Goal: Task Accomplishment & Management: Complete application form

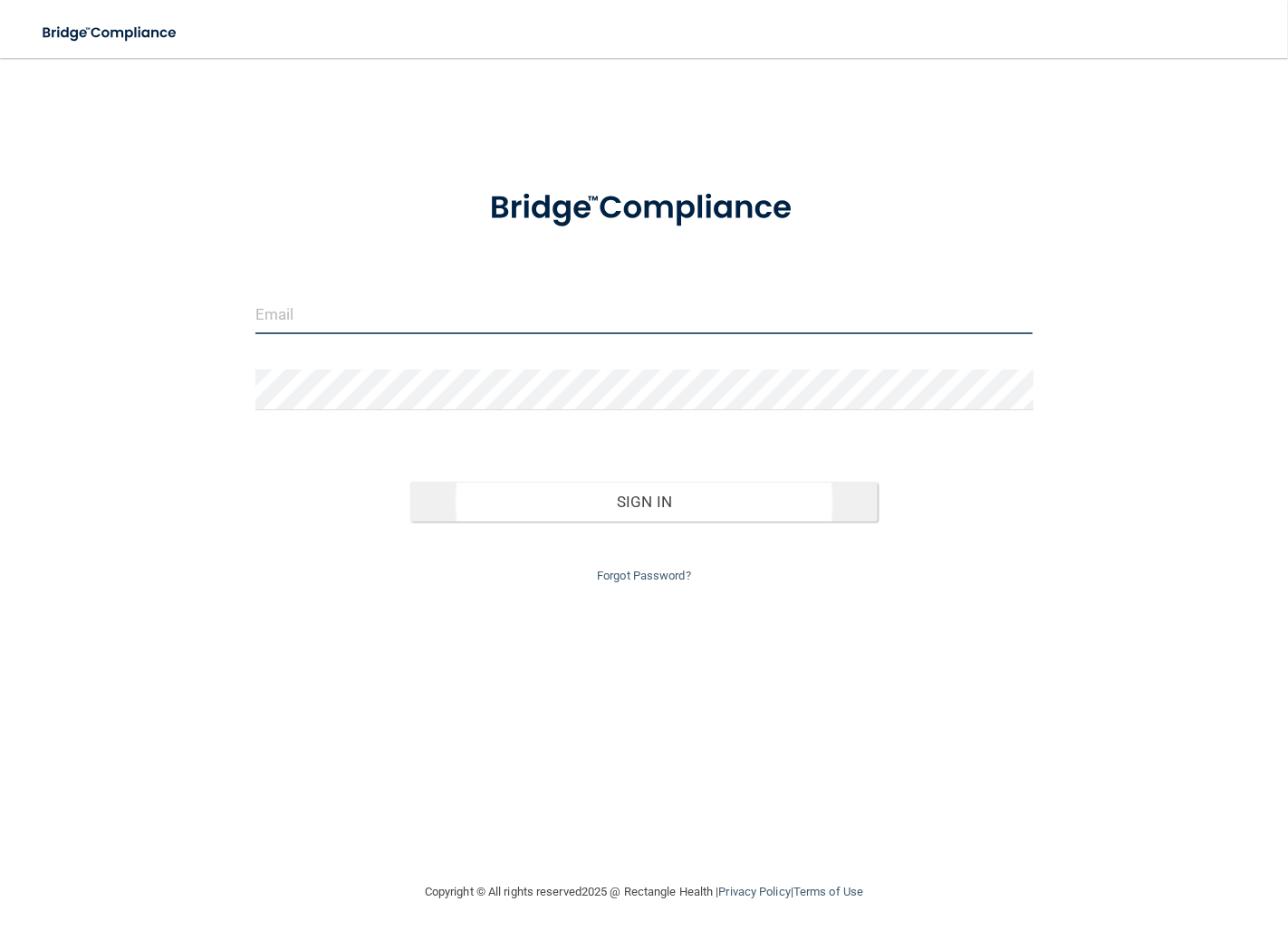
type input "[EMAIL_ADDRESS][DOMAIN_NAME]"
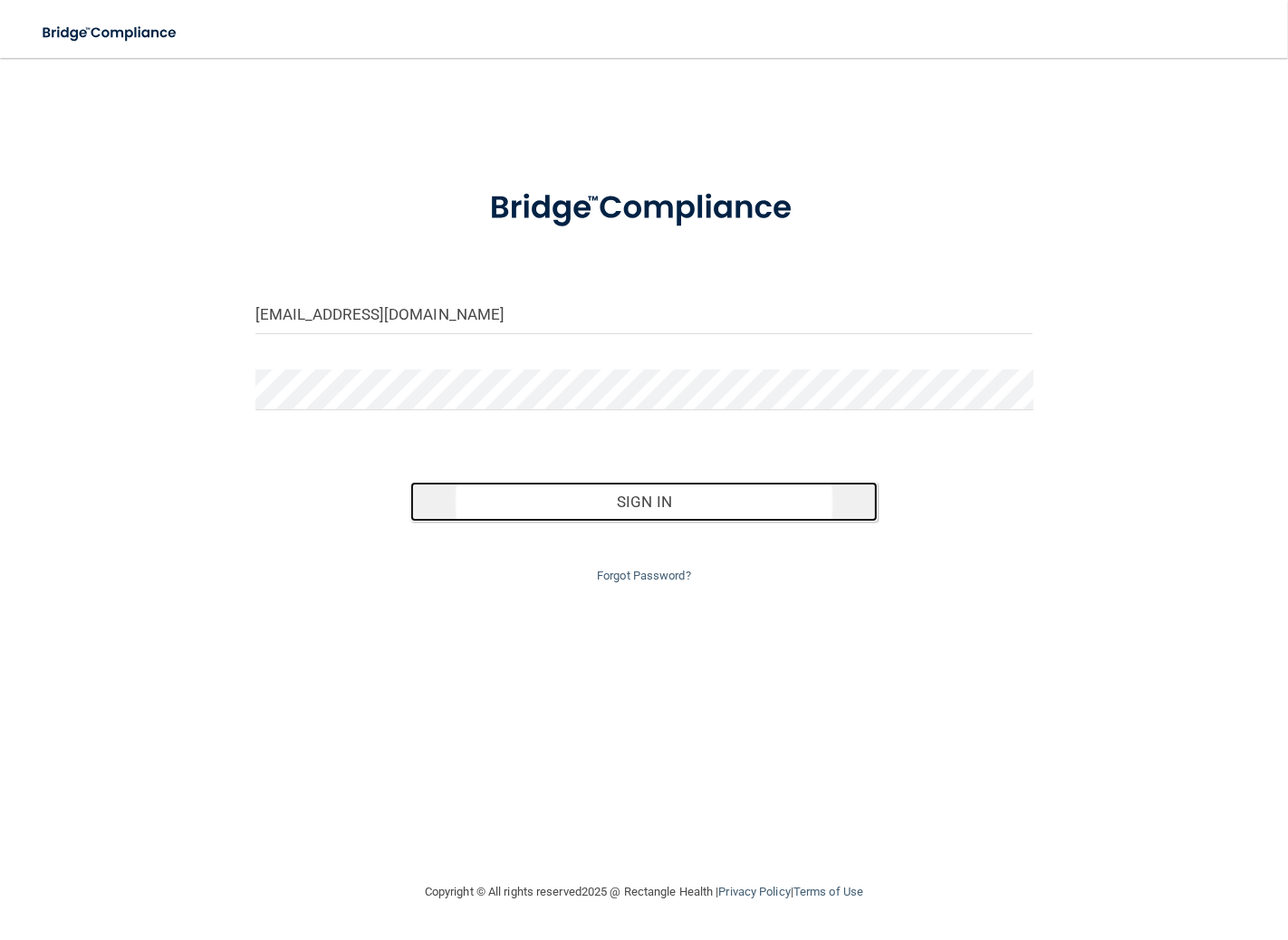
click at [690, 501] on button "Sign In" at bounding box center [644, 501] width 467 height 40
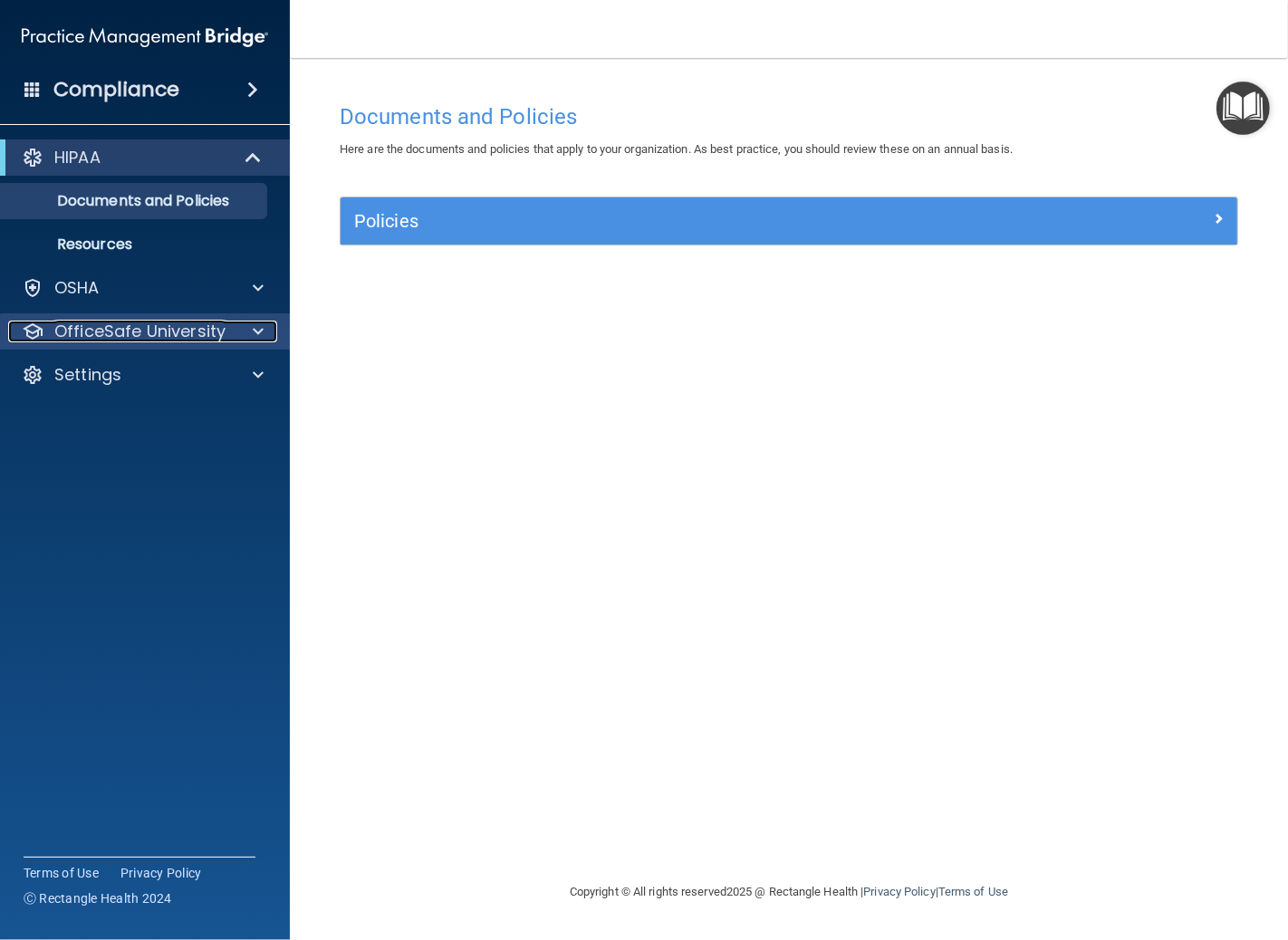
click at [139, 323] on p "OfficeSafe University" at bounding box center [140, 332] width 172 height 22
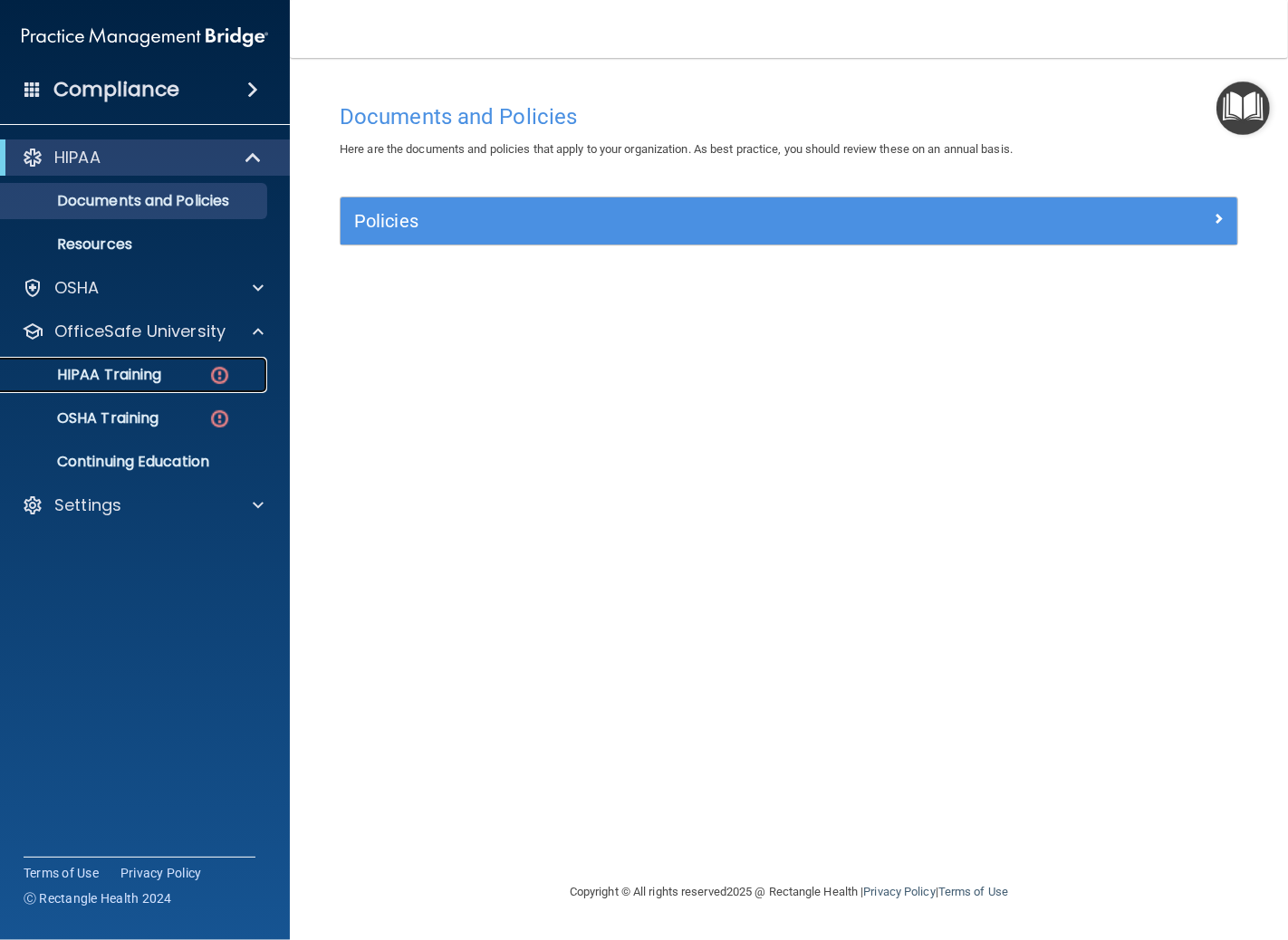
click at [150, 371] on p "HIPAA Training" at bounding box center [86, 375] width 149 height 18
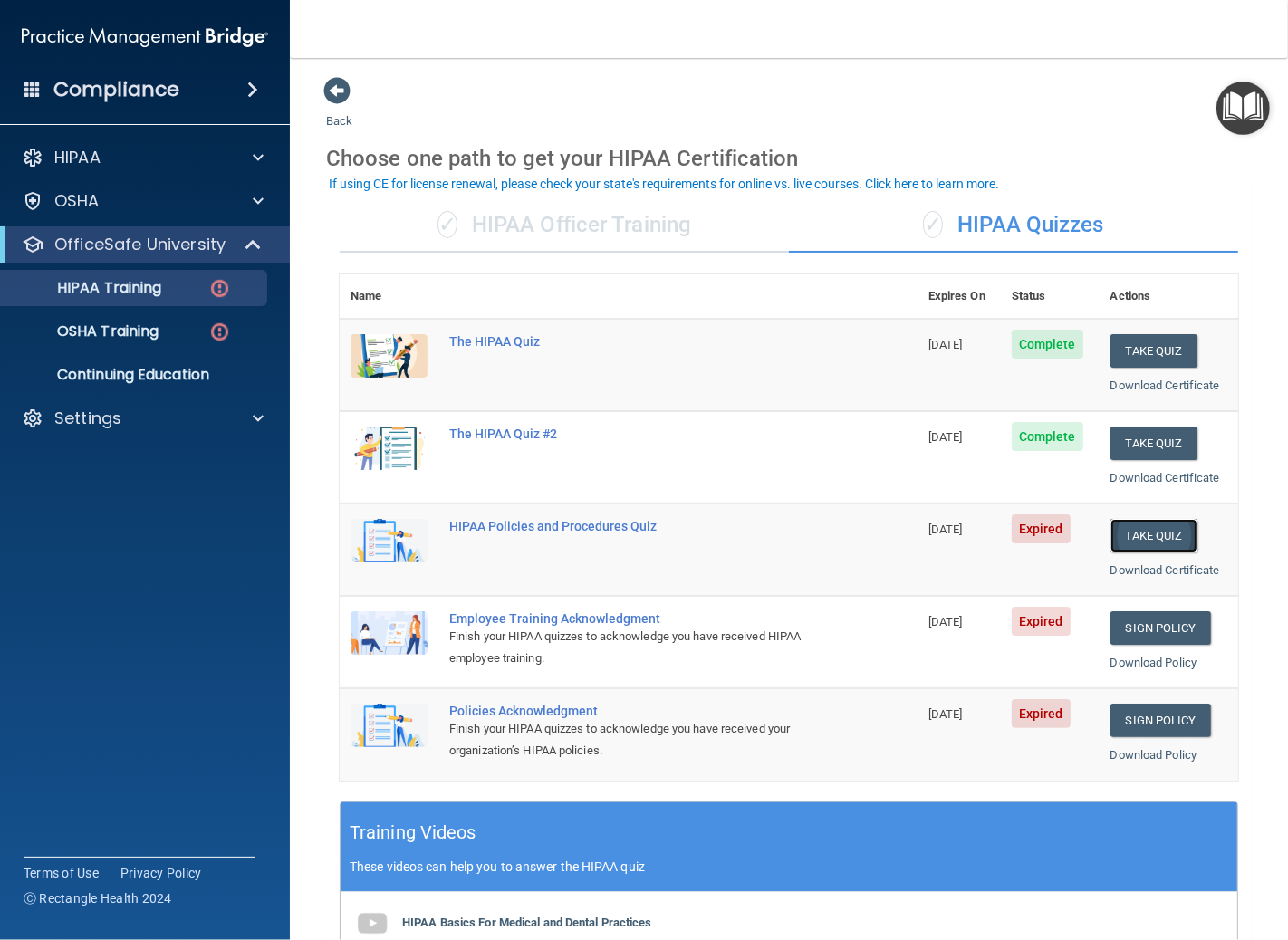
click at [1136, 534] on button "Take Quiz" at bounding box center [1154, 535] width 87 height 34
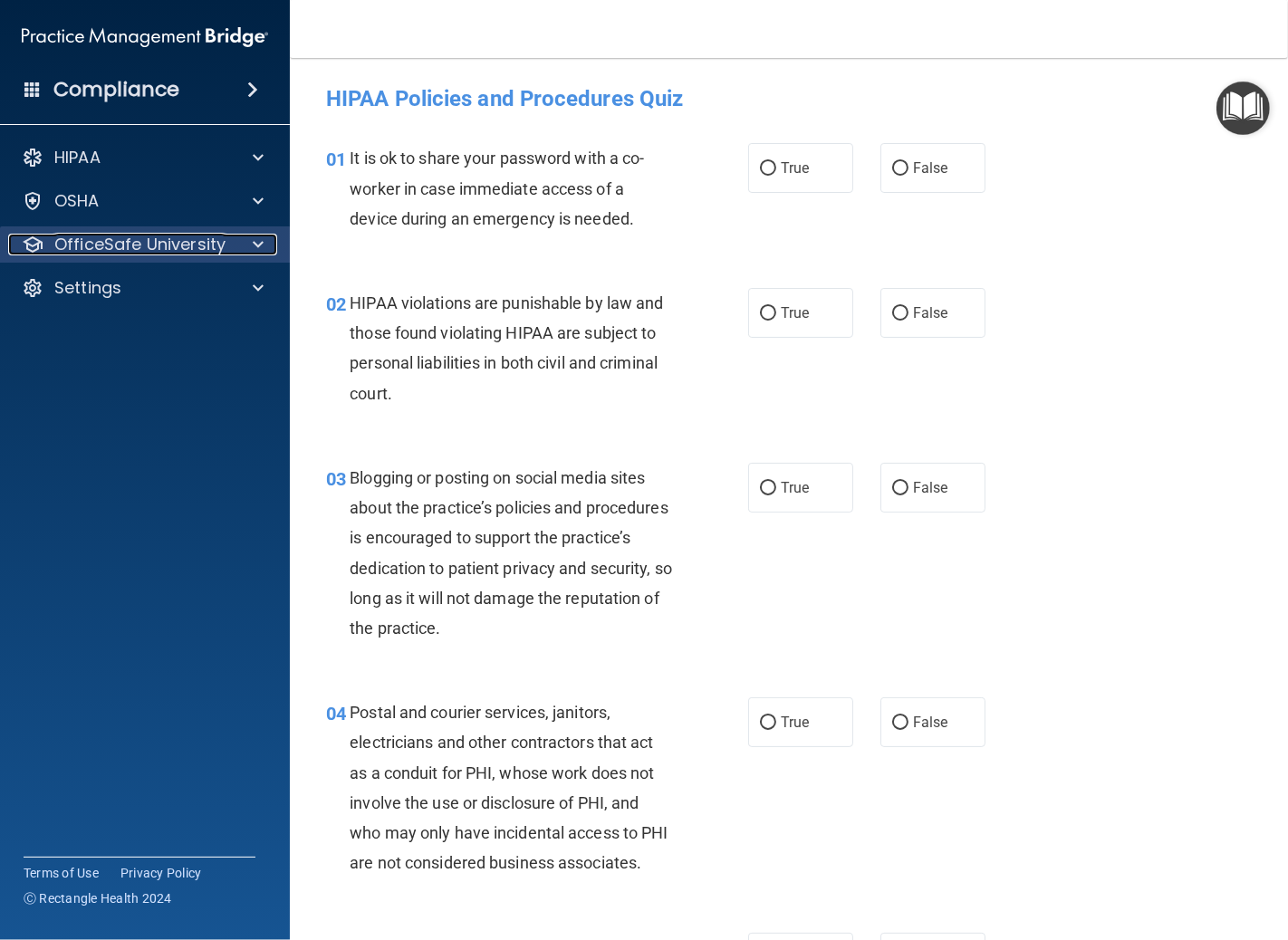
click at [127, 243] on p "OfficeSafe University" at bounding box center [140, 244] width 172 height 22
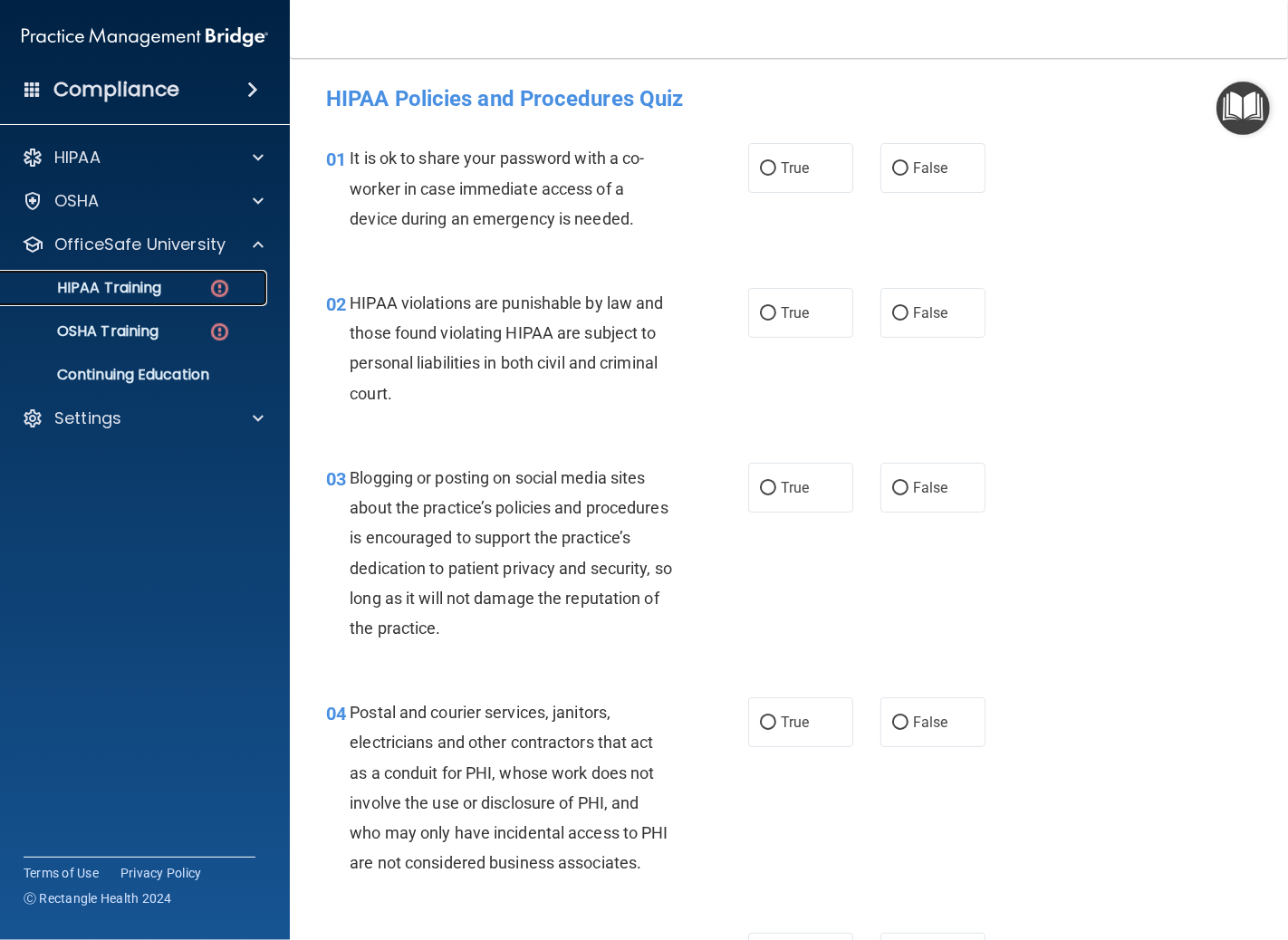
click at [174, 284] on div "HIPAA Training" at bounding box center [135, 287] width 248 height 18
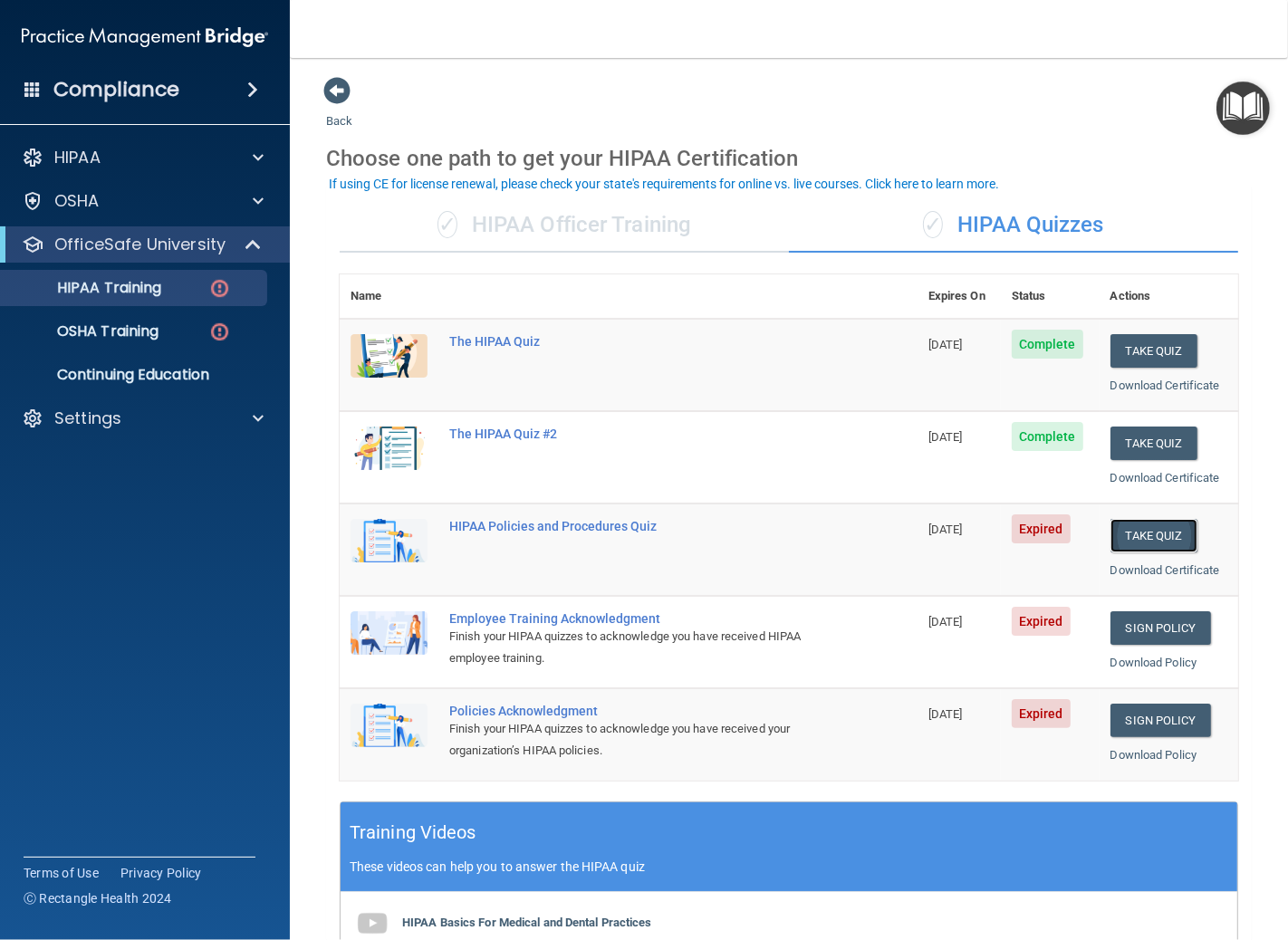
click at [1131, 537] on button "Take Quiz" at bounding box center [1154, 535] width 87 height 34
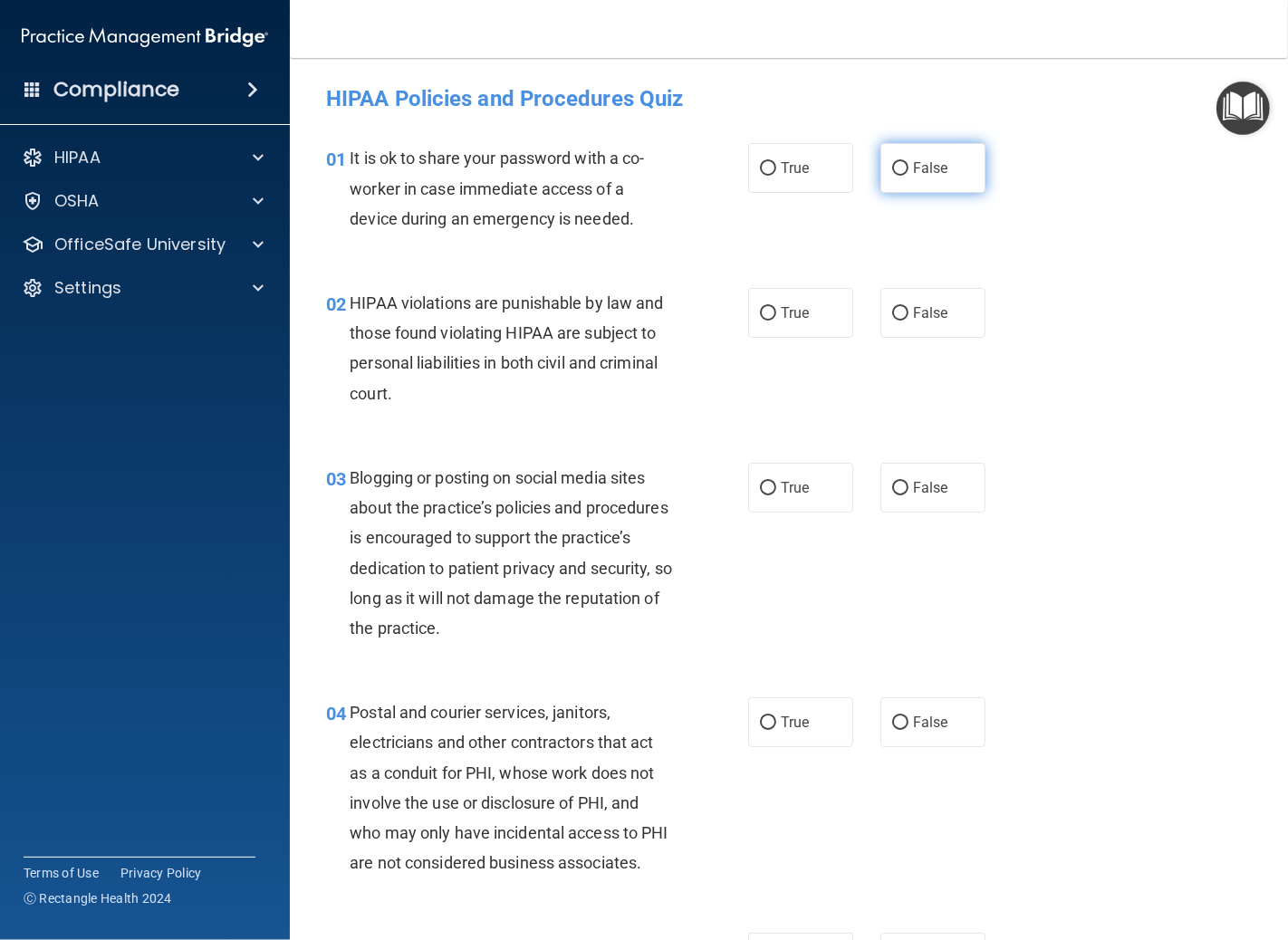
click at [893, 173] on input "False" at bounding box center [900, 169] width 16 height 13
radio input "true"
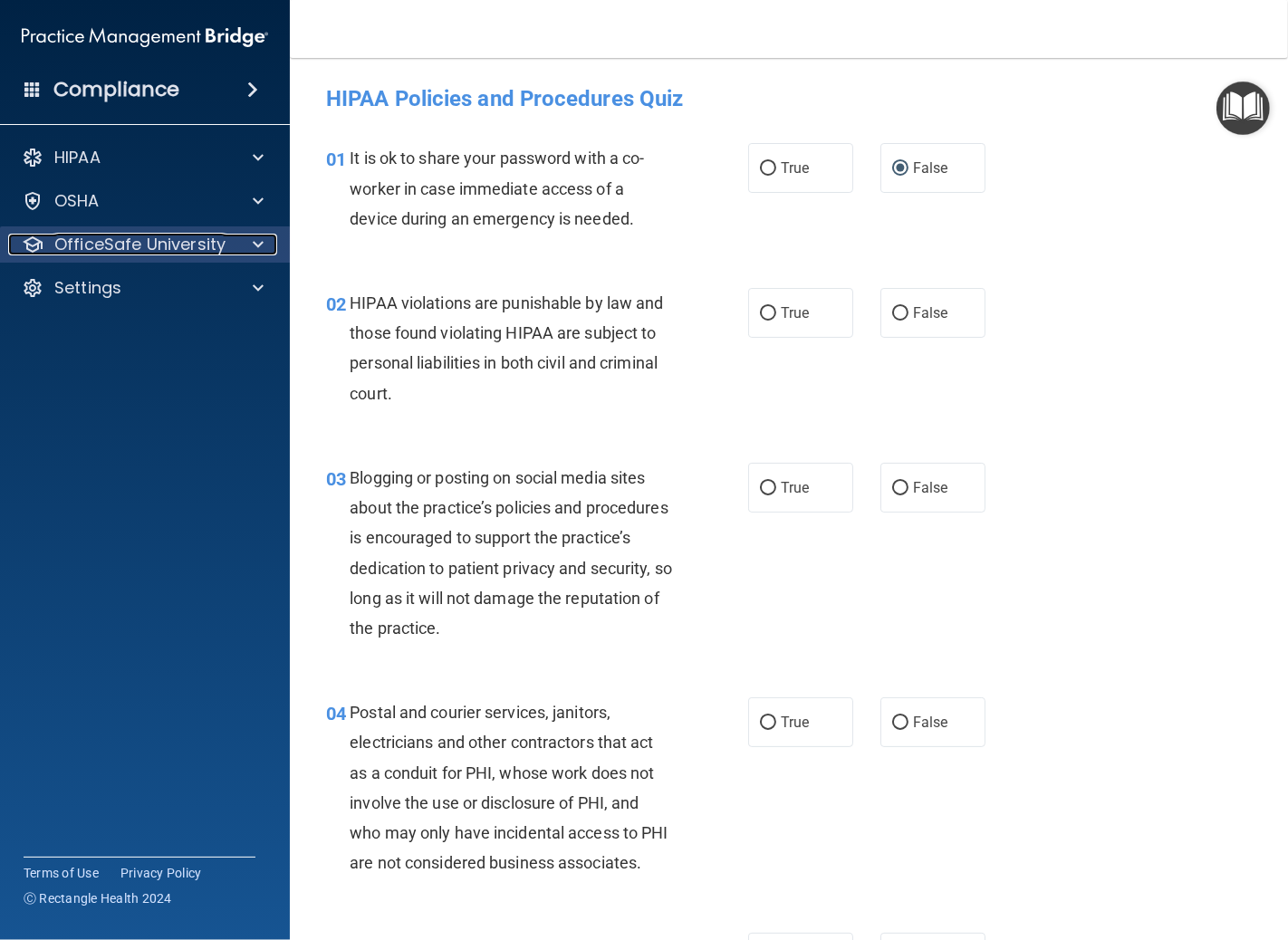
click at [171, 246] on p "OfficeSafe University" at bounding box center [140, 244] width 172 height 22
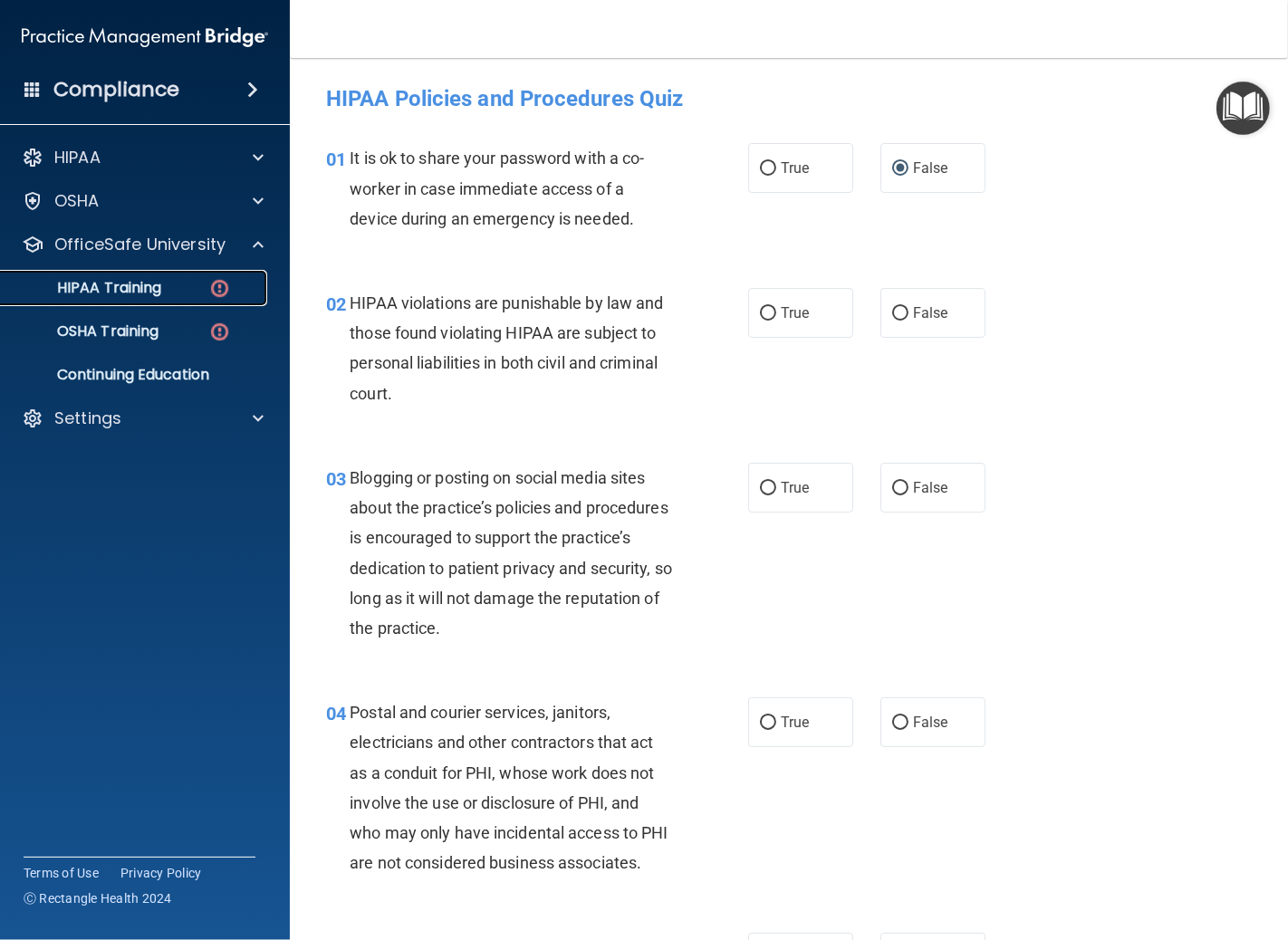
click at [159, 283] on p "HIPAA Training" at bounding box center [86, 287] width 149 height 18
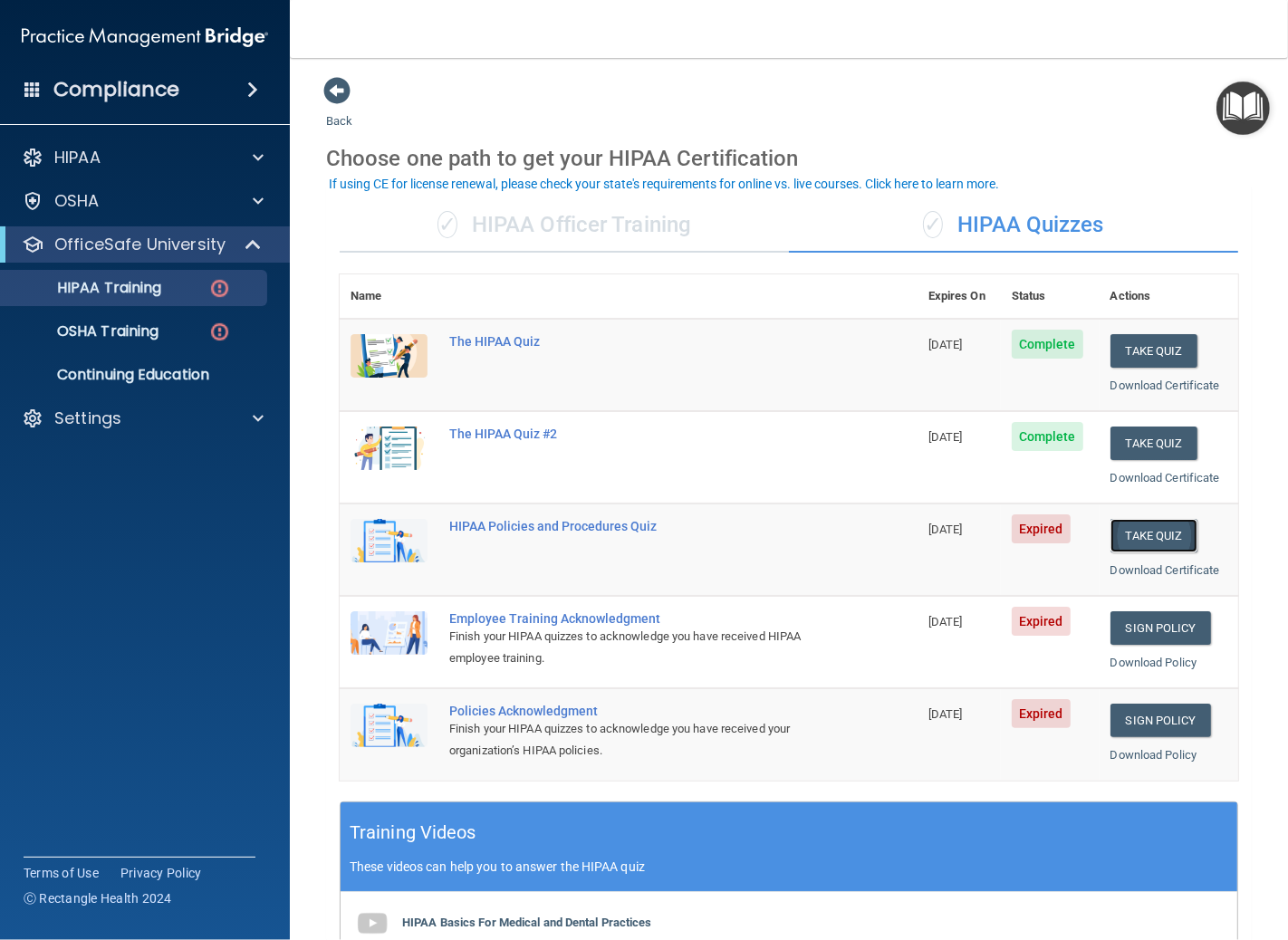
click at [1111, 534] on button "Take Quiz" at bounding box center [1154, 535] width 87 height 34
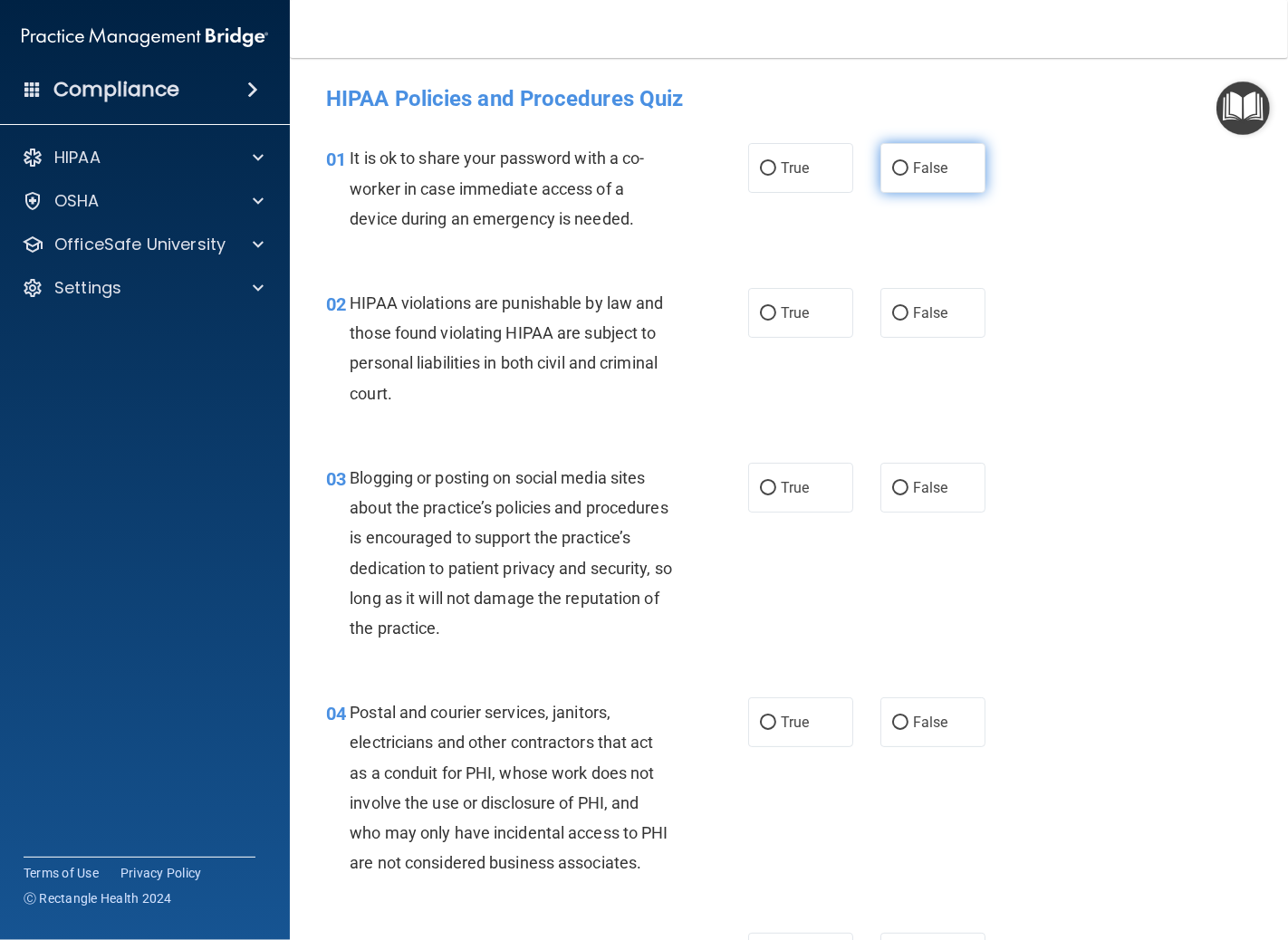
click at [893, 165] on input "False" at bounding box center [900, 169] width 16 height 13
radio input "true"
click at [767, 312] on input "True" at bounding box center [767, 314] width 16 height 13
radio input "true"
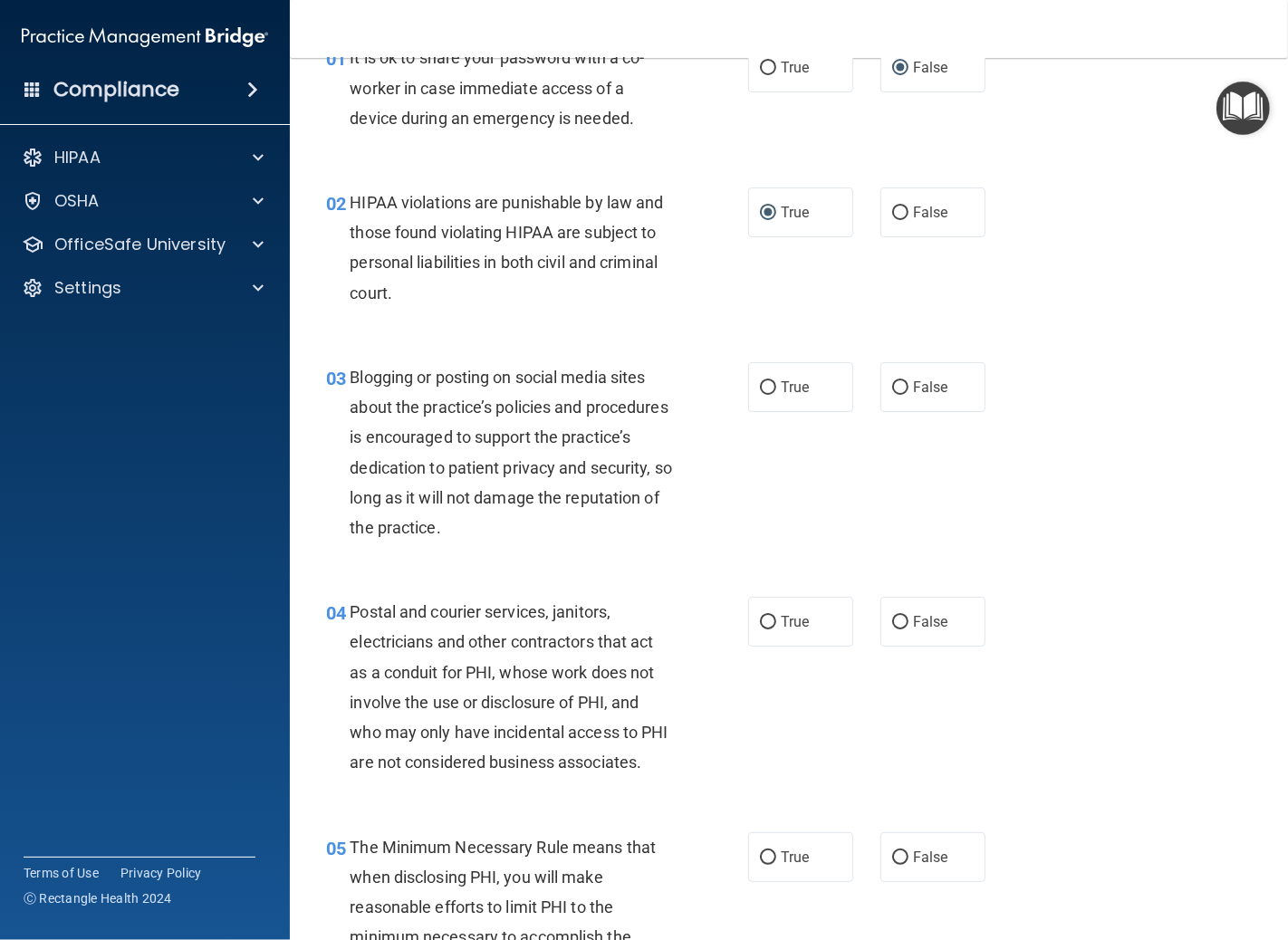
scroll to position [201, 0]
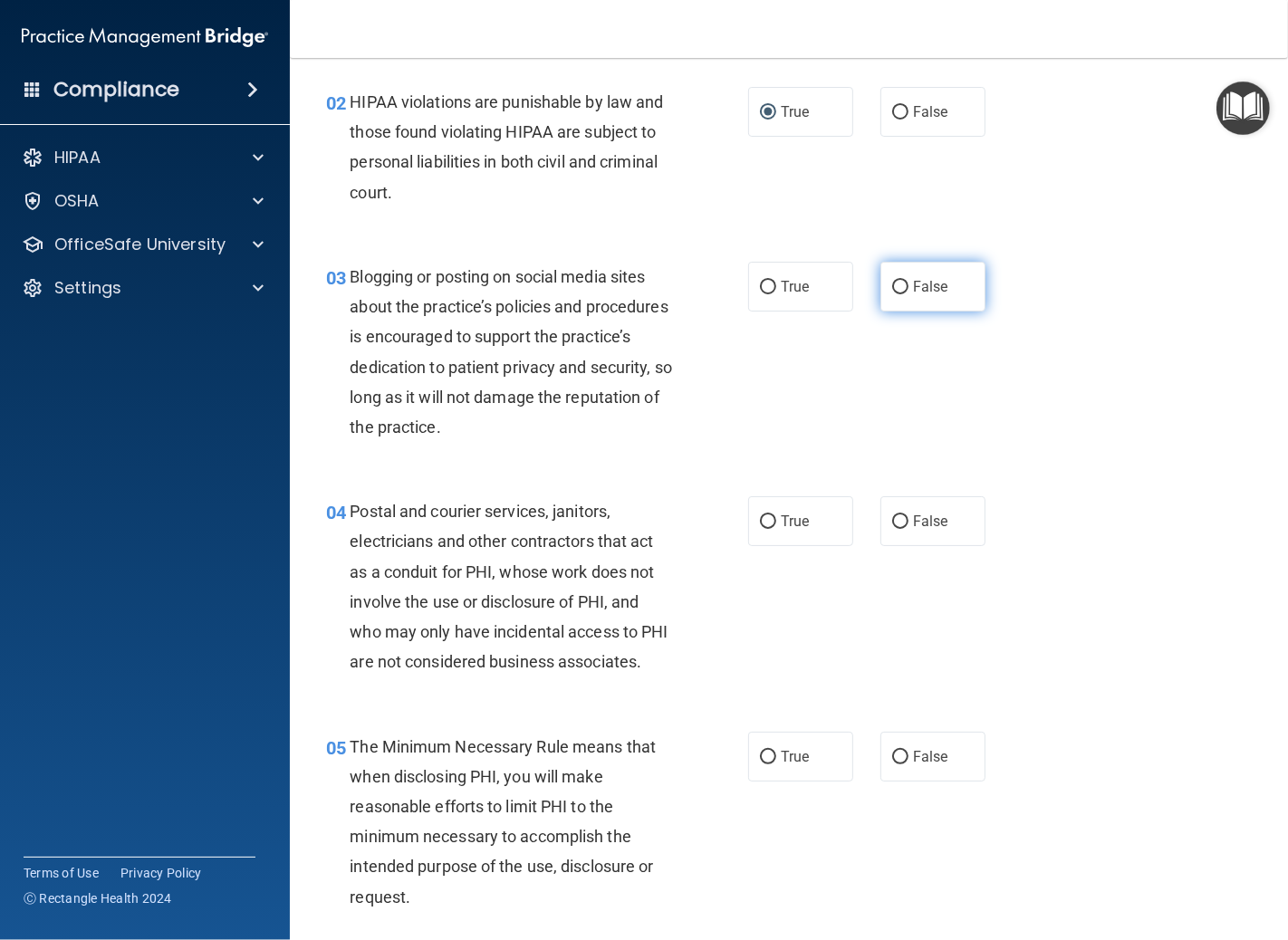
click at [893, 286] on input "False" at bounding box center [900, 287] width 16 height 13
radio input "true"
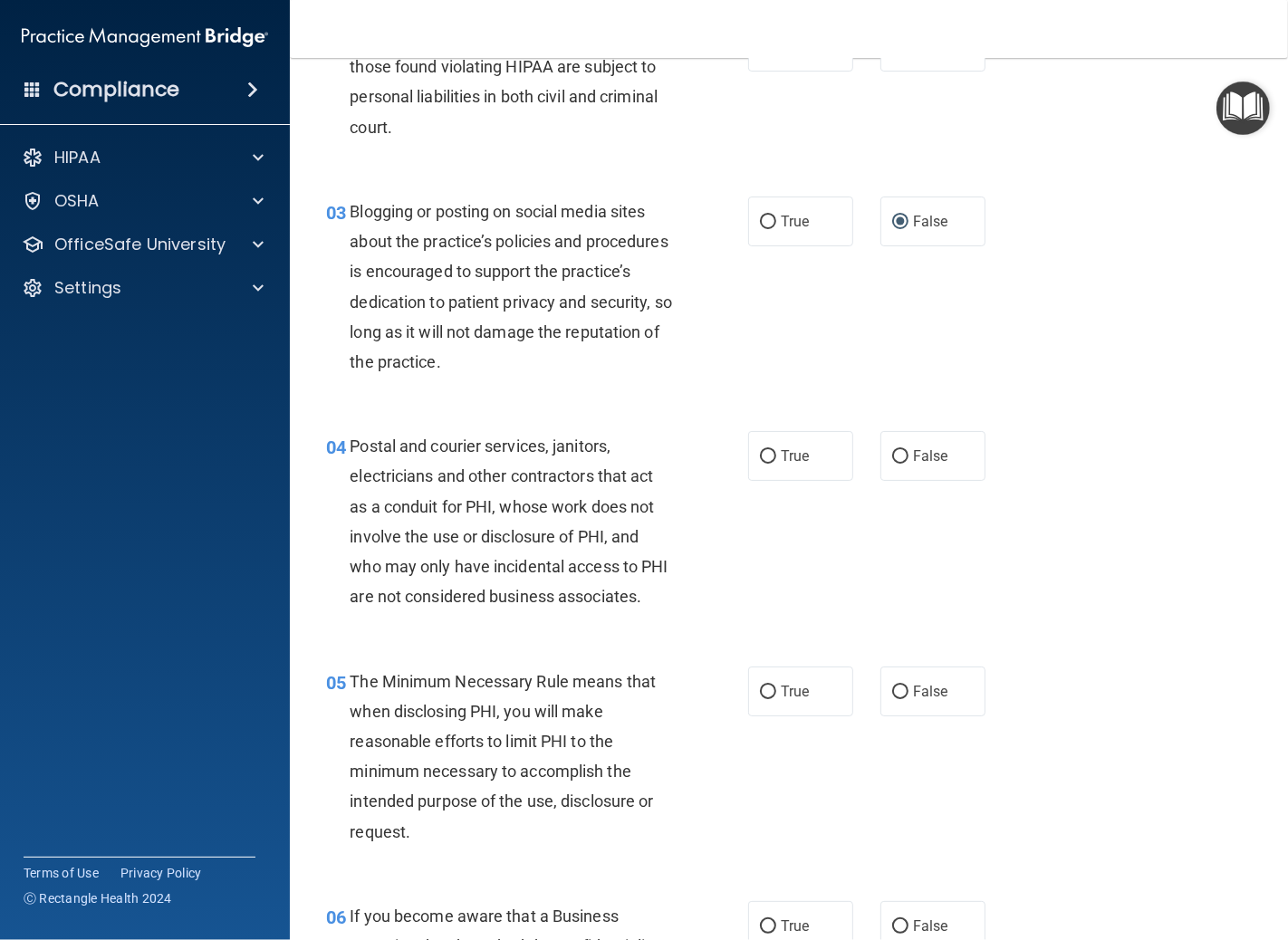
scroll to position [302, 0]
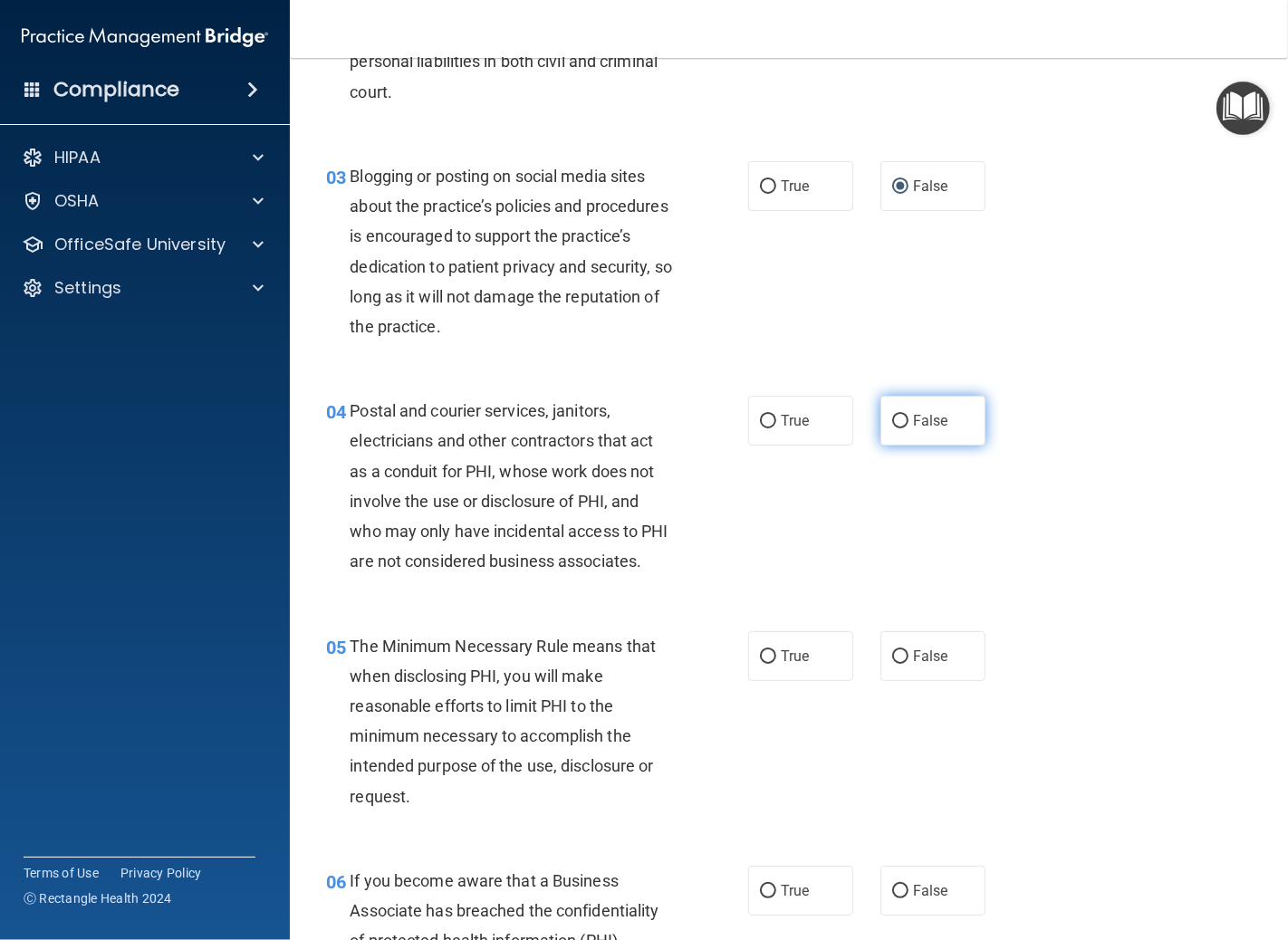
click at [891, 428] on label "False" at bounding box center [932, 421] width 105 height 50
click at [893, 428] on input "False" at bounding box center [900, 421] width 16 height 13
radio input "true"
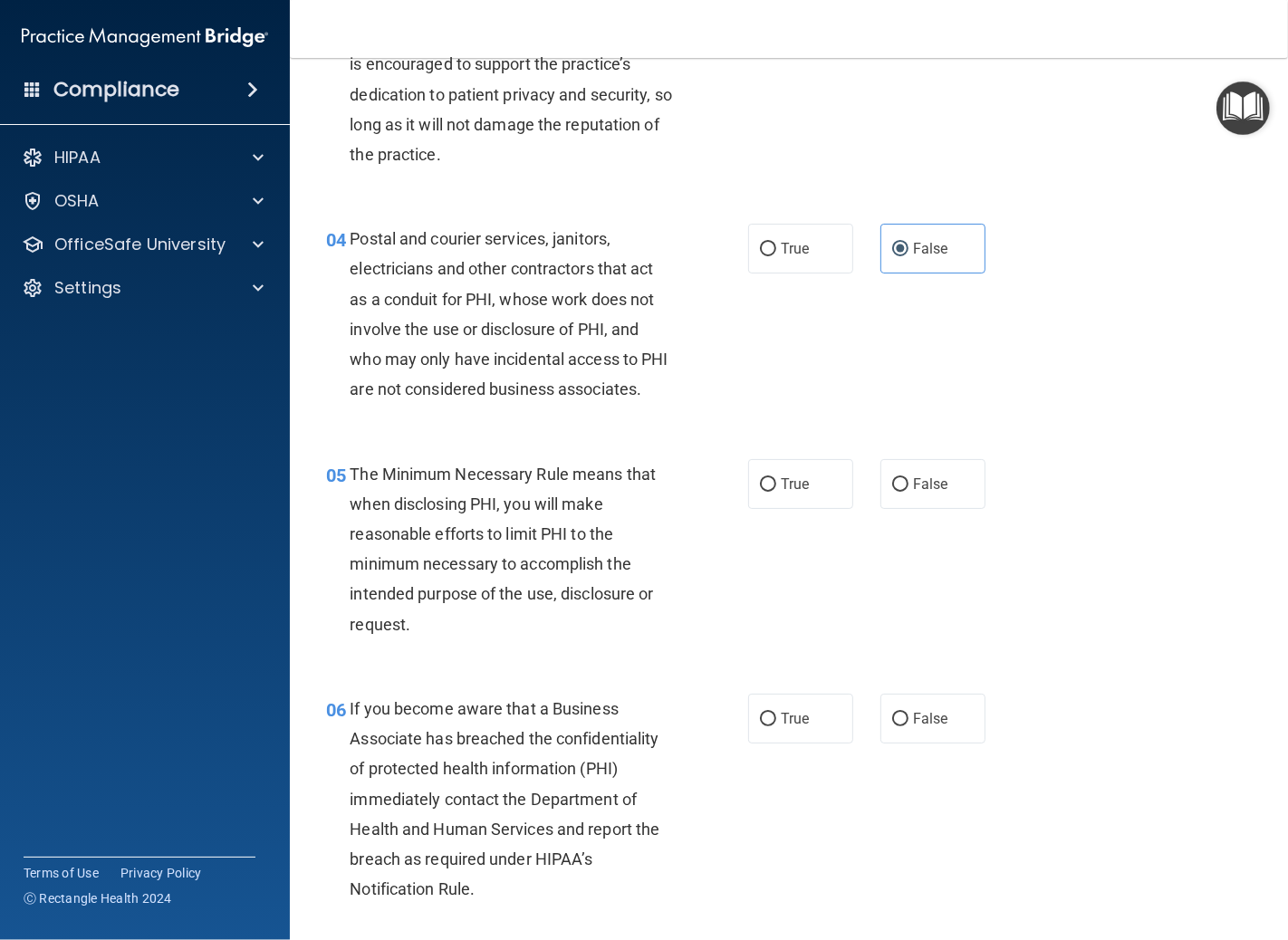
scroll to position [502, 0]
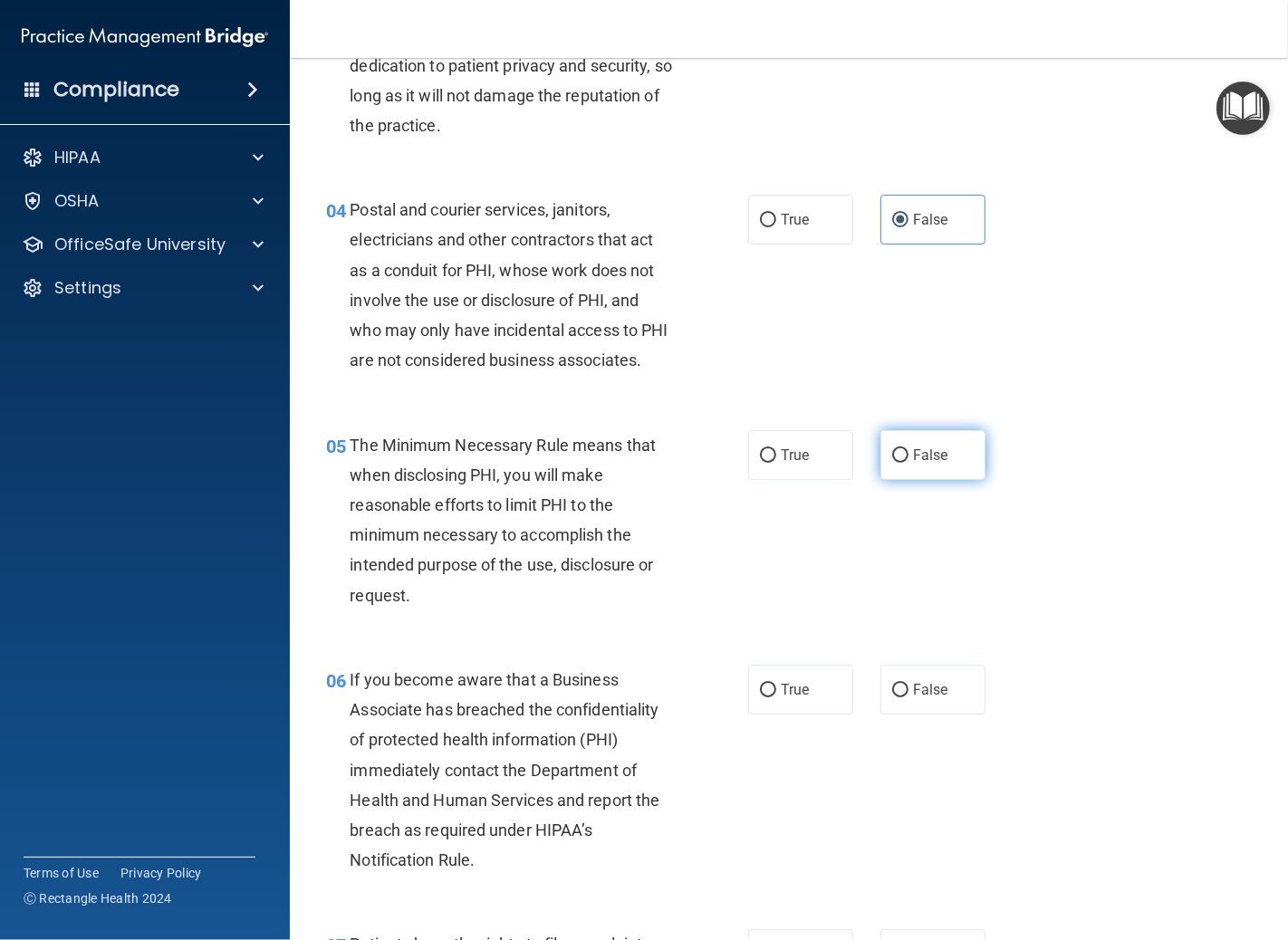
click at [893, 463] on input "False" at bounding box center [900, 456] width 16 height 13
radio input "true"
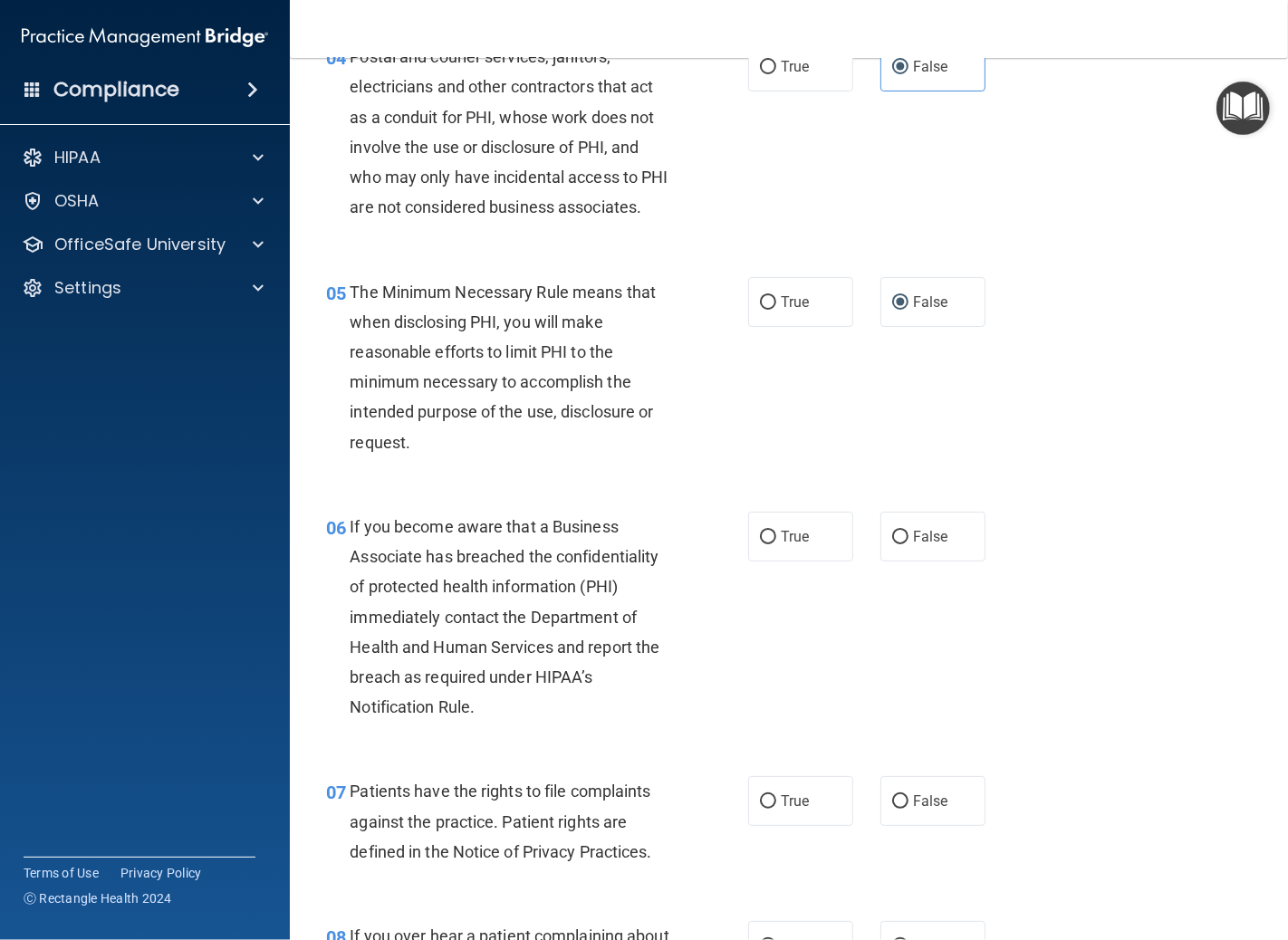
scroll to position [704, 0]
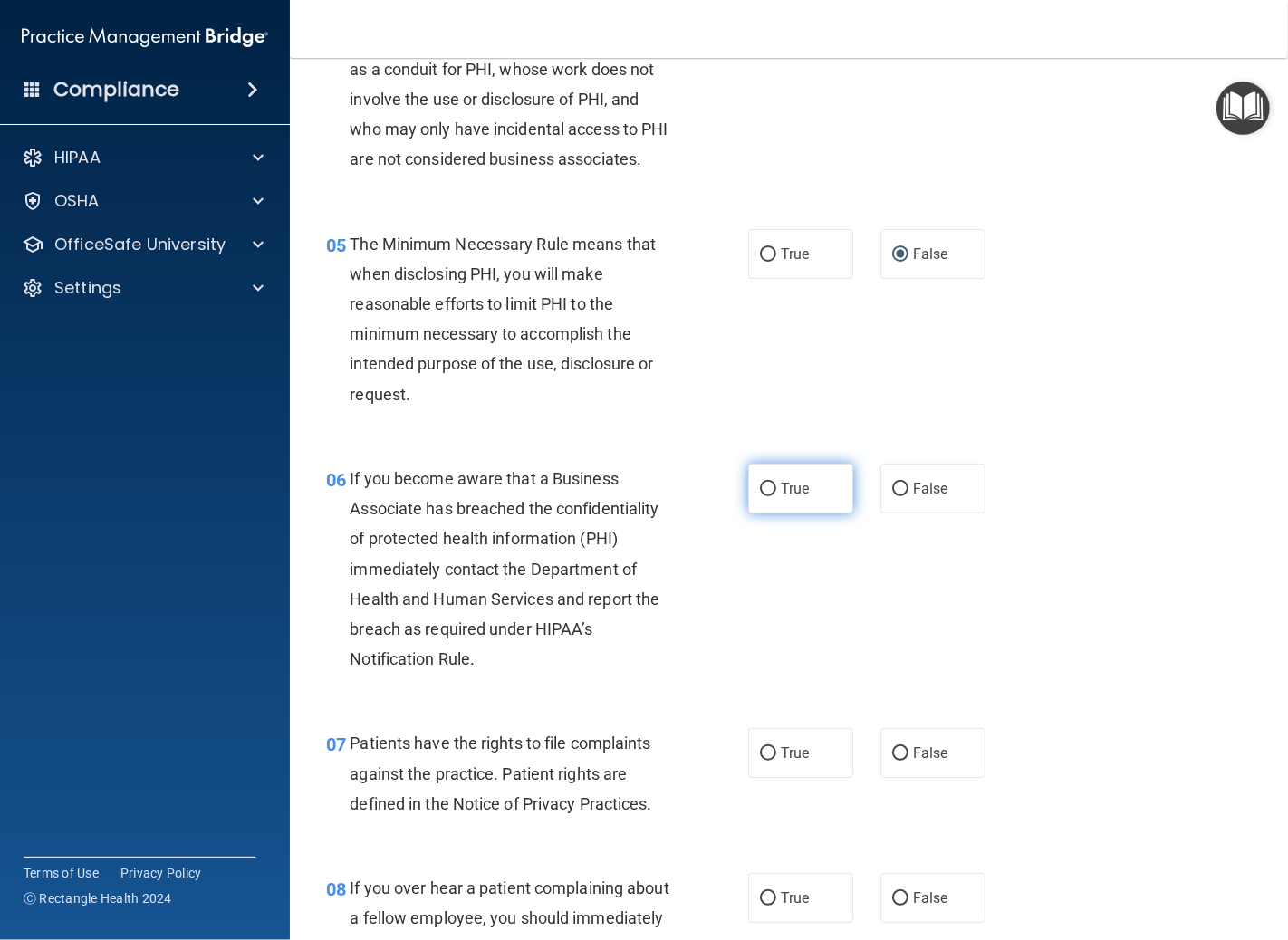
click at [760, 497] on input "True" at bounding box center [767, 490] width 16 height 13
radio input "true"
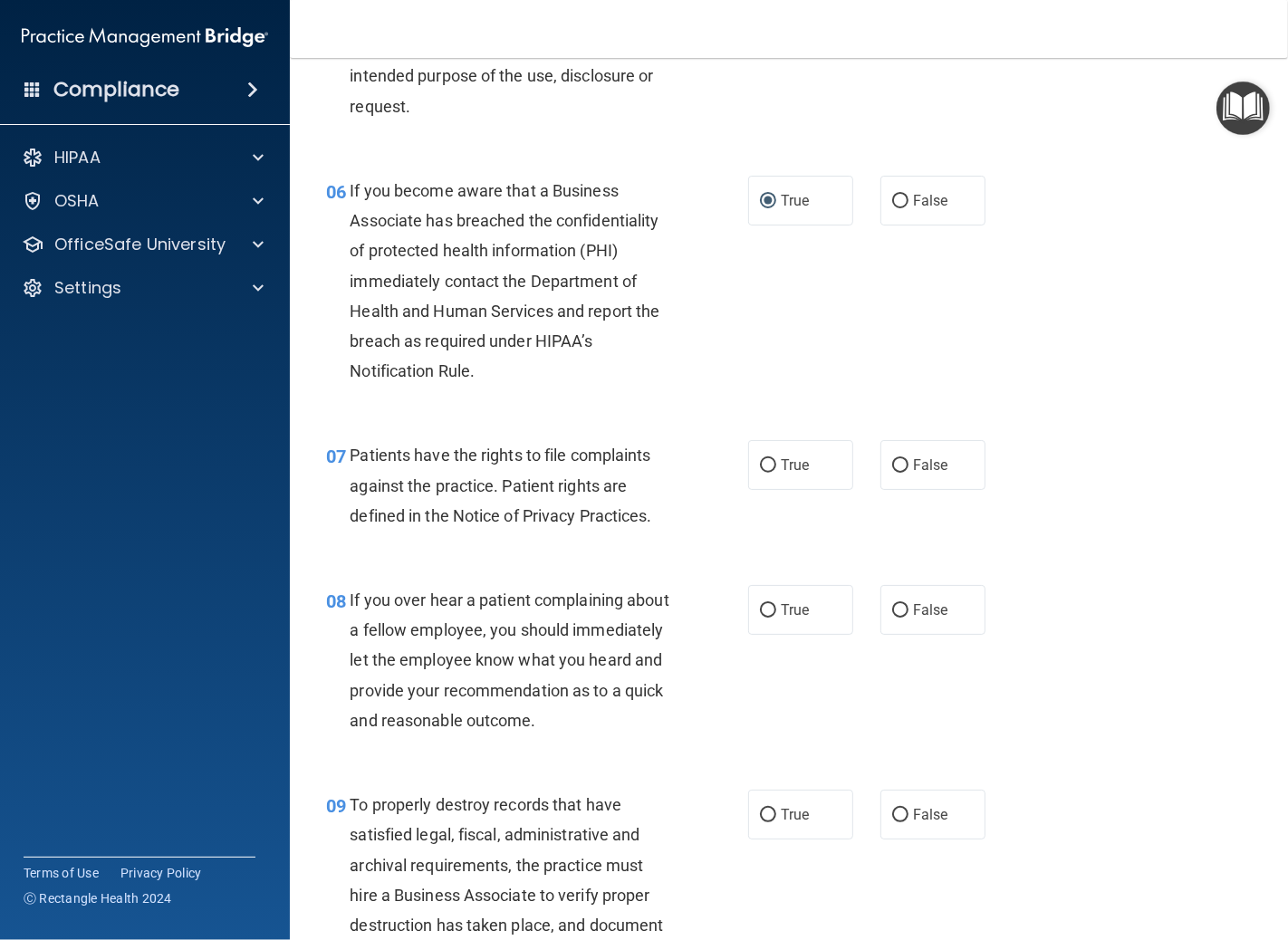
scroll to position [1007, 0]
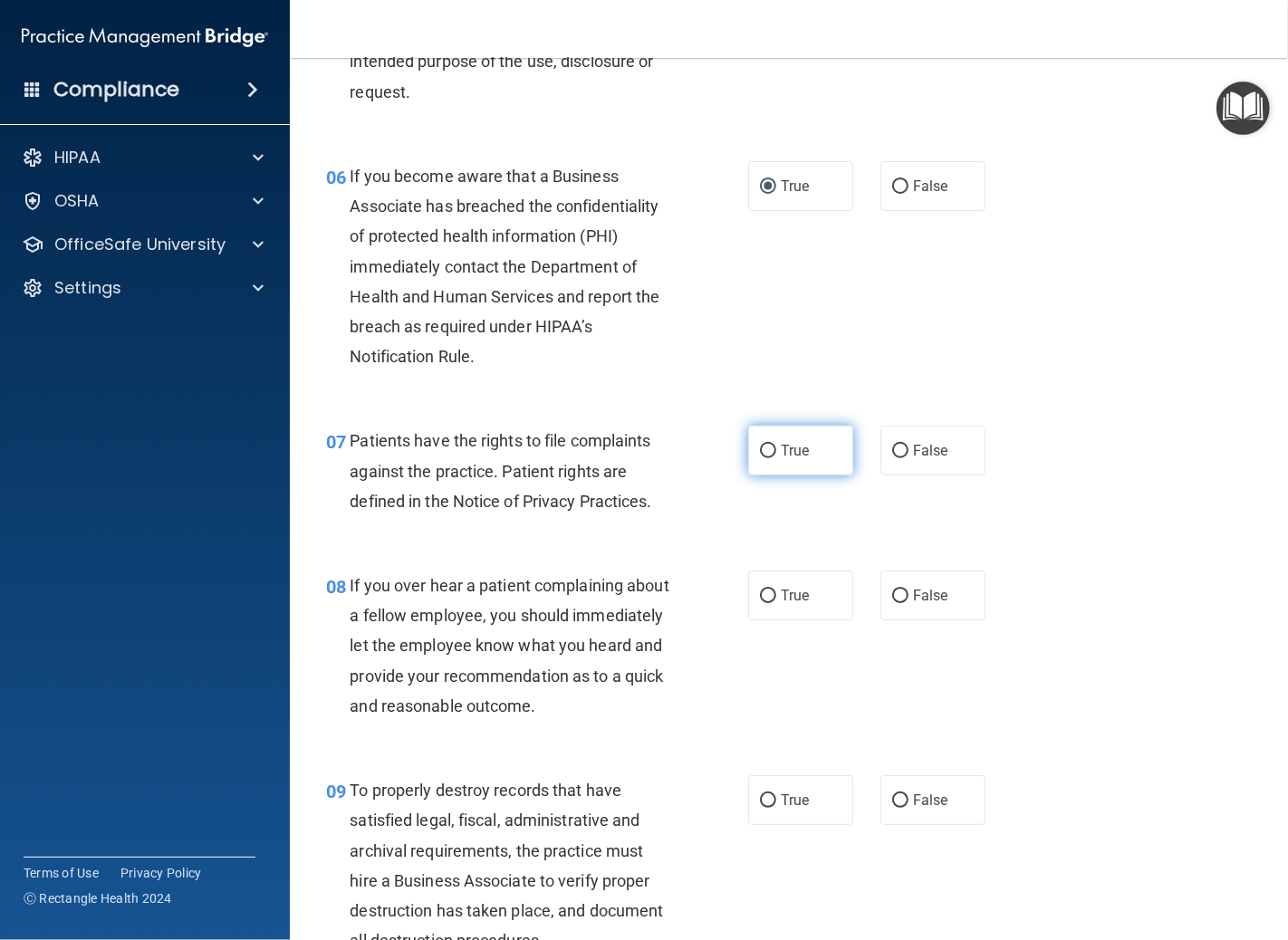
click at [763, 458] on input "True" at bounding box center [767, 451] width 16 height 13
radio input "true"
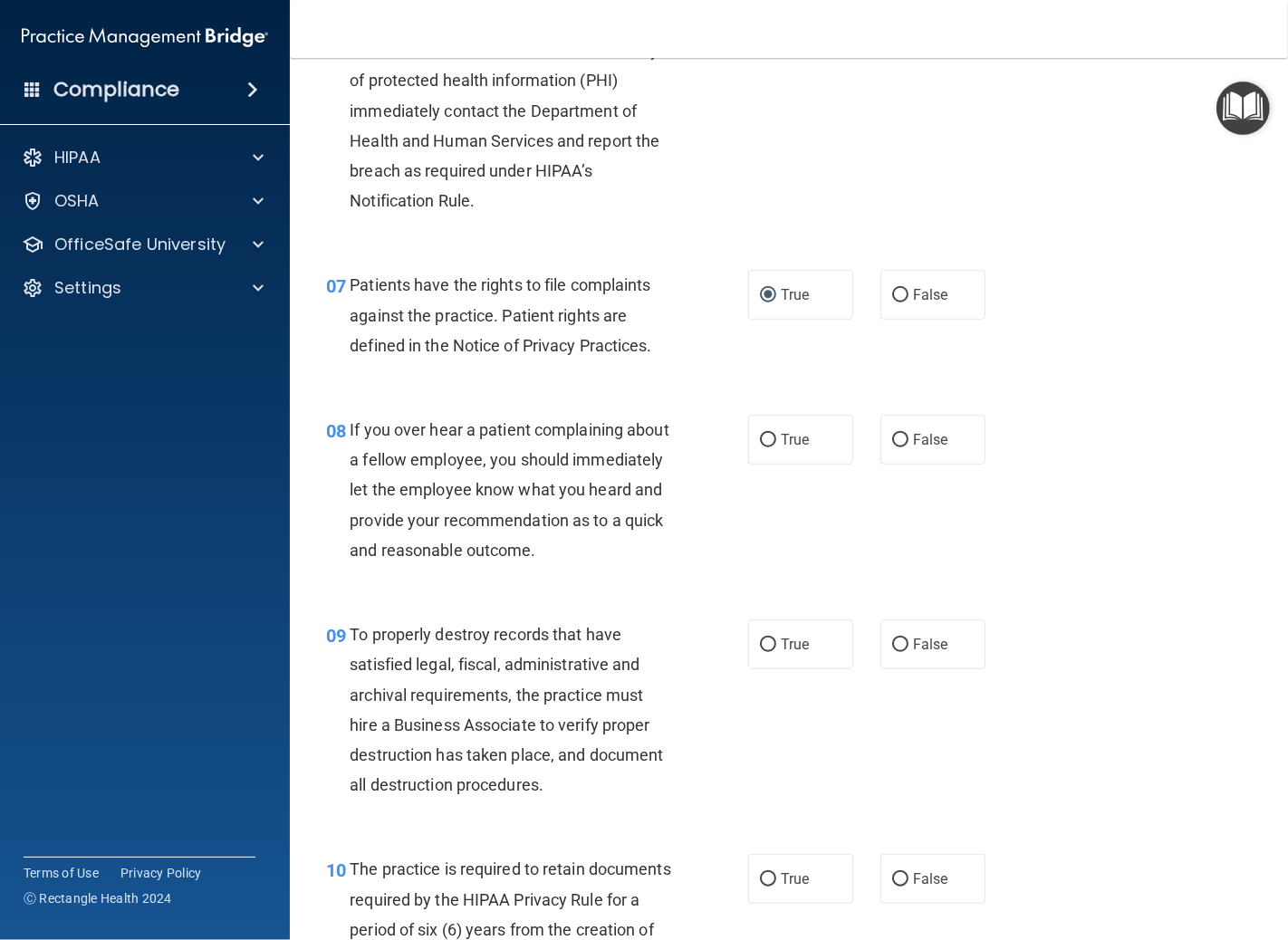
scroll to position [1208, 0]
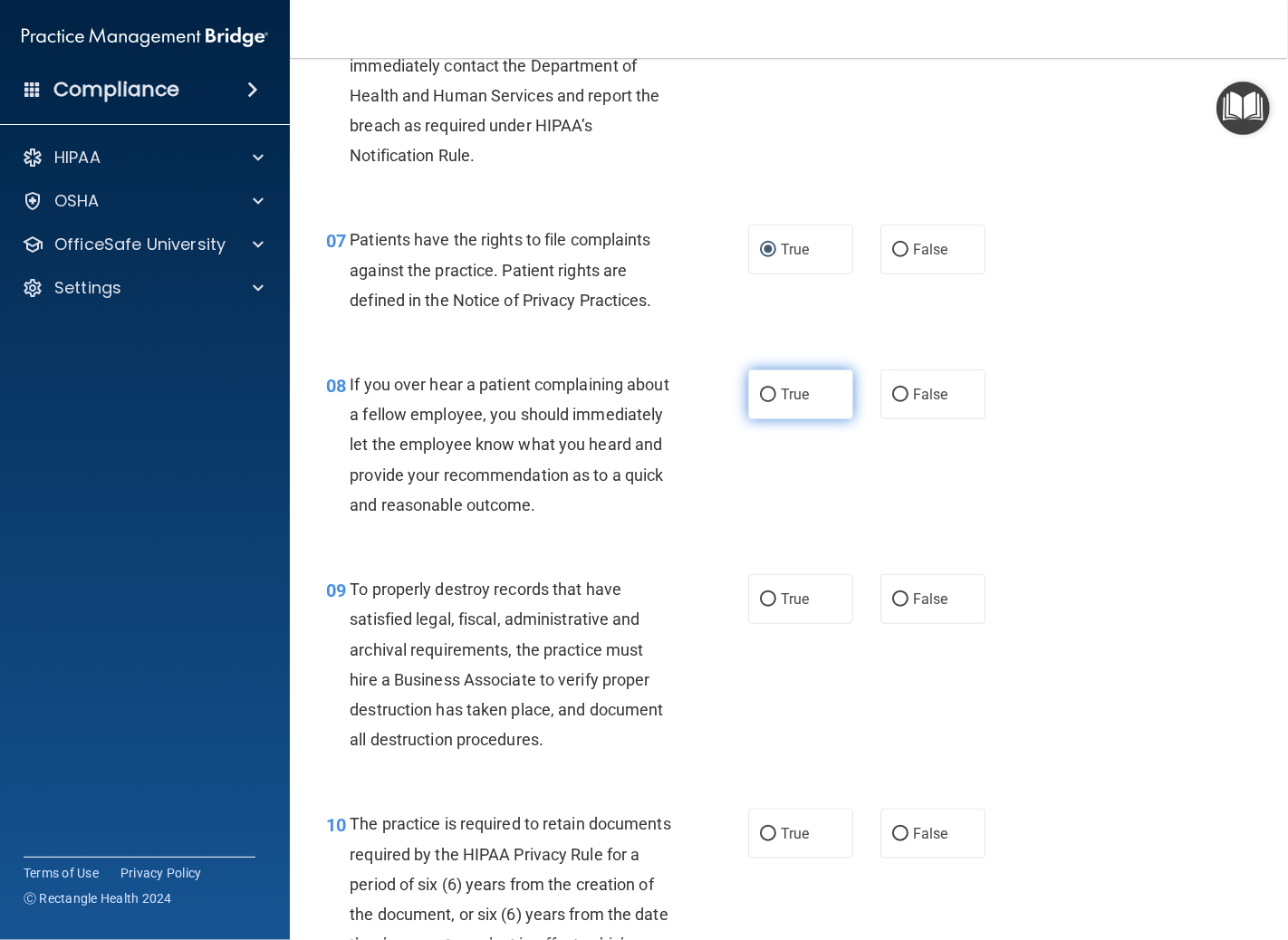
click at [760, 402] on input "True" at bounding box center [767, 395] width 16 height 13
radio input "true"
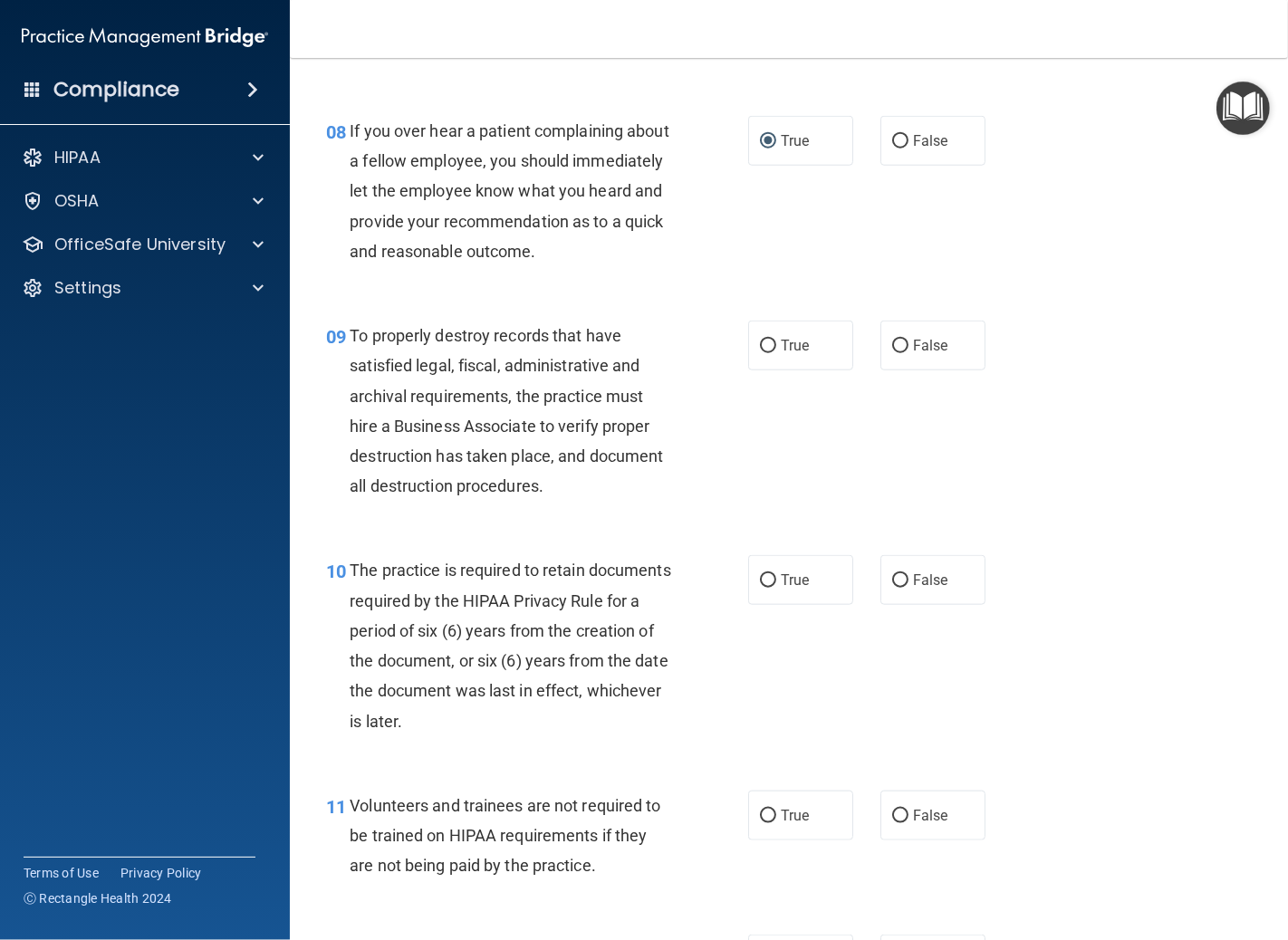
scroll to position [1509, 0]
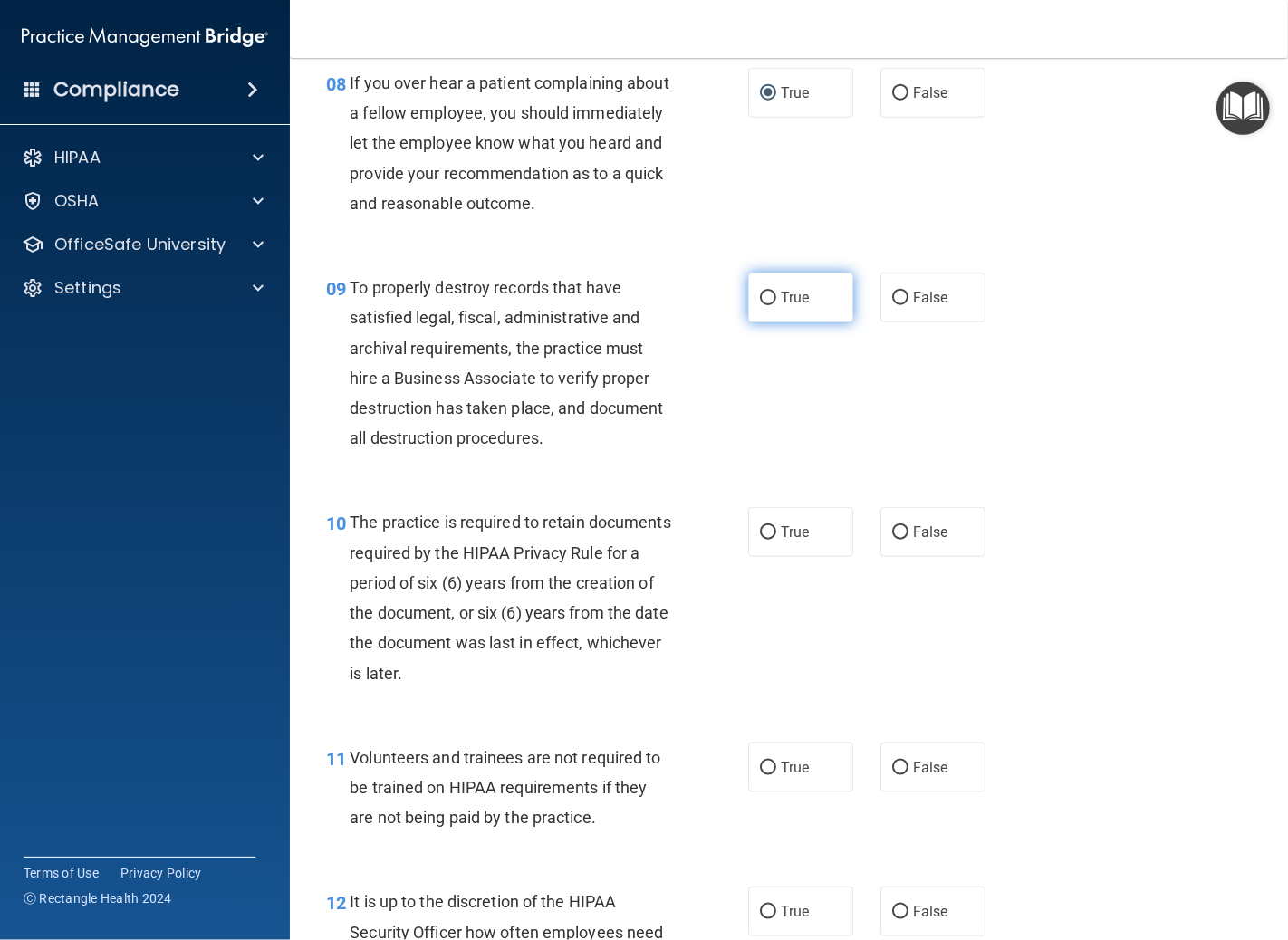
click at [760, 306] on input "True" at bounding box center [767, 299] width 16 height 13
radio input "true"
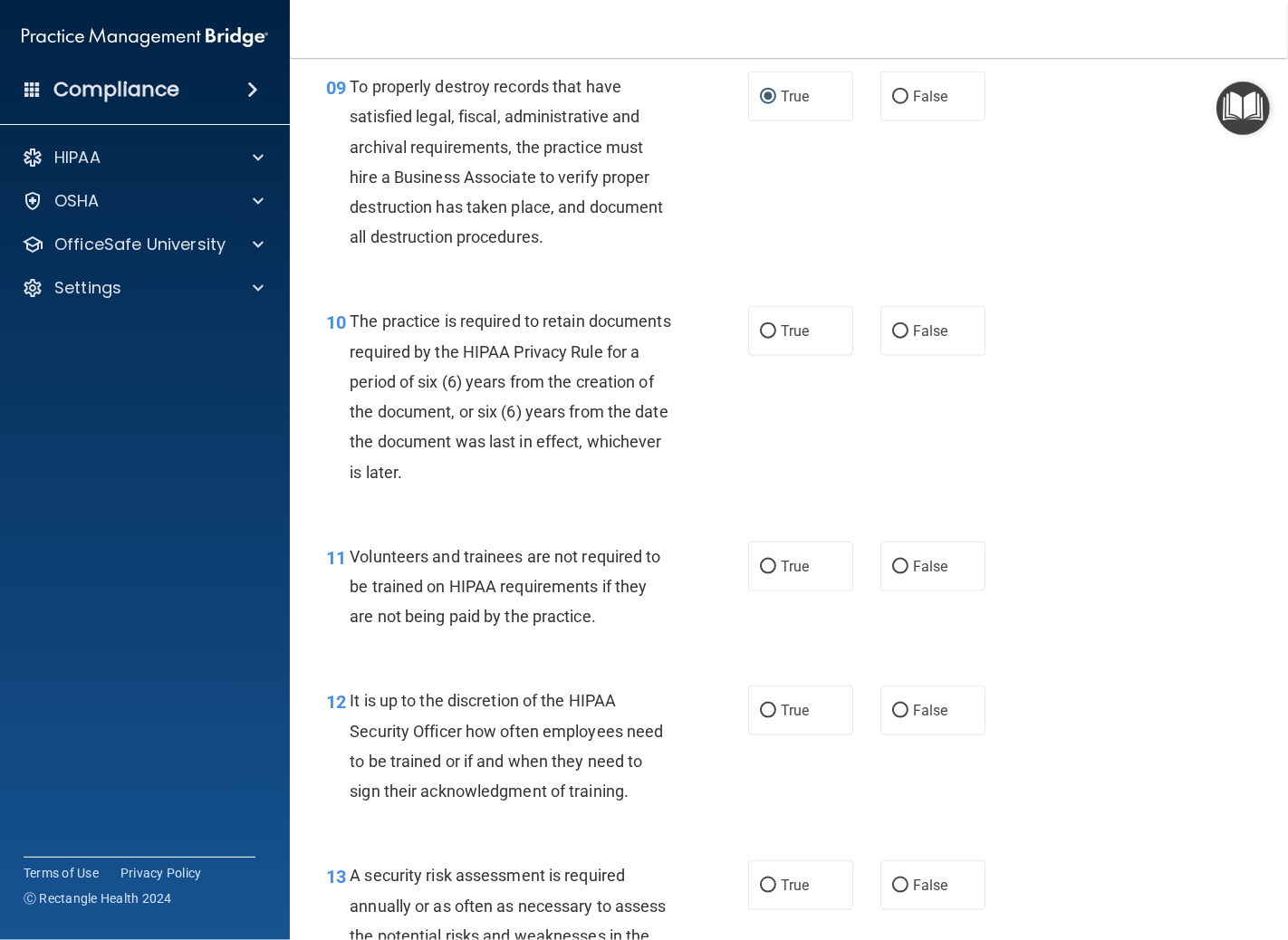
scroll to position [1812, 0]
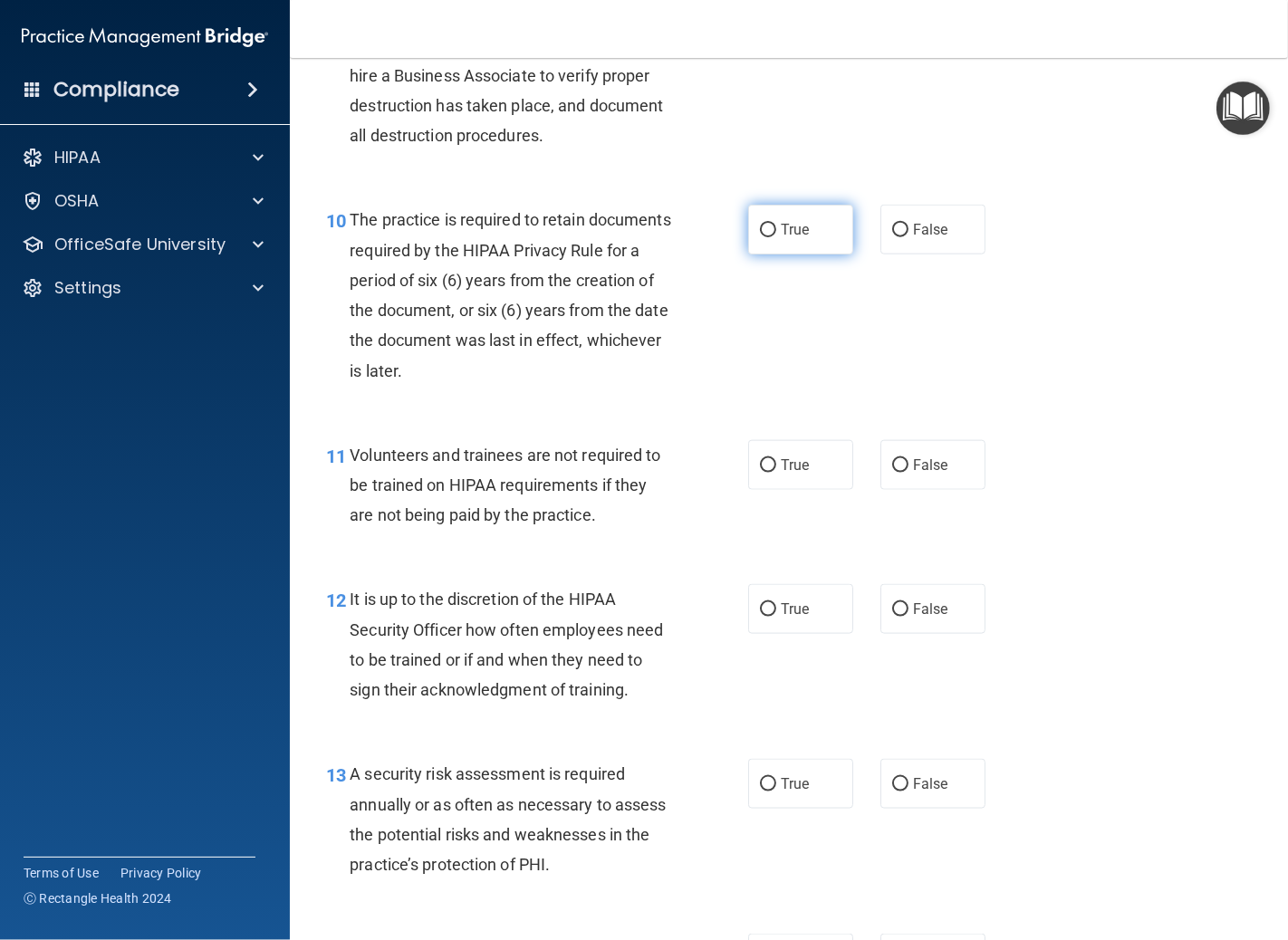
click at [760, 237] on input "True" at bounding box center [767, 230] width 16 height 13
radio input "true"
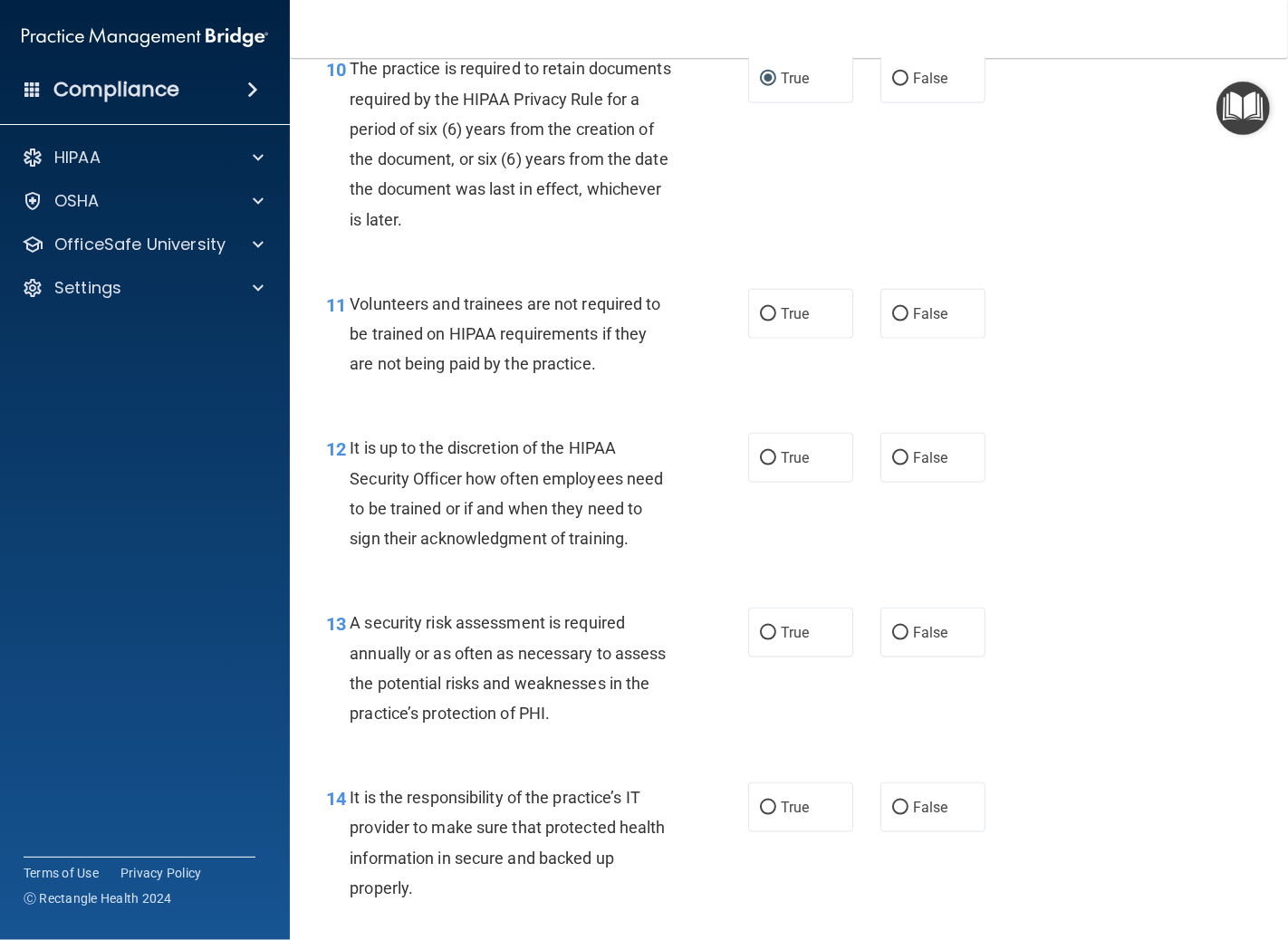
scroll to position [2013, 0]
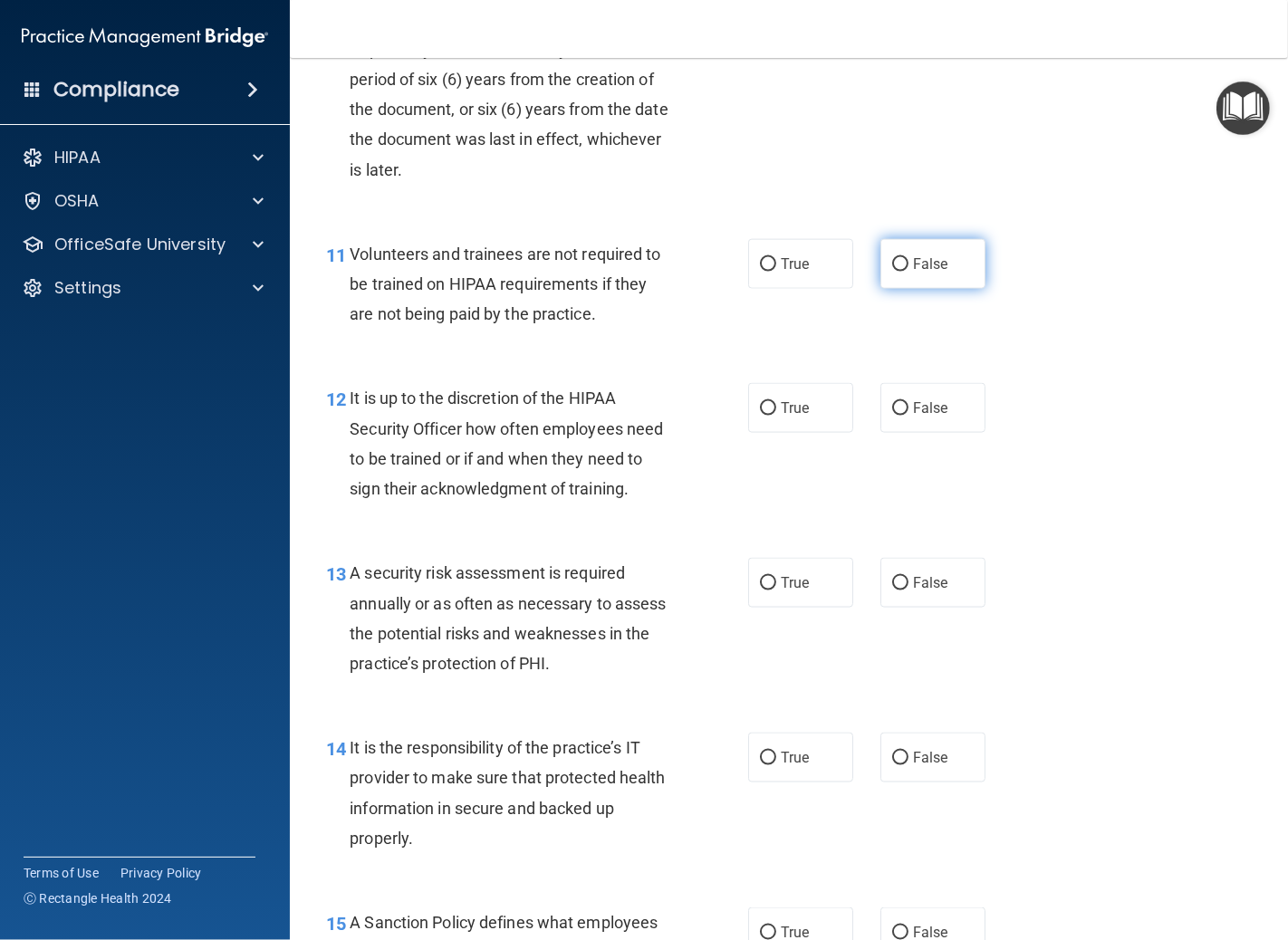
click at [893, 272] on input "False" at bounding box center [900, 265] width 16 height 13
radio input "true"
click at [893, 416] on input "False" at bounding box center [900, 409] width 16 height 13
radio input "true"
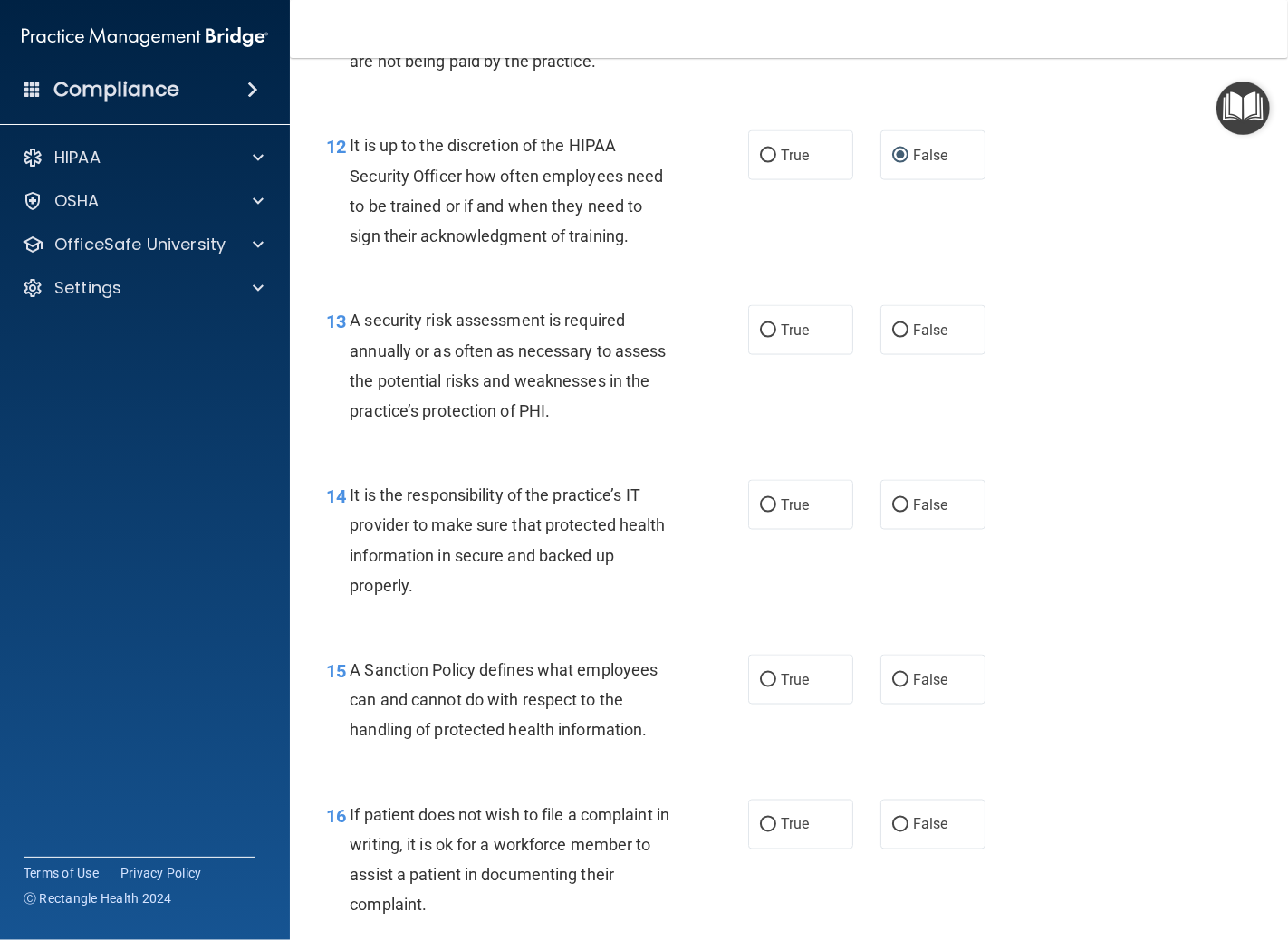
scroll to position [2315, 0]
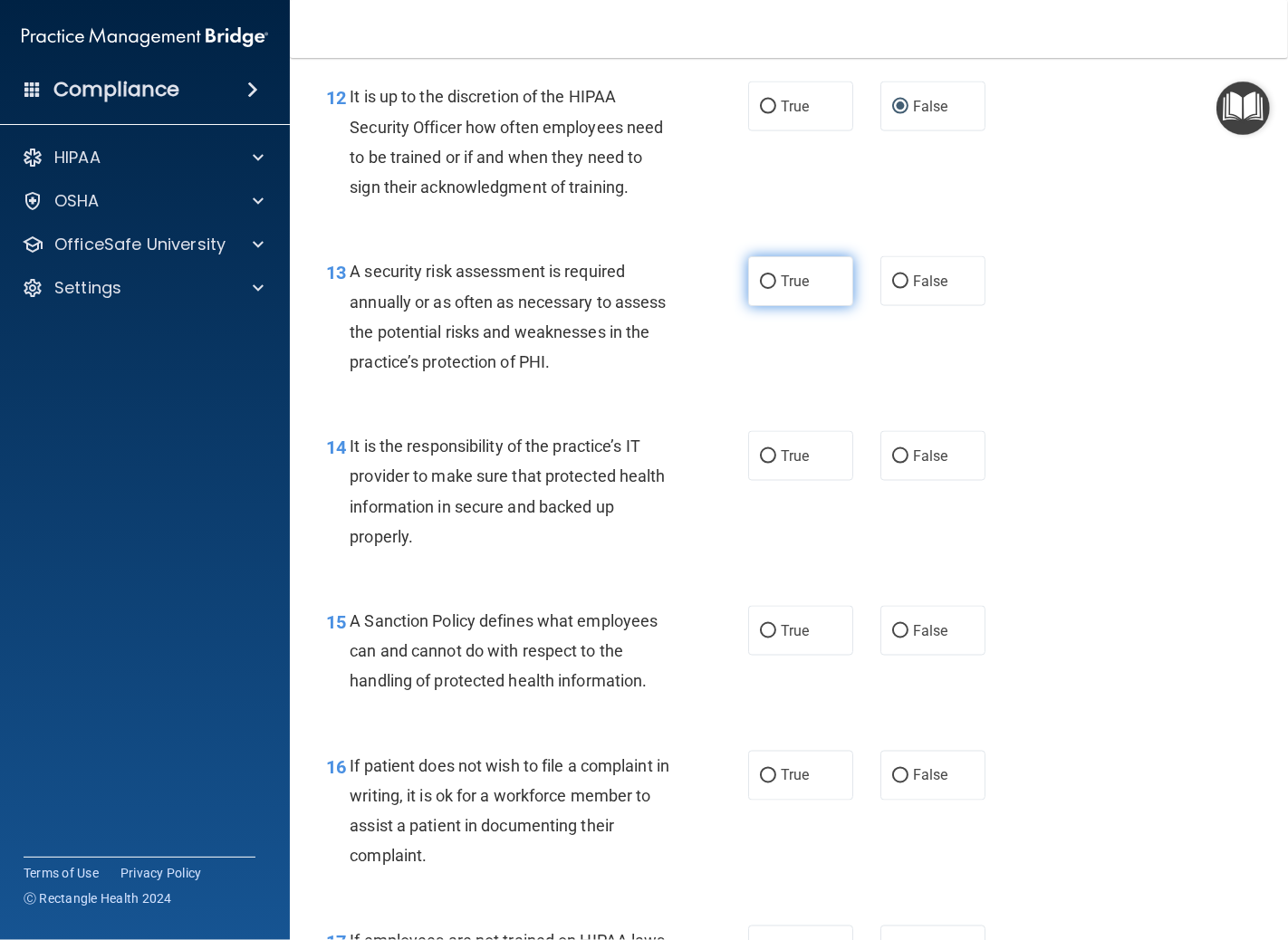
click at [760, 289] on input "True" at bounding box center [767, 282] width 16 height 13
radio input "true"
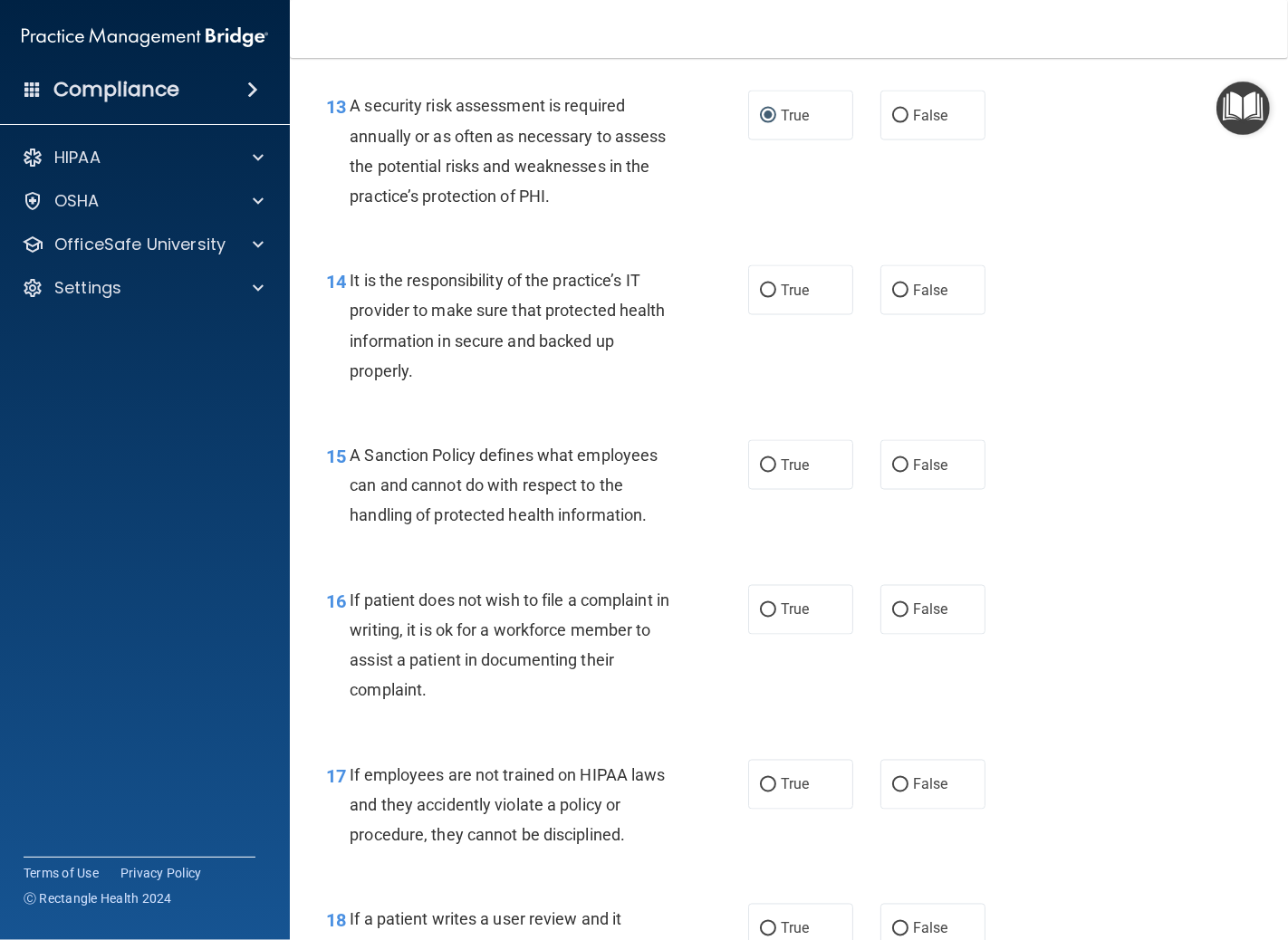
scroll to position [2515, 0]
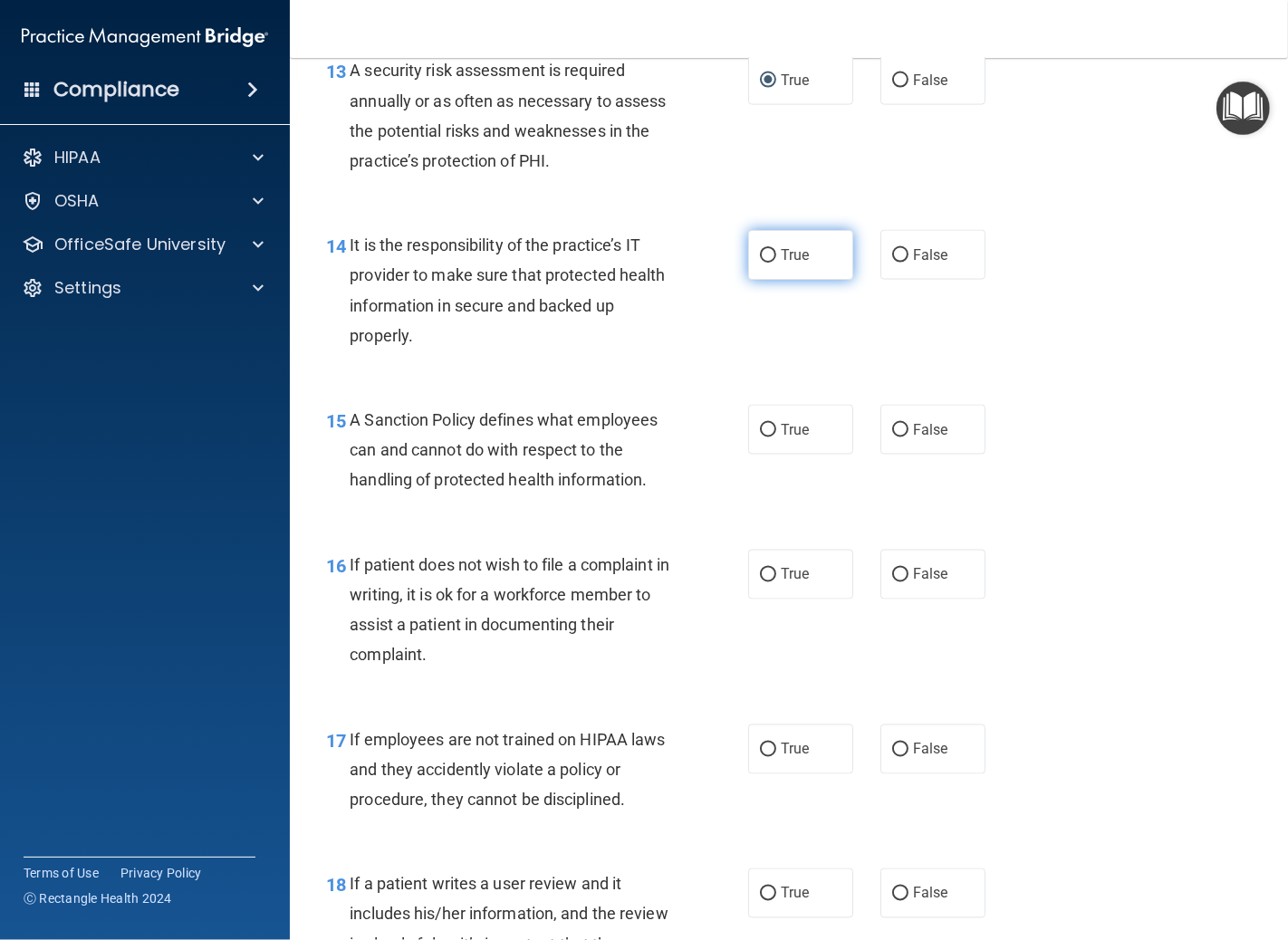
click at [760, 262] on input "True" at bounding box center [767, 255] width 16 height 13
radio input "true"
click at [893, 262] on input "False" at bounding box center [900, 255] width 16 height 13
radio input "true"
radio input "false"
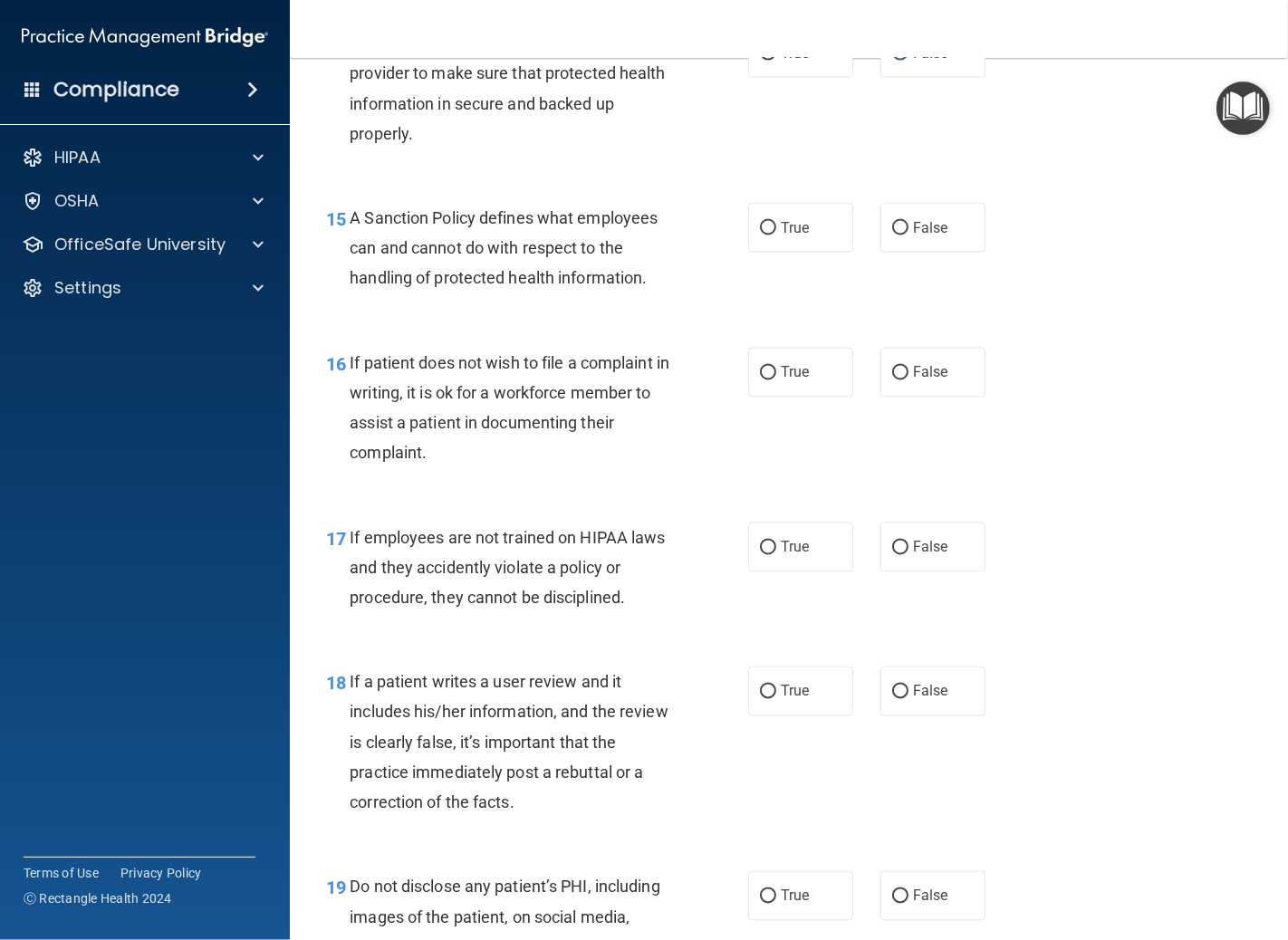
scroll to position [2818, 0]
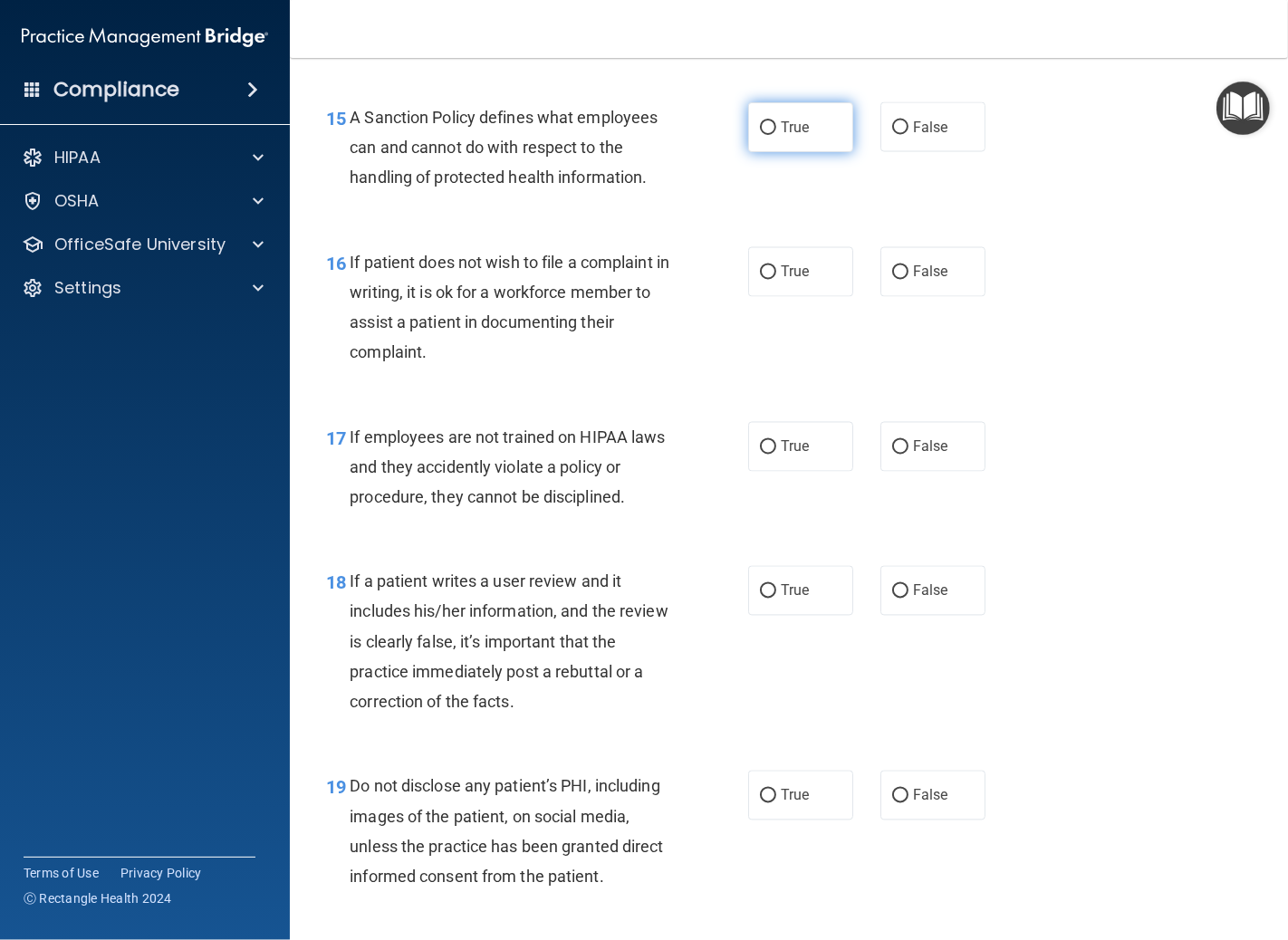
click at [760, 135] on input "True" at bounding box center [767, 128] width 16 height 13
radio input "true"
click at [763, 280] on input "True" at bounding box center [767, 273] width 16 height 13
radio input "true"
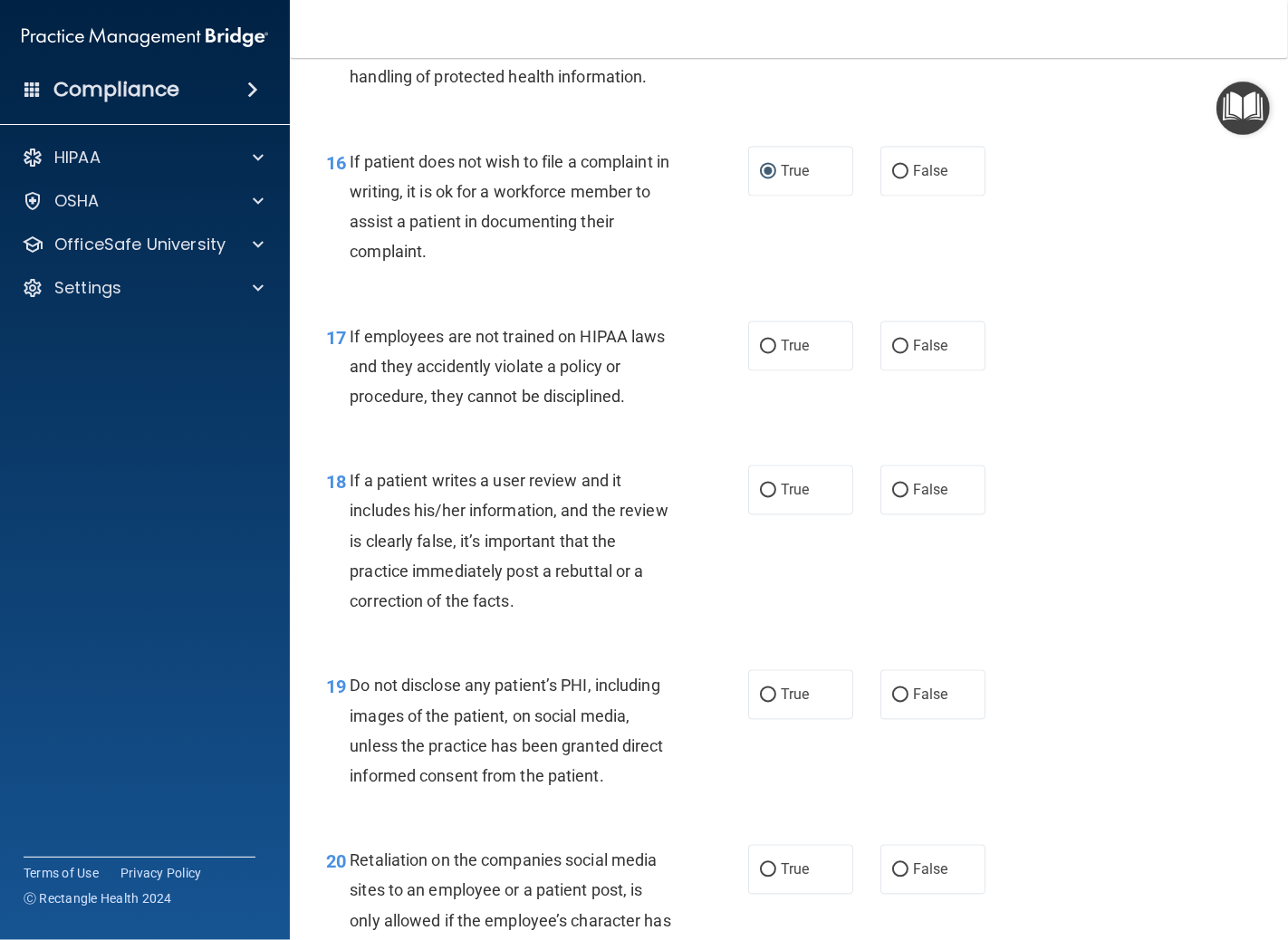
scroll to position [3020, 0]
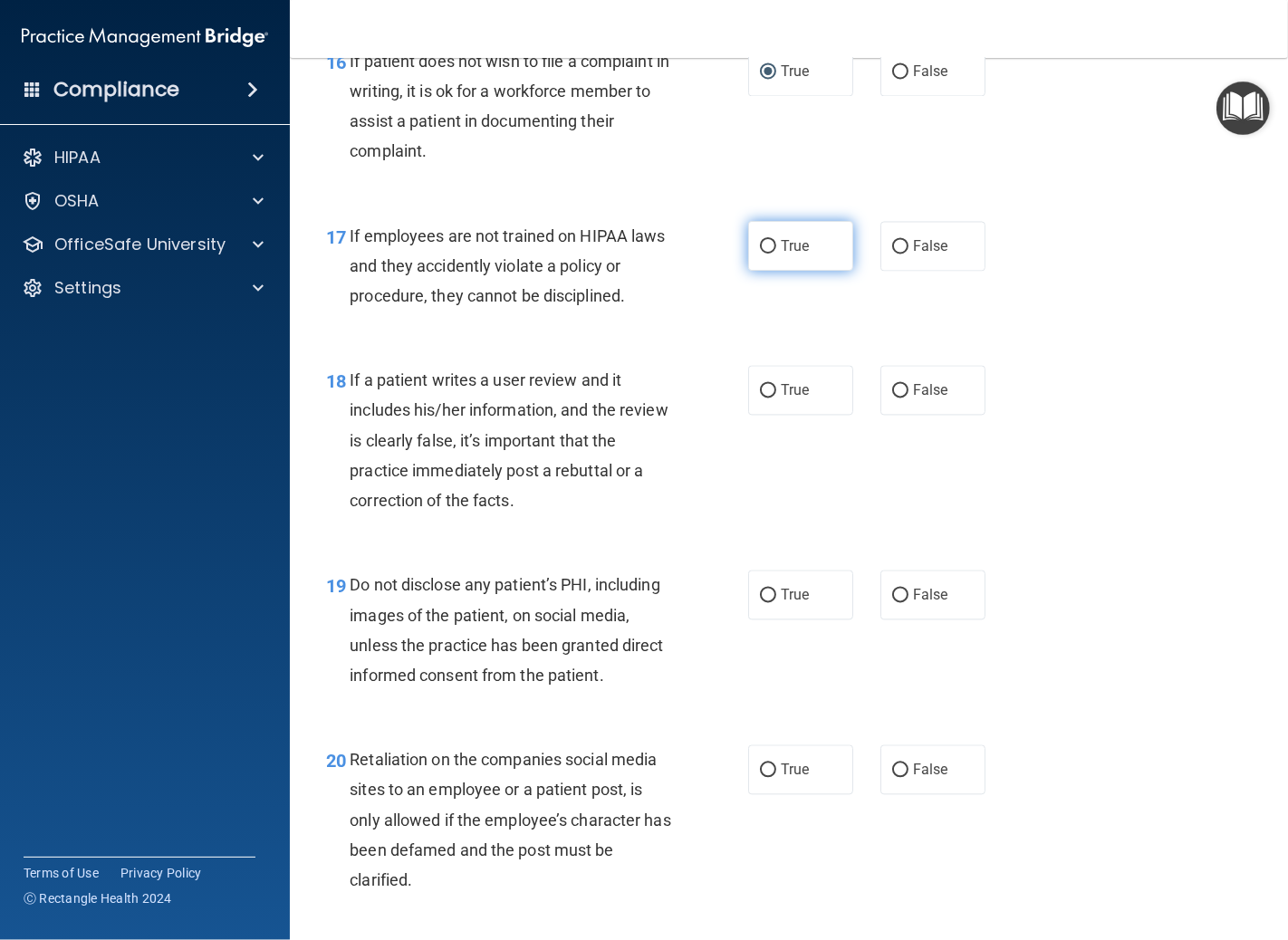
click at [760, 254] on input "True" at bounding box center [767, 247] width 16 height 13
radio input "true"
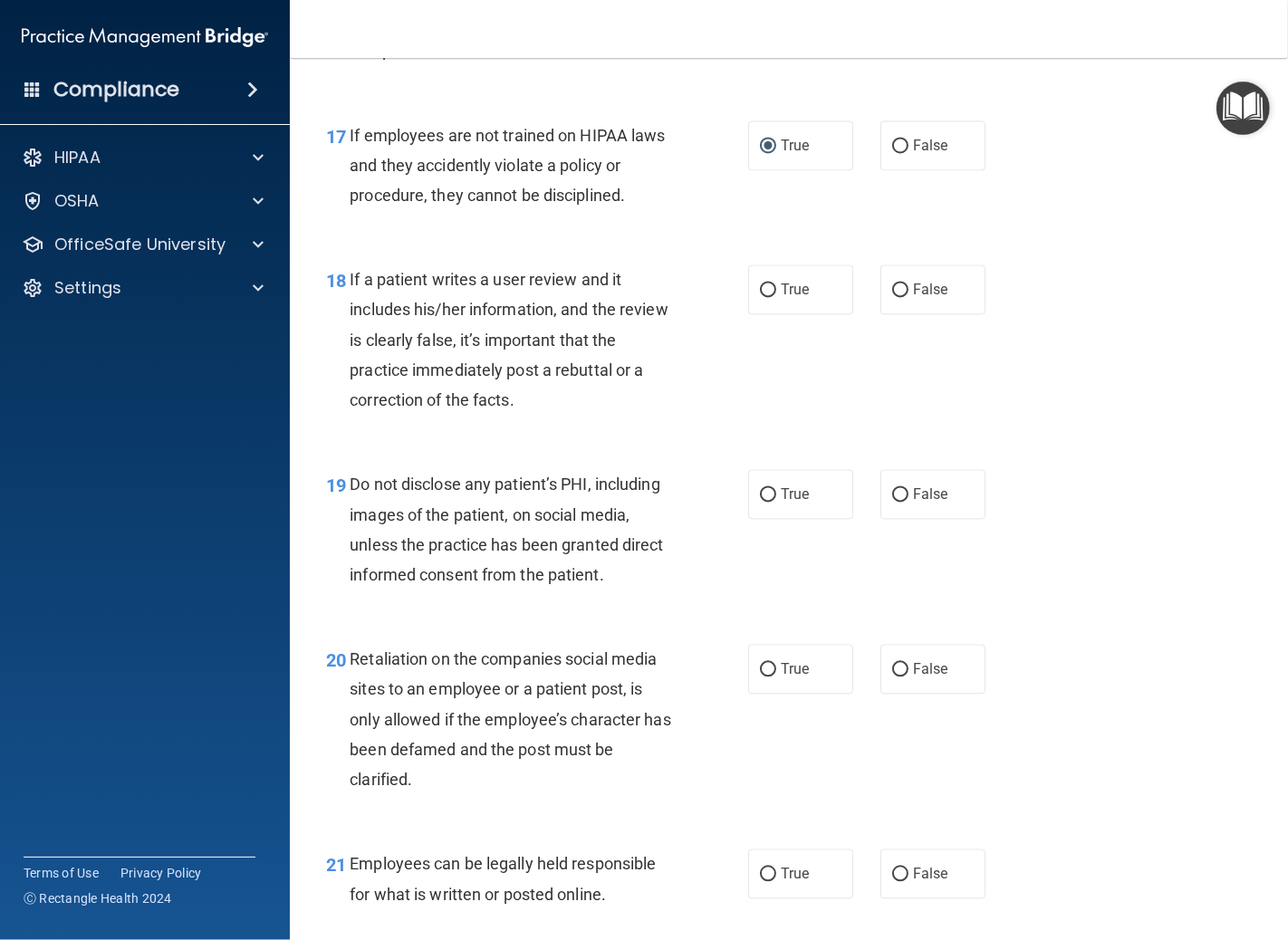
scroll to position [3220, 0]
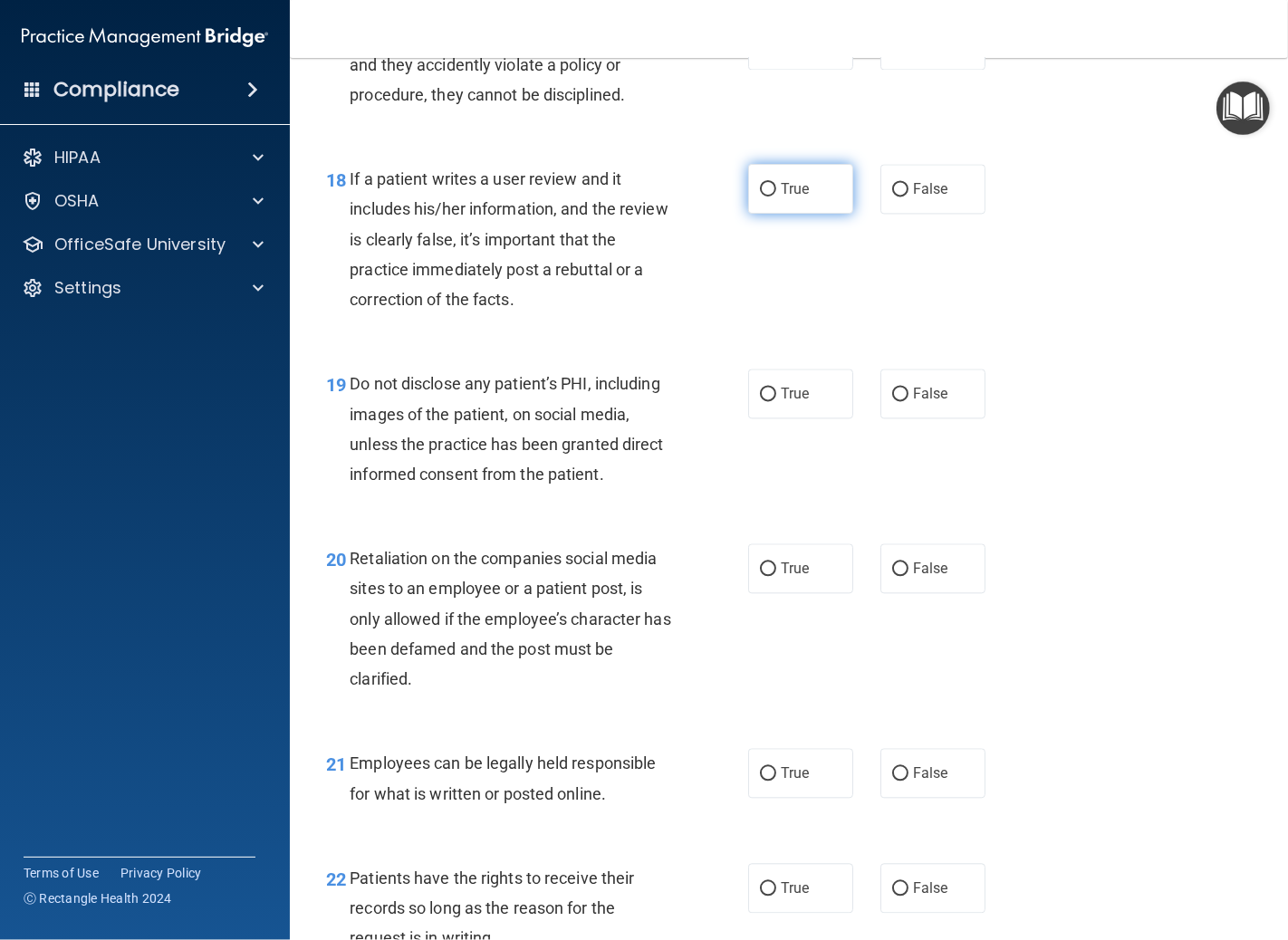
click at [760, 197] on input "True" at bounding box center [767, 190] width 16 height 13
radio input "true"
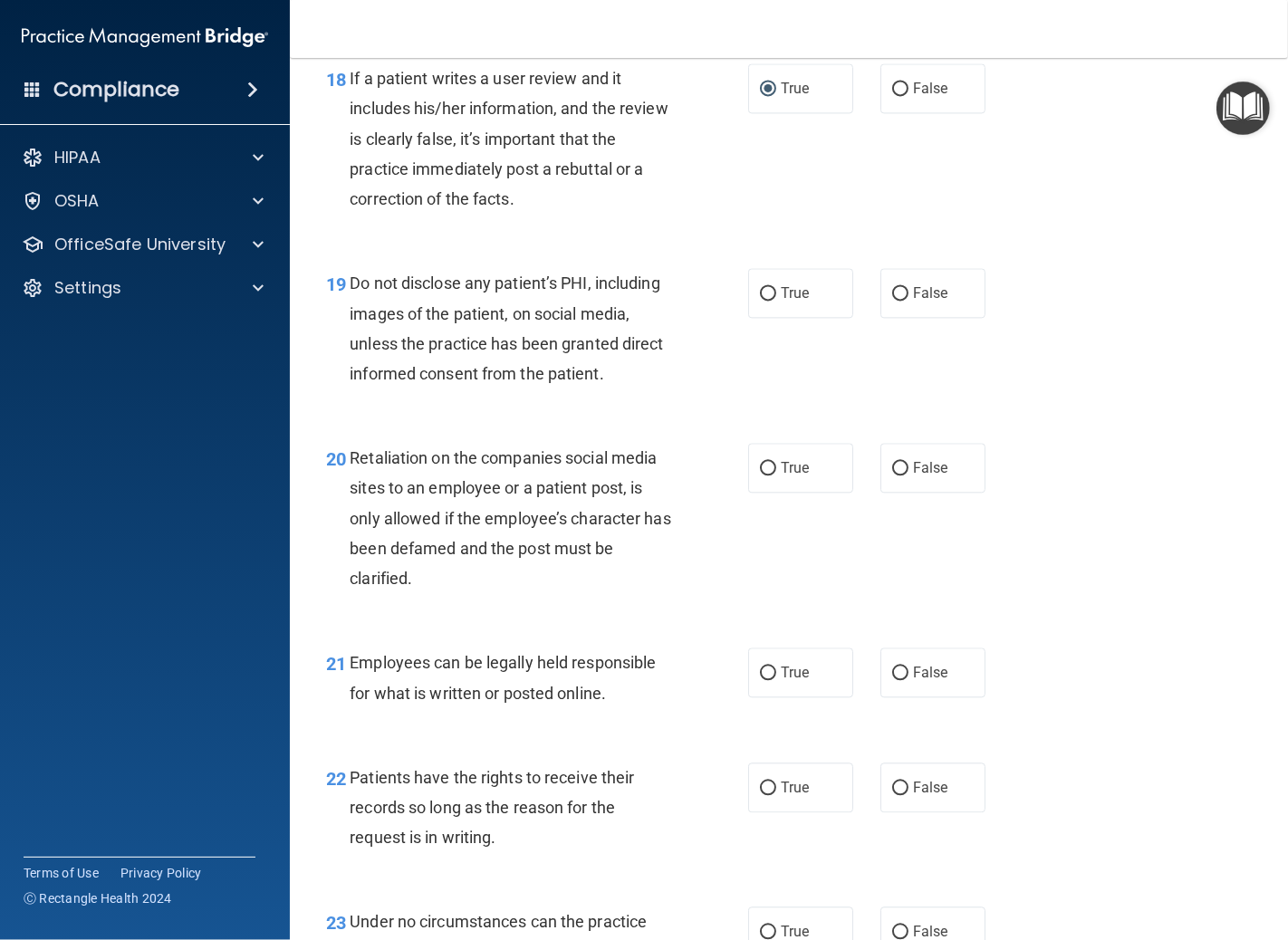
scroll to position [3422, 0]
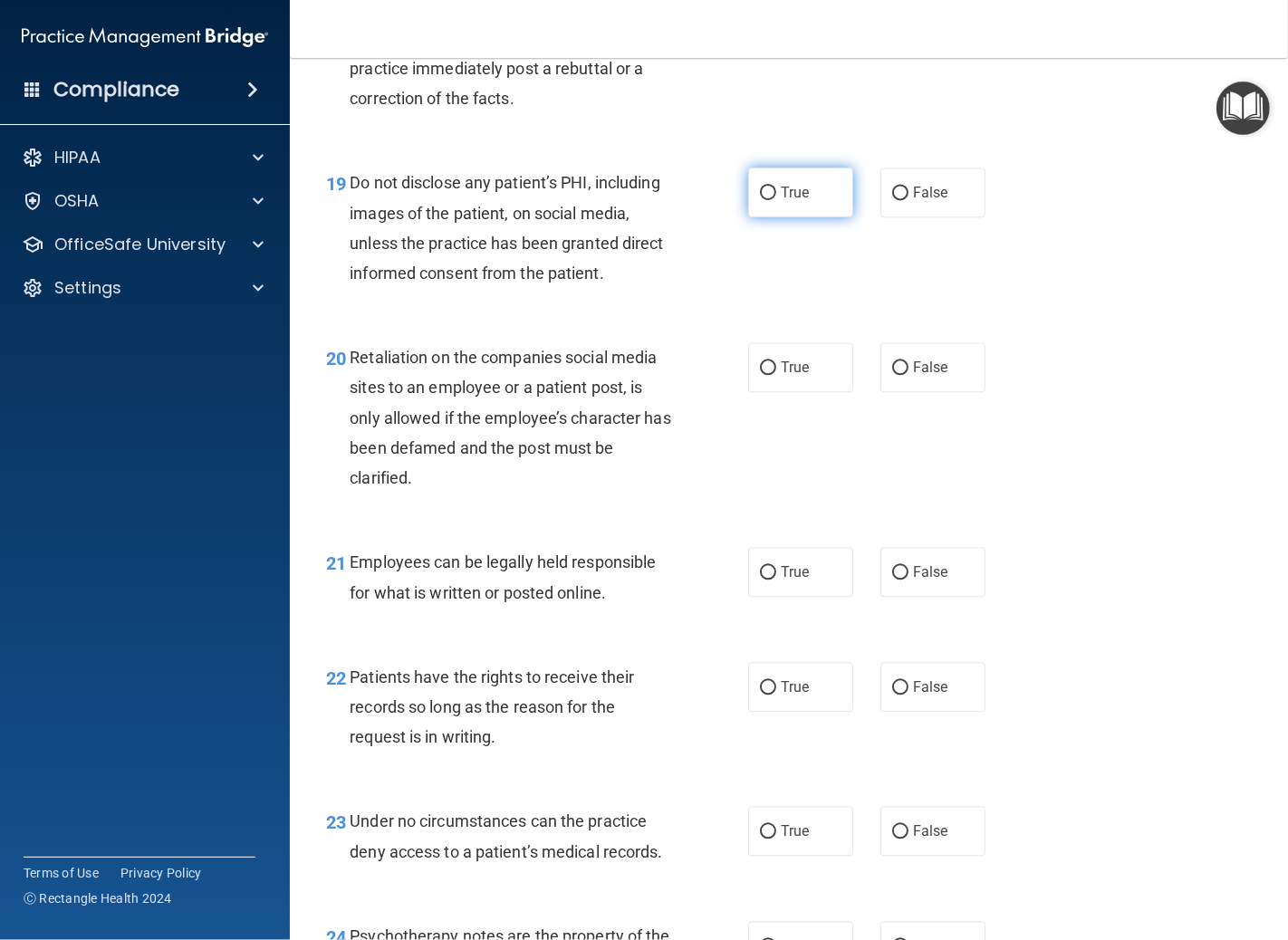
click at [760, 201] on input "True" at bounding box center [767, 194] width 16 height 13
radio input "true"
click at [893, 375] on input "False" at bounding box center [900, 368] width 16 height 13
radio input "true"
click at [761, 579] on input "True" at bounding box center [767, 573] width 16 height 13
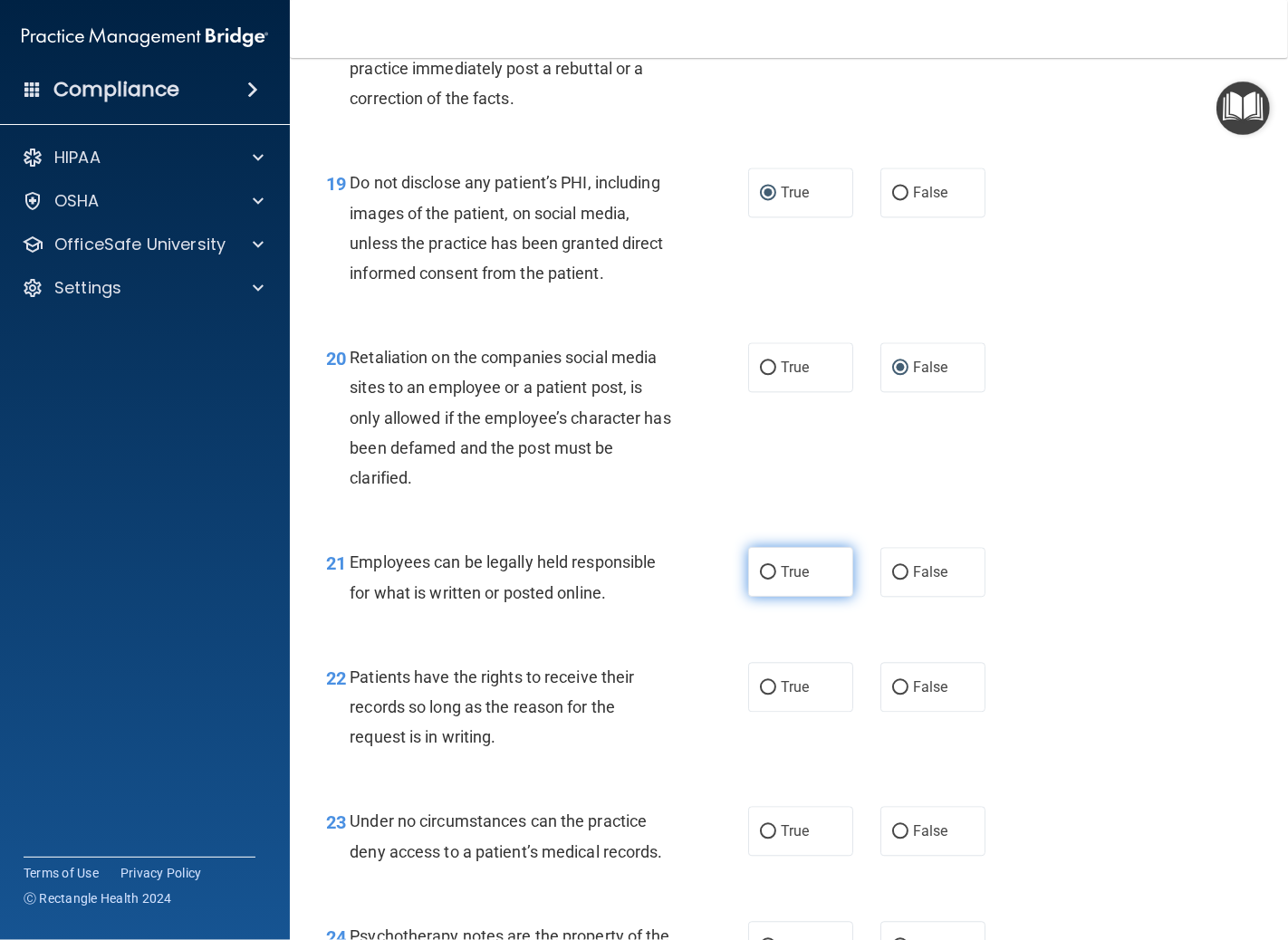
radio input "true"
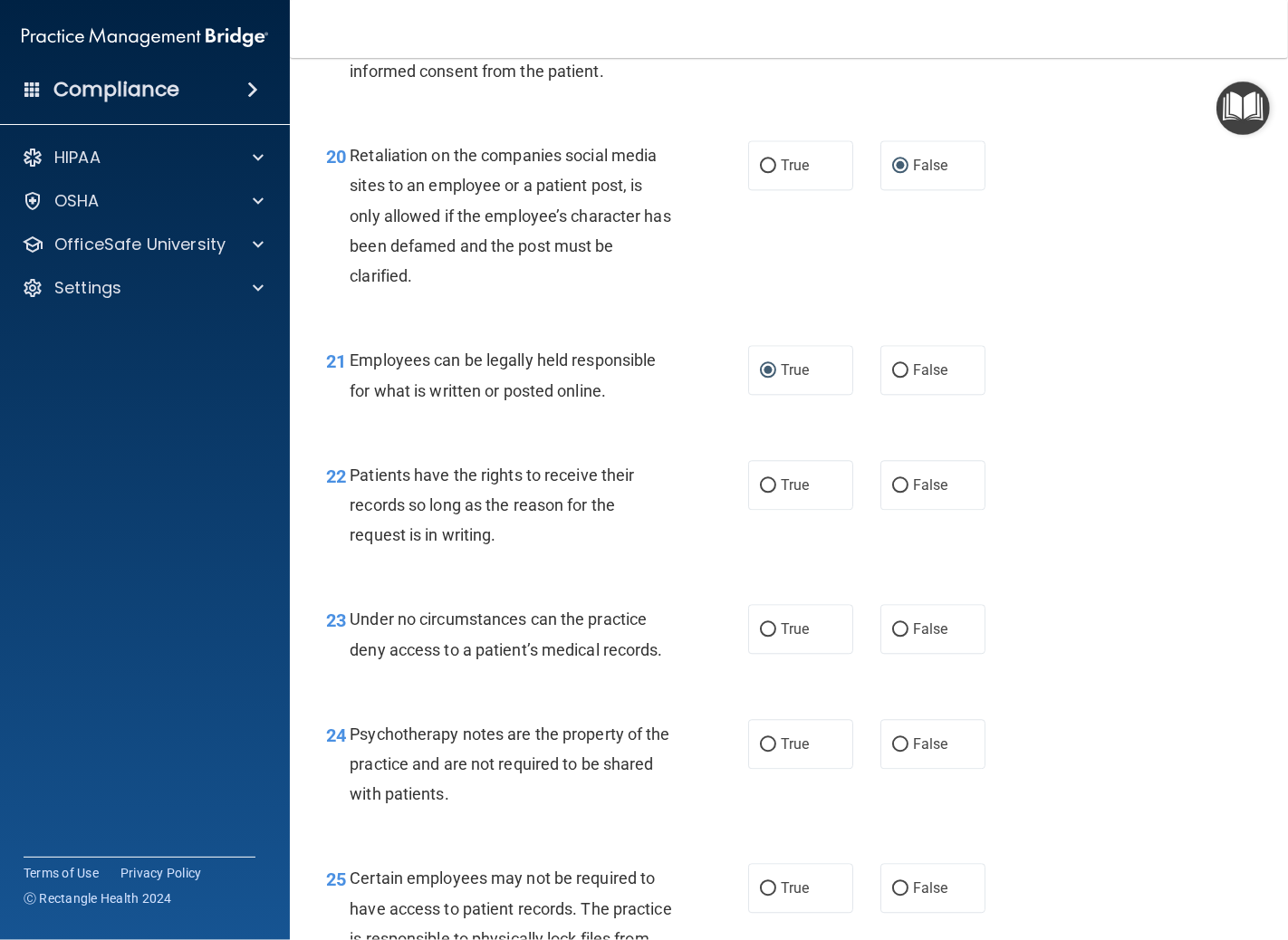
scroll to position [3724, 0]
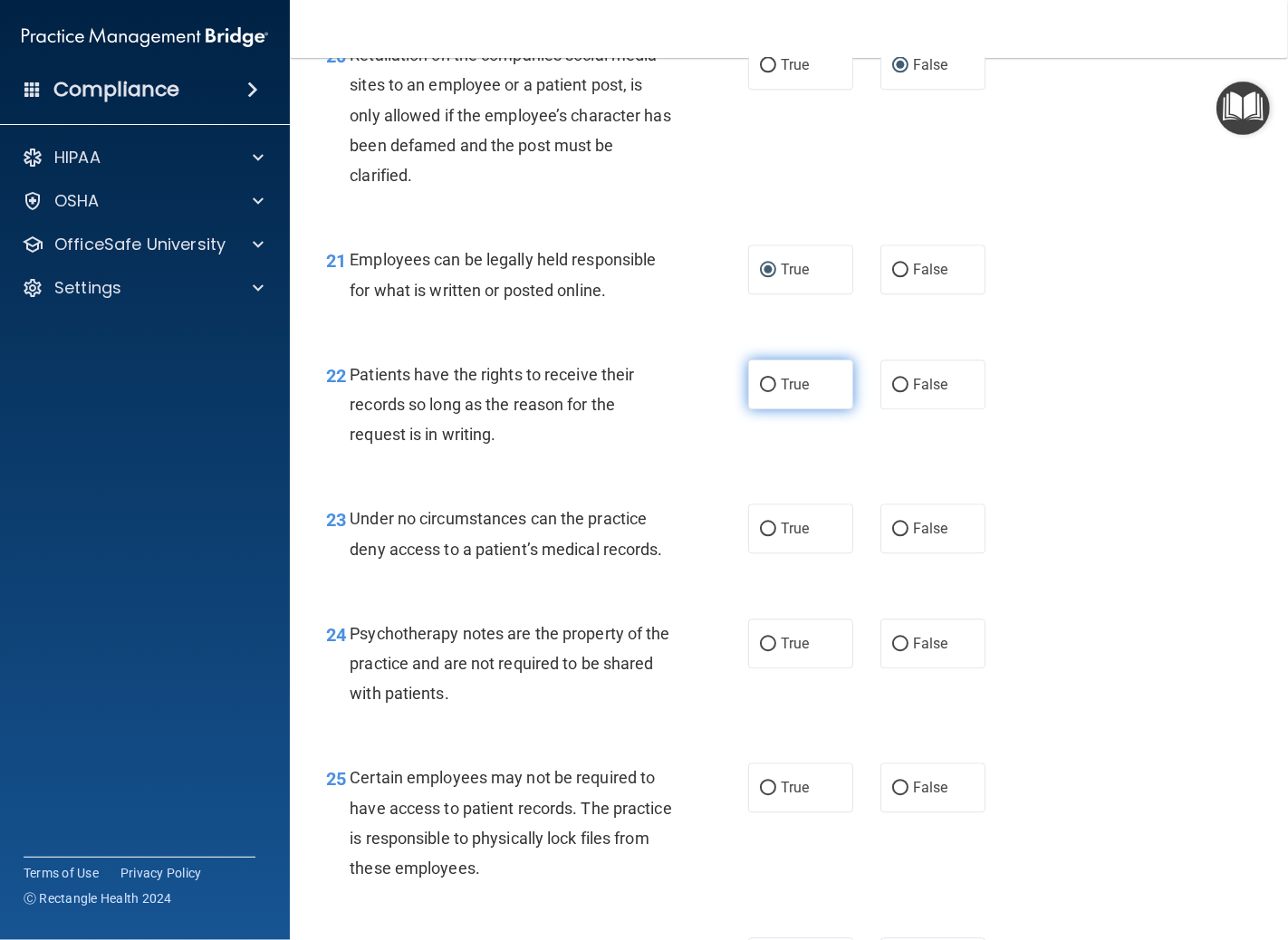
click at [762, 392] on input "True" at bounding box center [767, 386] width 16 height 13
radio input "true"
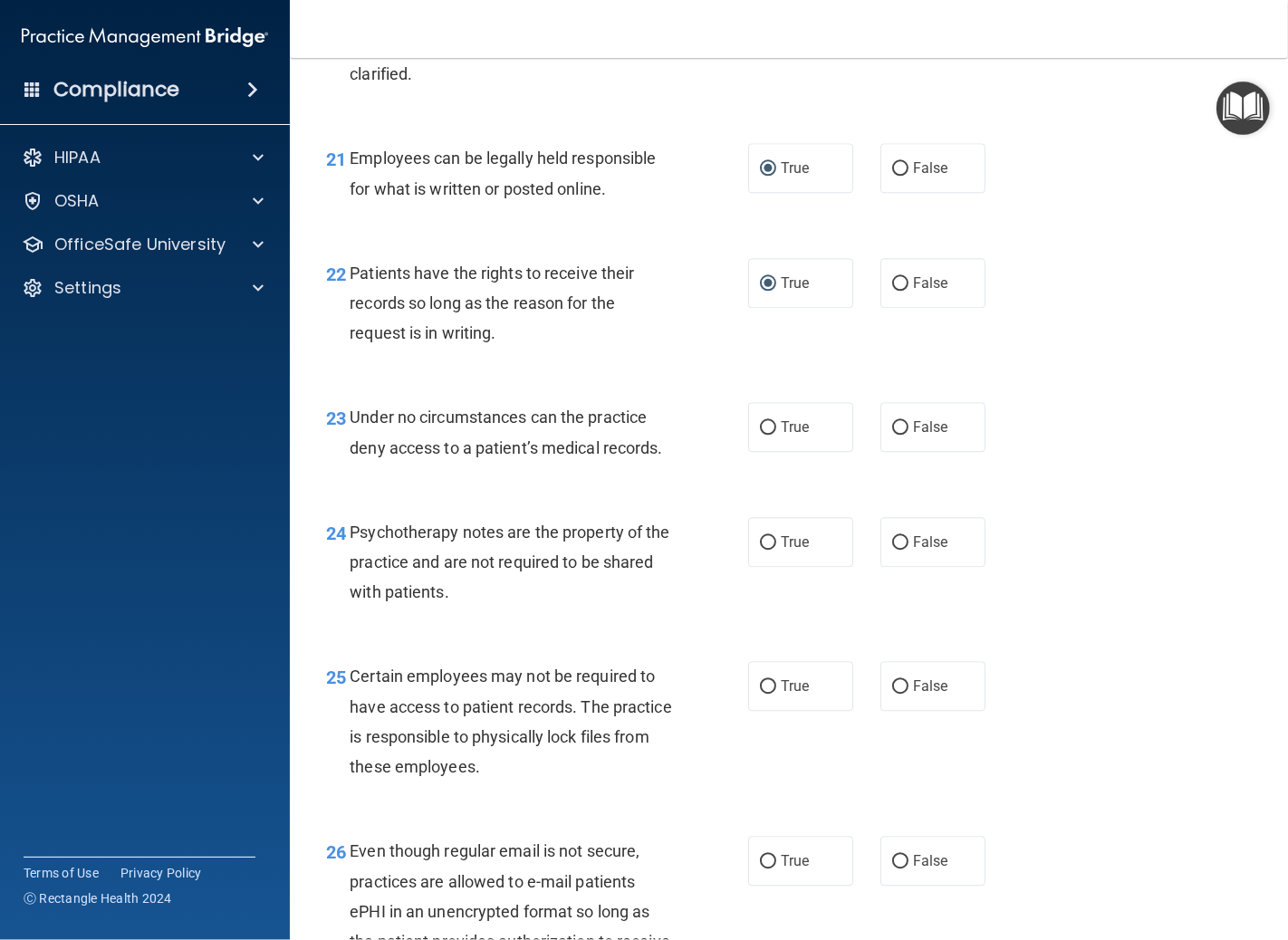
scroll to position [3925, 0]
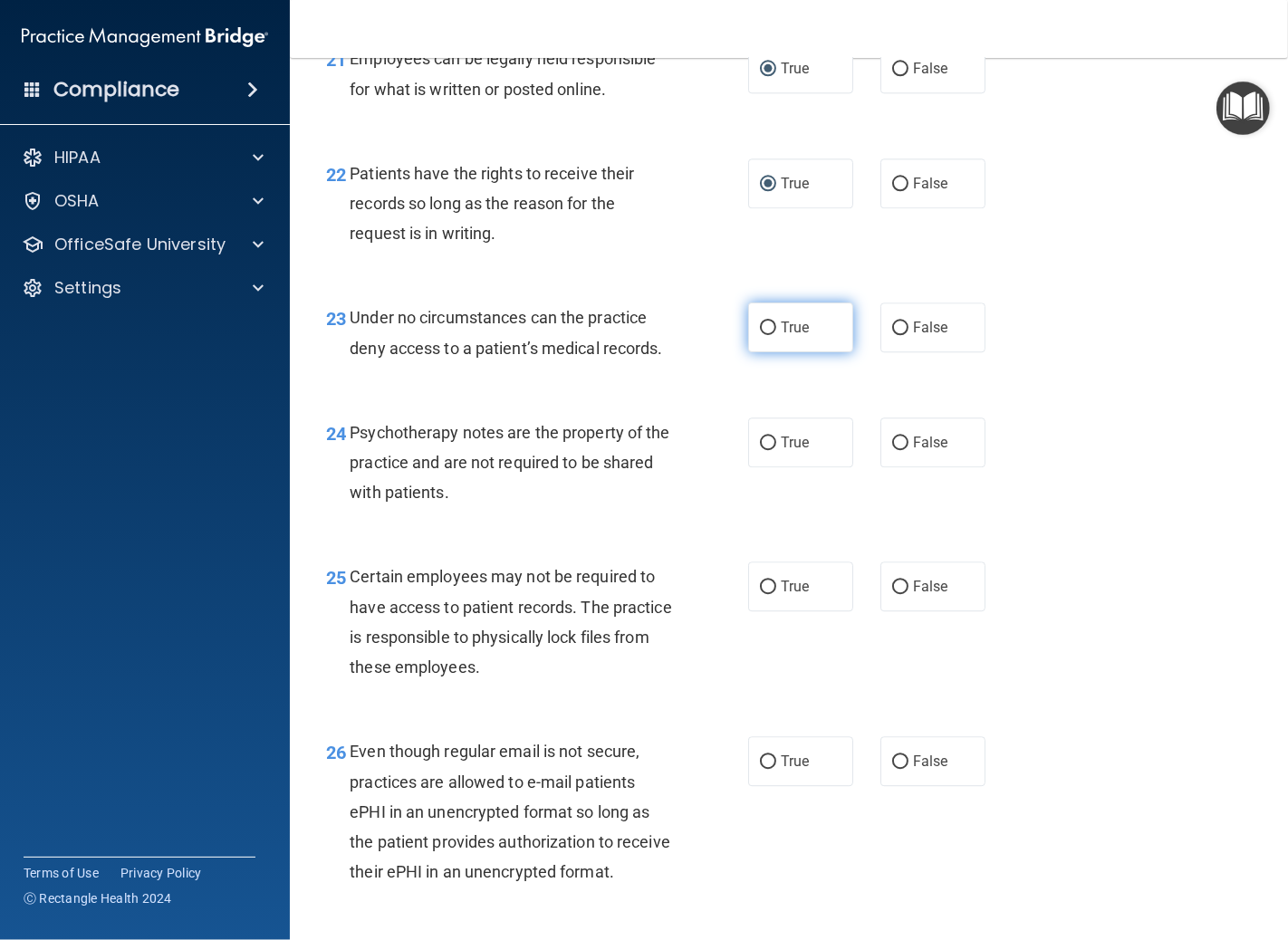
click at [760, 336] on input "True" at bounding box center [767, 329] width 16 height 13
radio input "true"
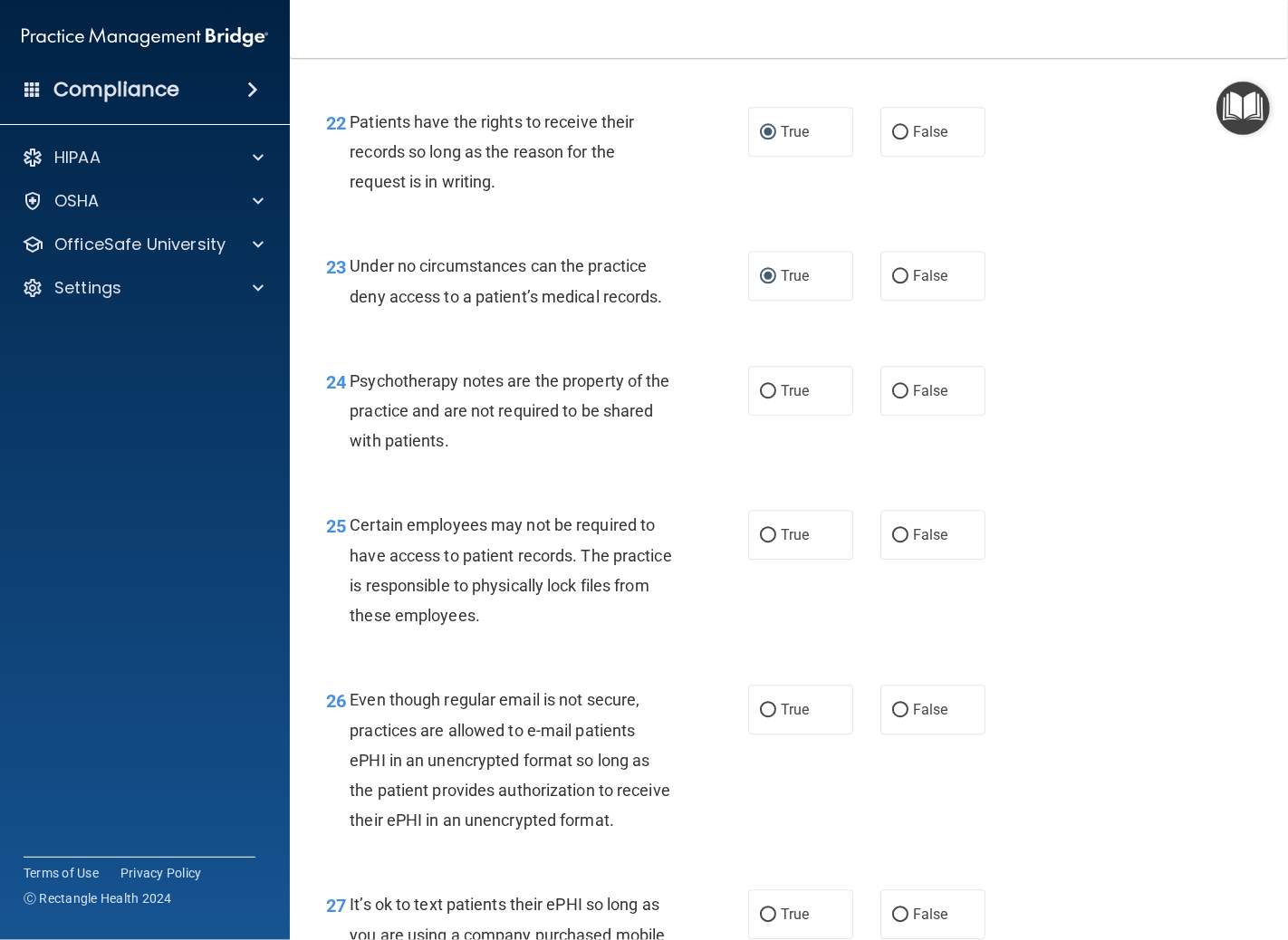
scroll to position [4026, 0]
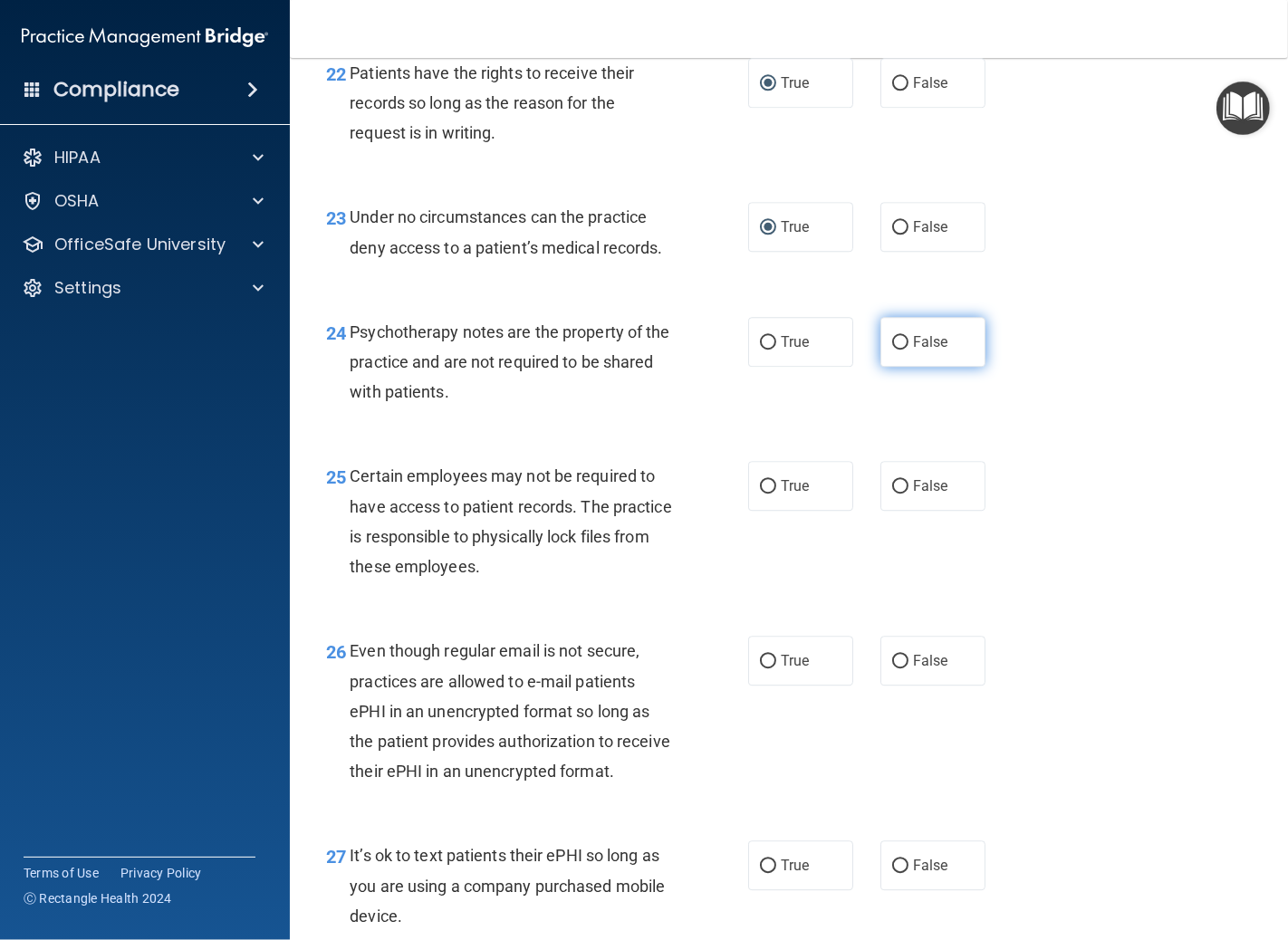
click at [893, 350] on input "False" at bounding box center [900, 343] width 16 height 13
radio input "true"
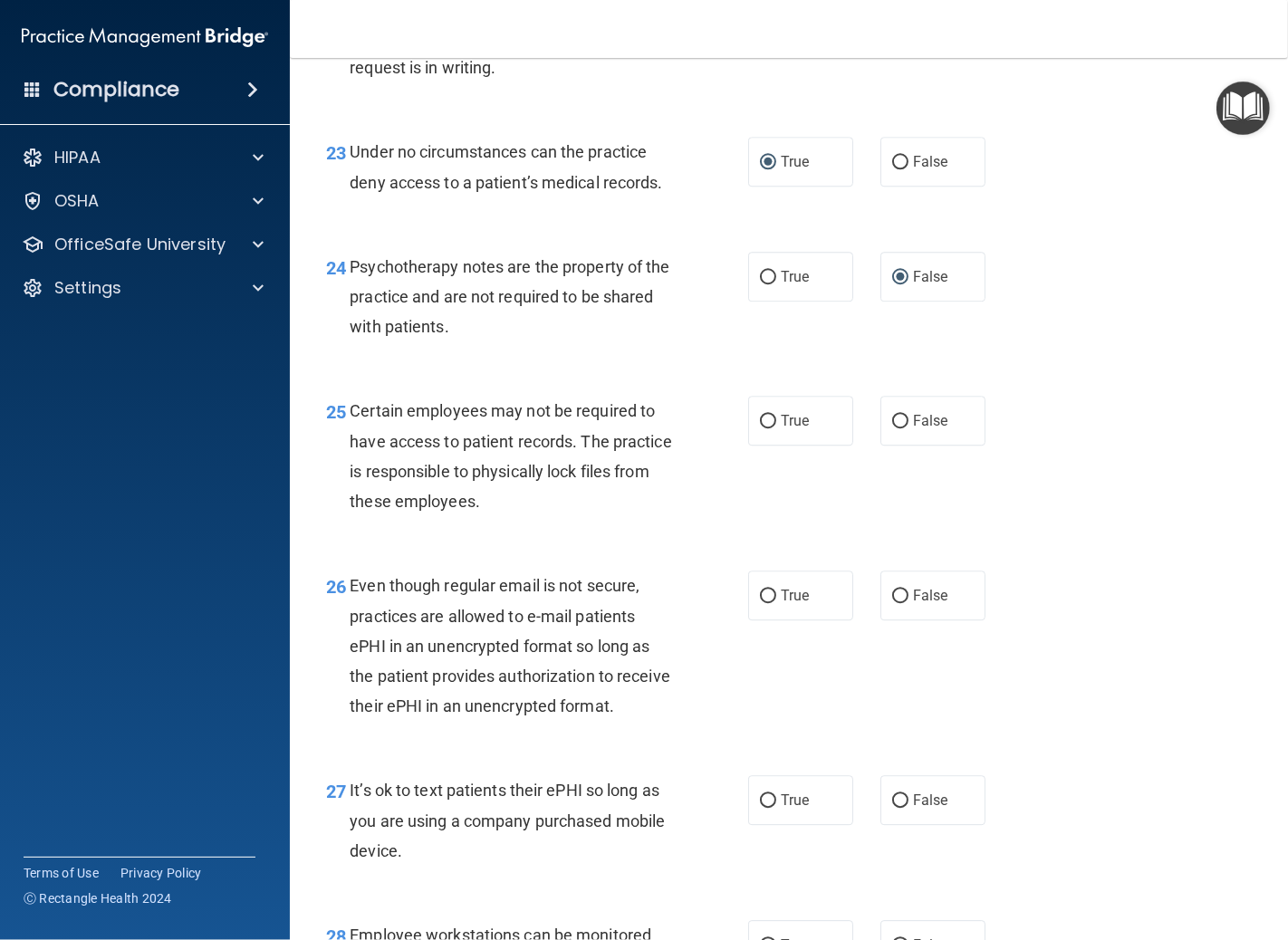
scroll to position [4126, 0]
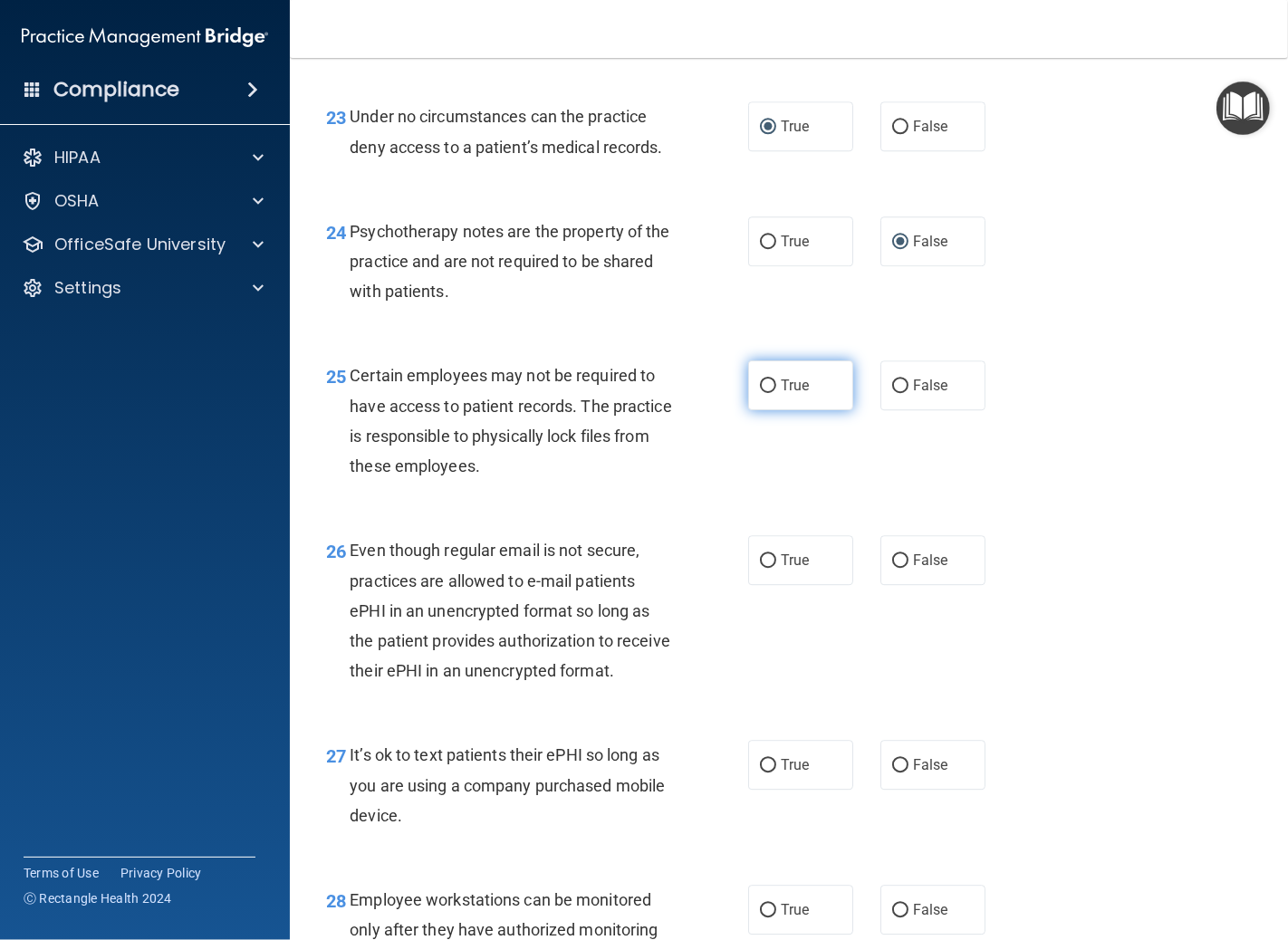
click at [760, 393] on input "True" at bounding box center [767, 387] width 16 height 13
radio input "true"
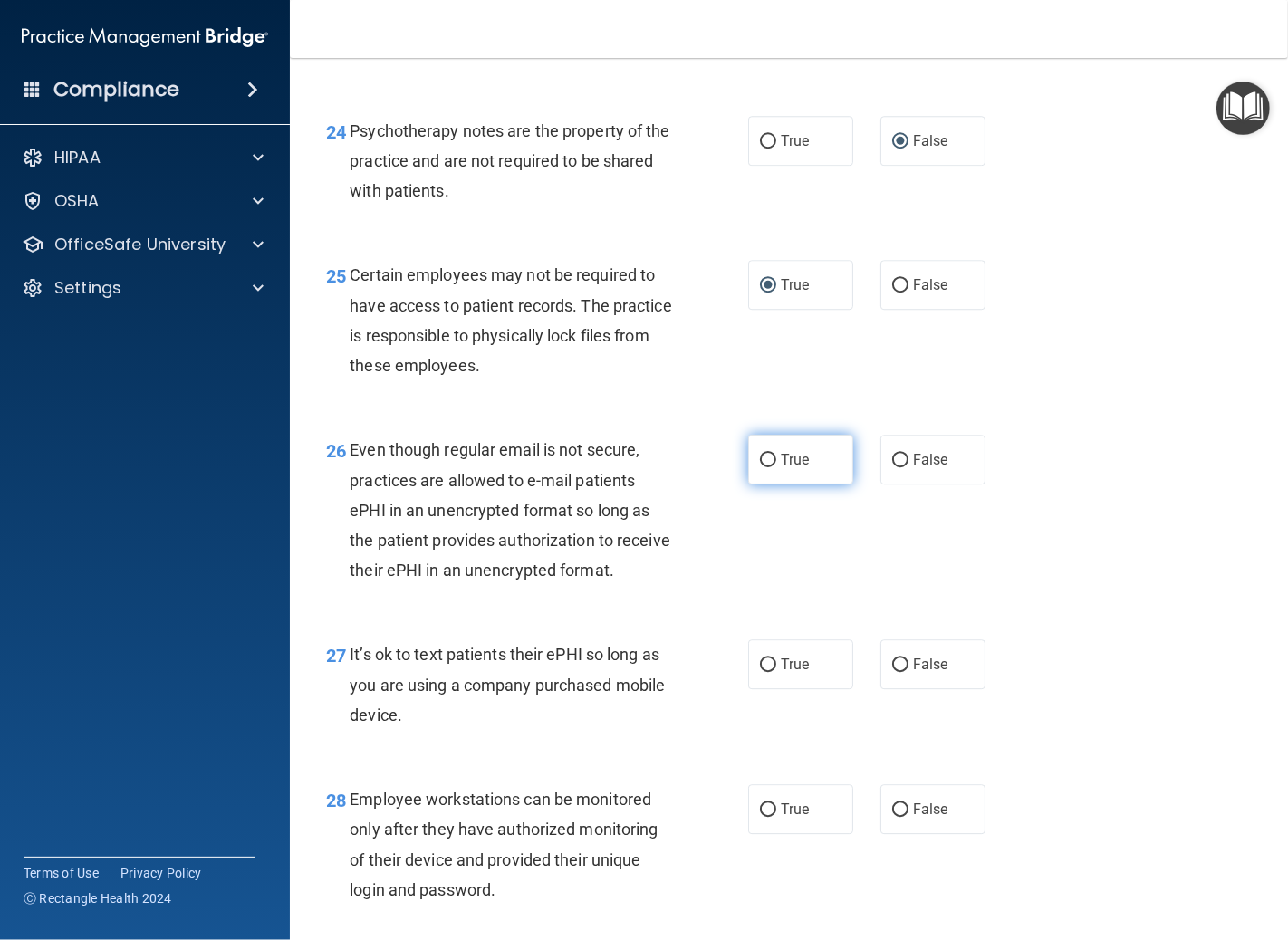
click at [760, 468] on input "True" at bounding box center [767, 461] width 16 height 13
radio input "true"
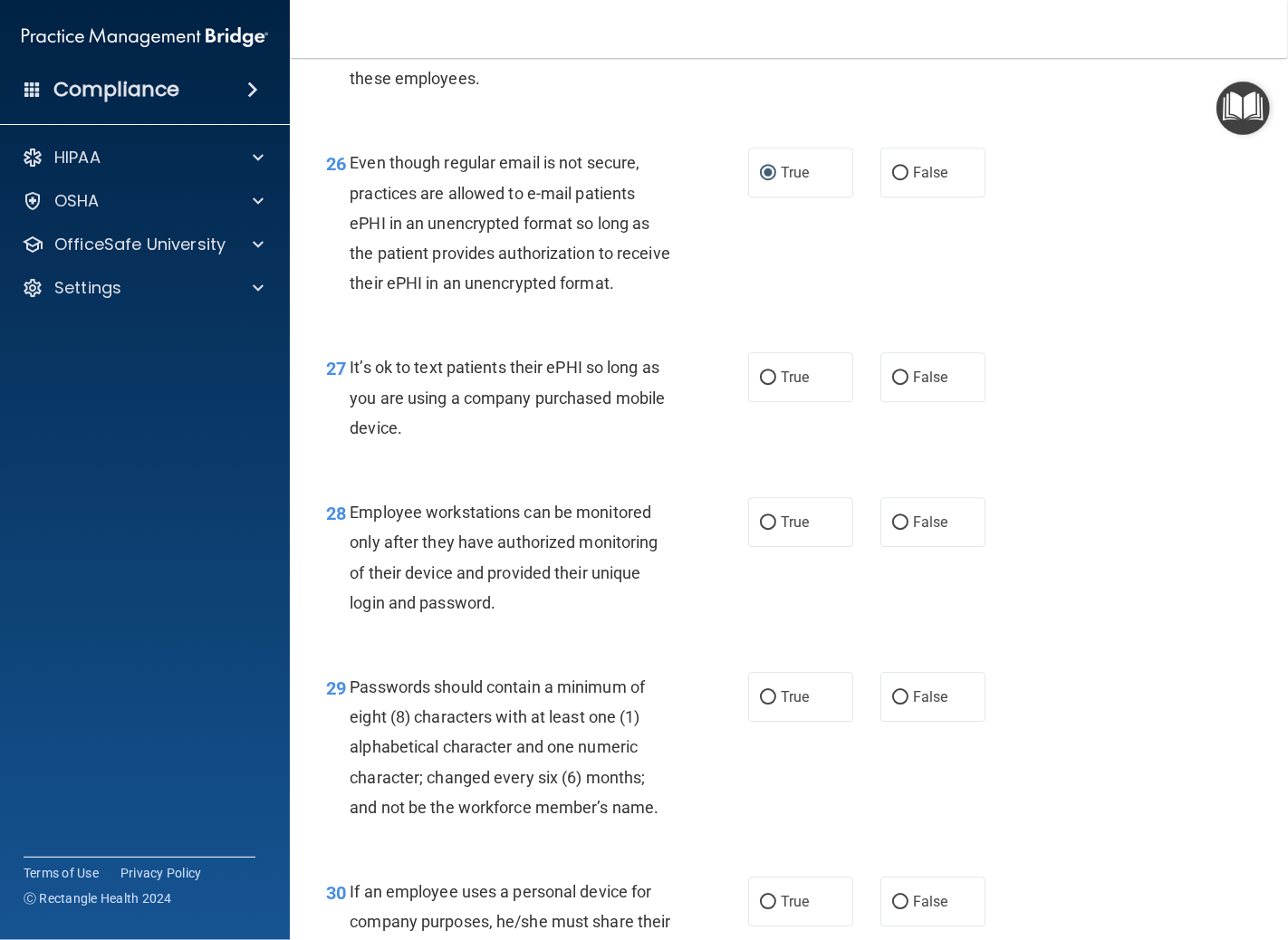
scroll to position [4529, 0]
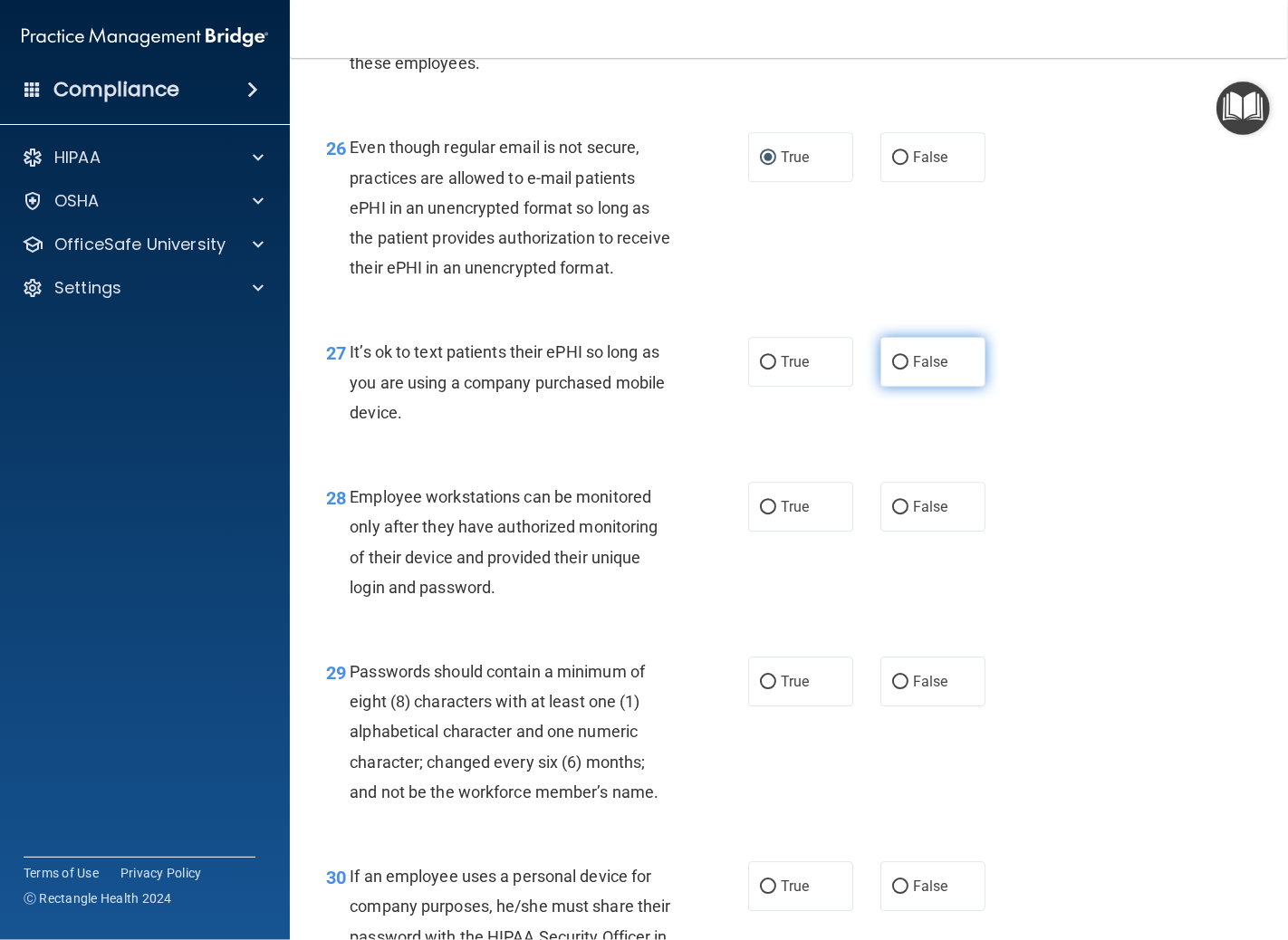
click at [893, 369] on input "False" at bounding box center [900, 363] width 16 height 13
radio input "true"
click at [765, 515] on input "True" at bounding box center [767, 508] width 16 height 13
radio input "true"
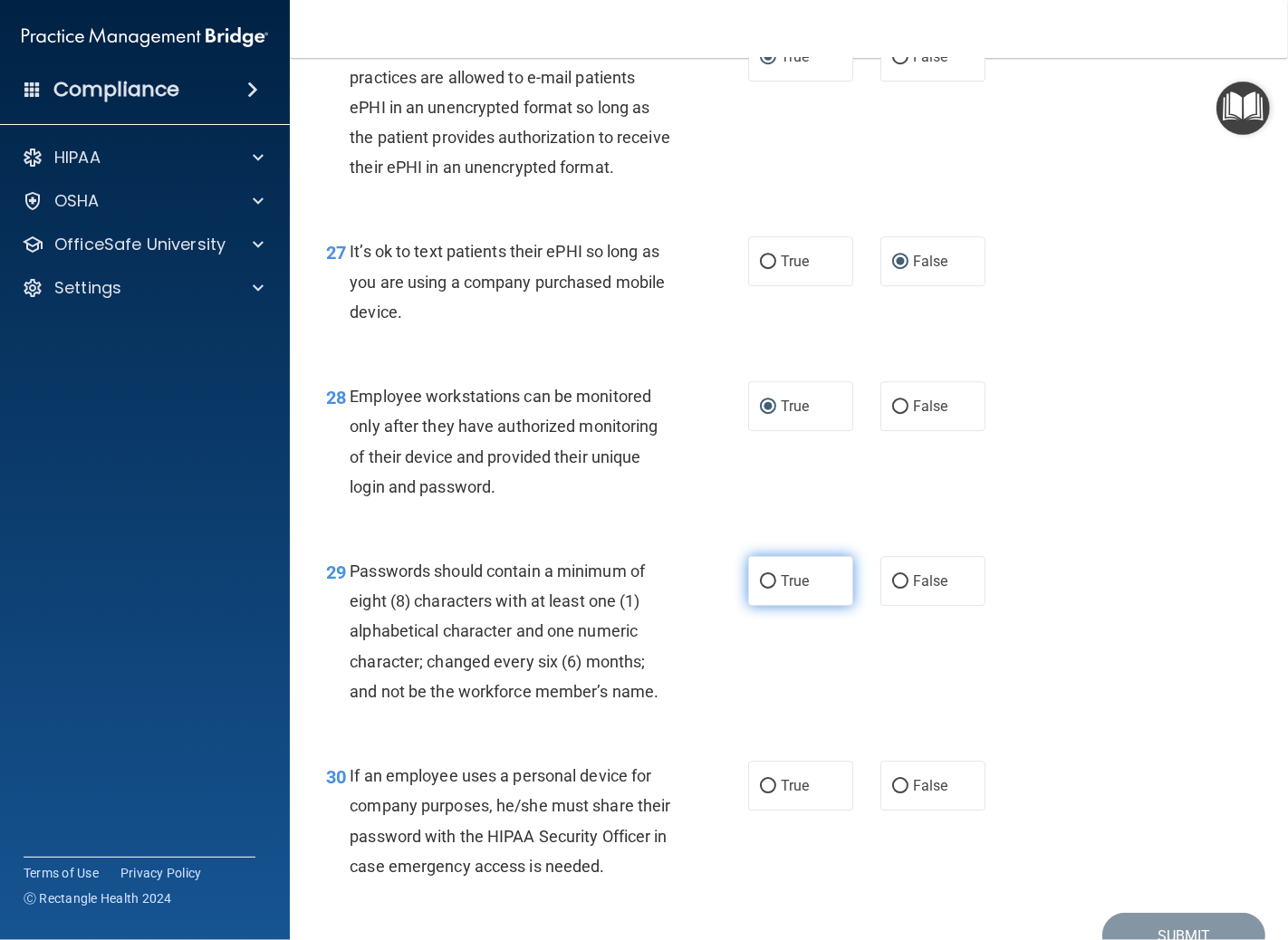
click at [757, 606] on label "True" at bounding box center [800, 581] width 105 height 50
click at [760, 589] on input "True" at bounding box center [767, 582] width 16 height 13
radio input "true"
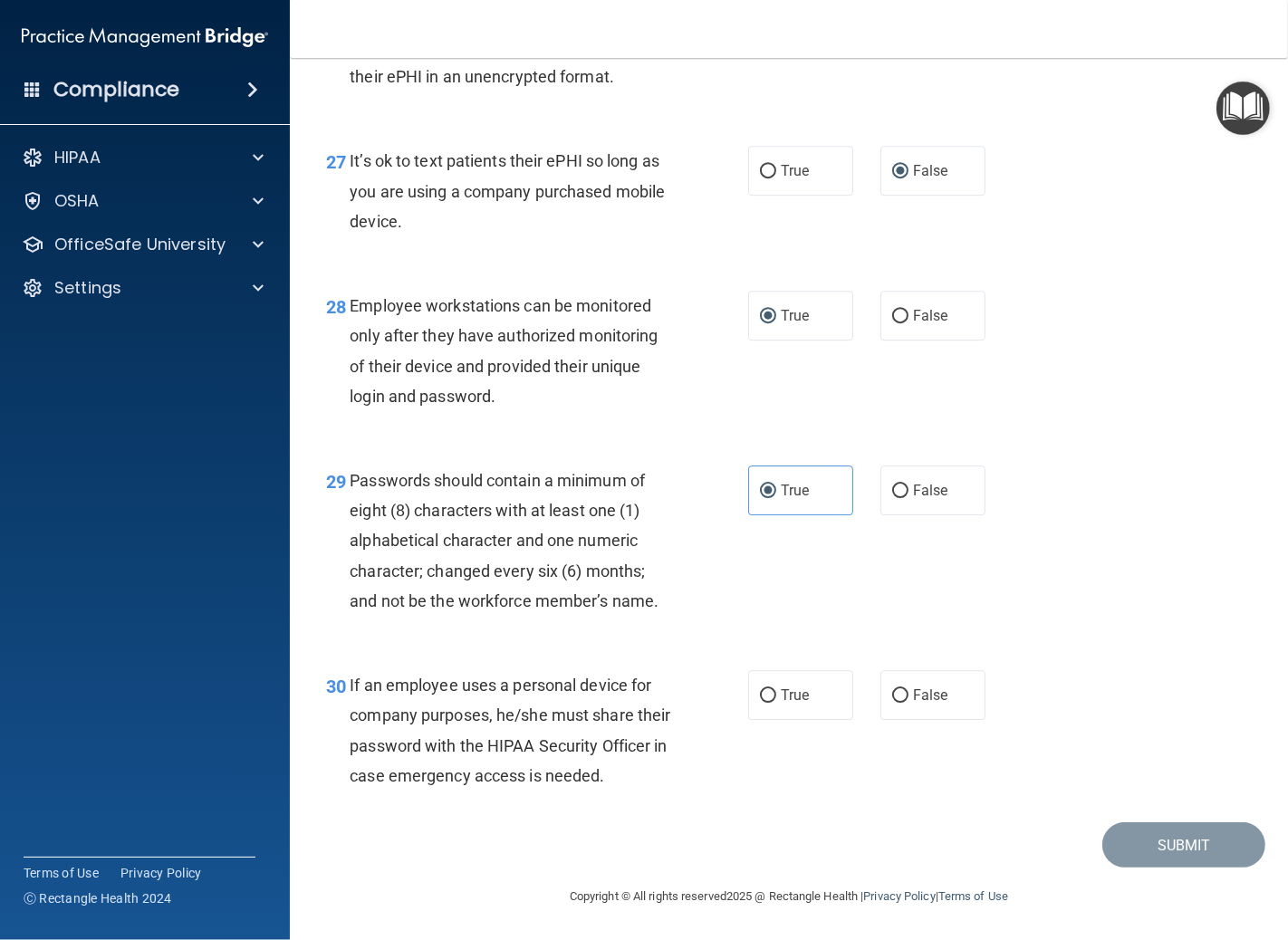
scroll to position [4841, 0]
click at [760, 689] on input "True" at bounding box center [767, 696] width 16 height 13
radio input "true"
click at [1144, 848] on button "Submit" at bounding box center [1184, 846] width 163 height 46
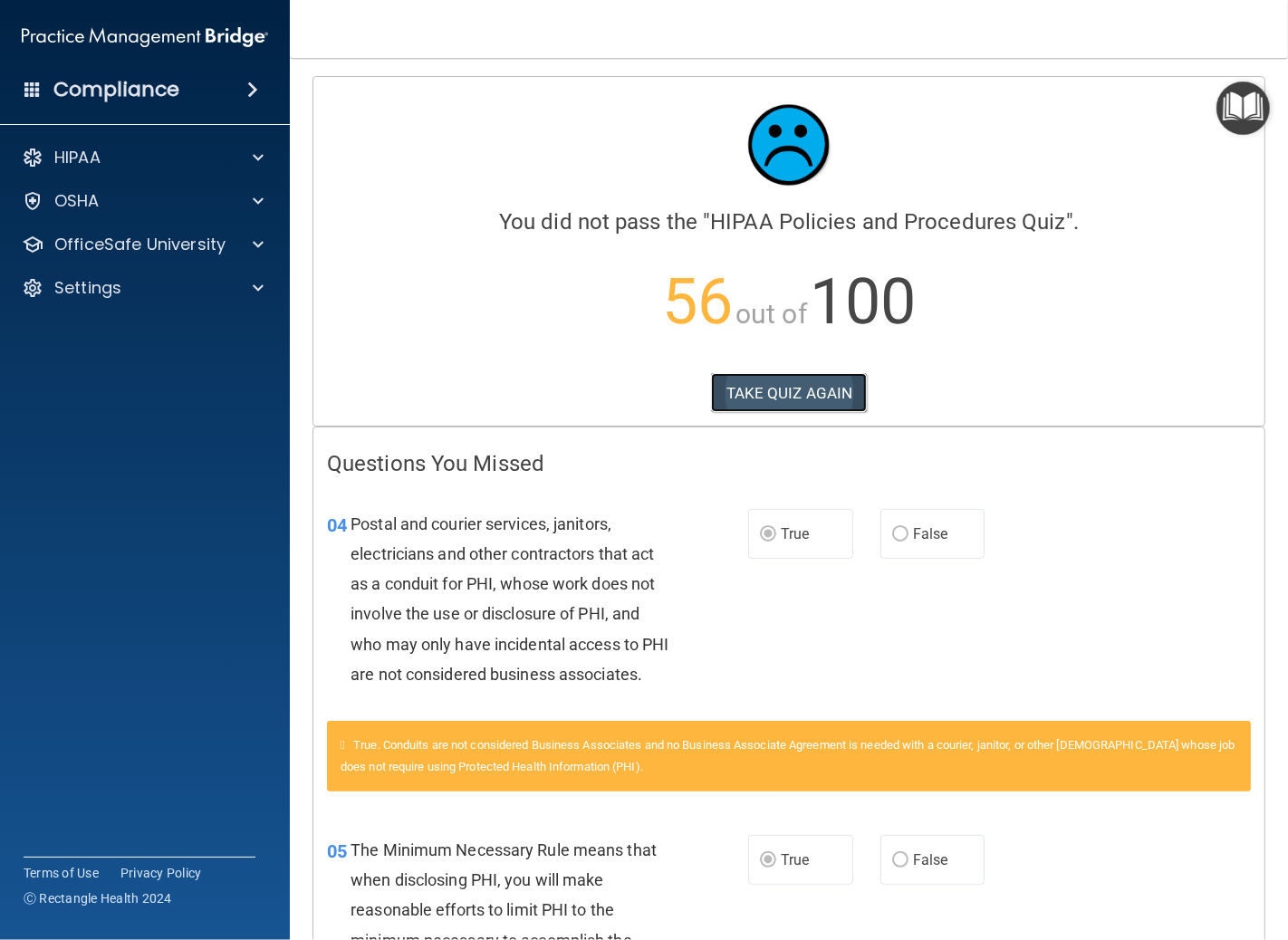
click at [812, 392] on button "TAKE QUIZ AGAIN" at bounding box center [790, 392] width 157 height 40
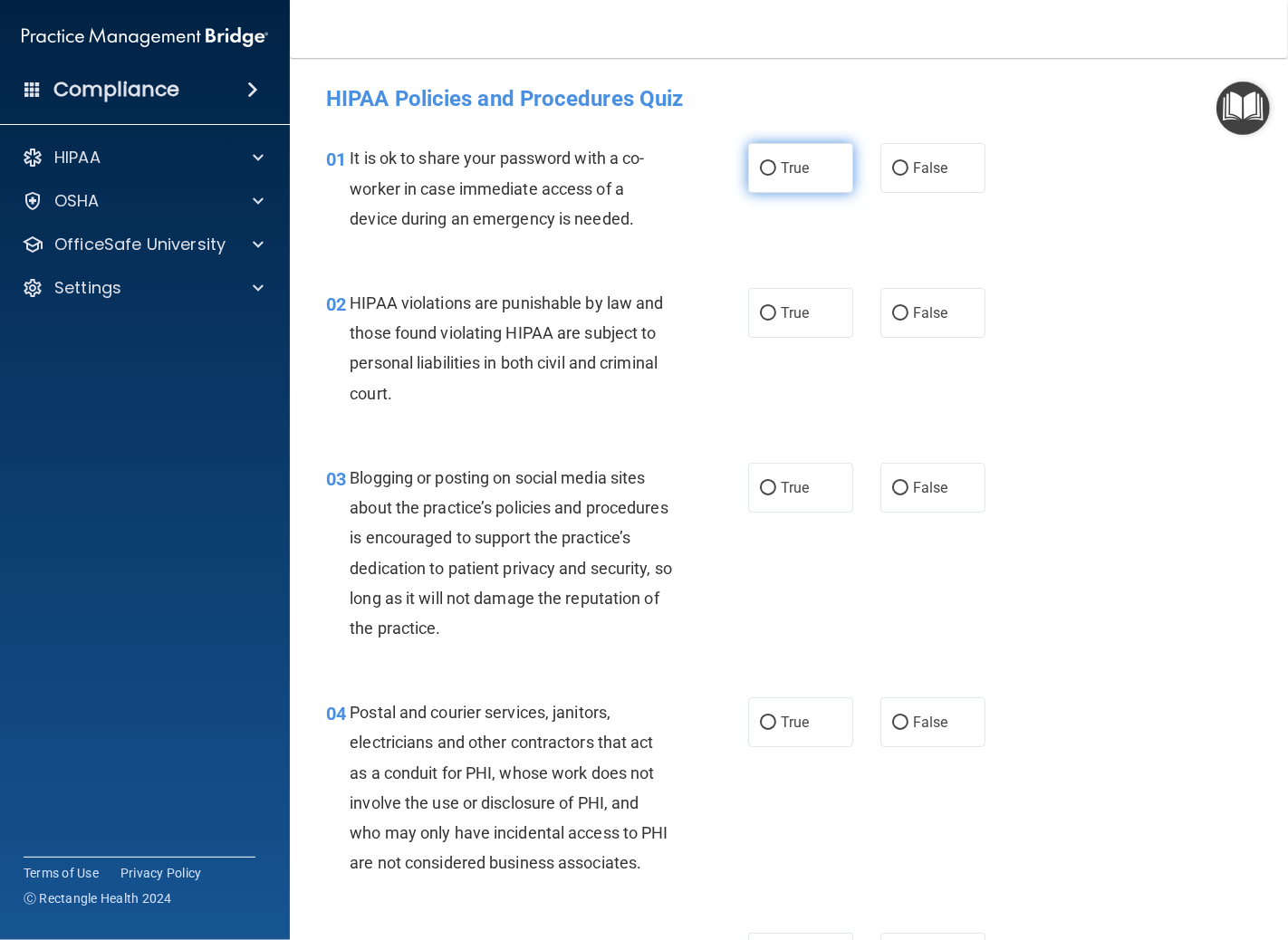
click at [760, 168] on input "True" at bounding box center [767, 169] width 16 height 13
radio input "true"
click at [764, 299] on label "True" at bounding box center [800, 313] width 105 height 50
click at [764, 308] on input "True" at bounding box center [767, 314] width 16 height 13
radio input "true"
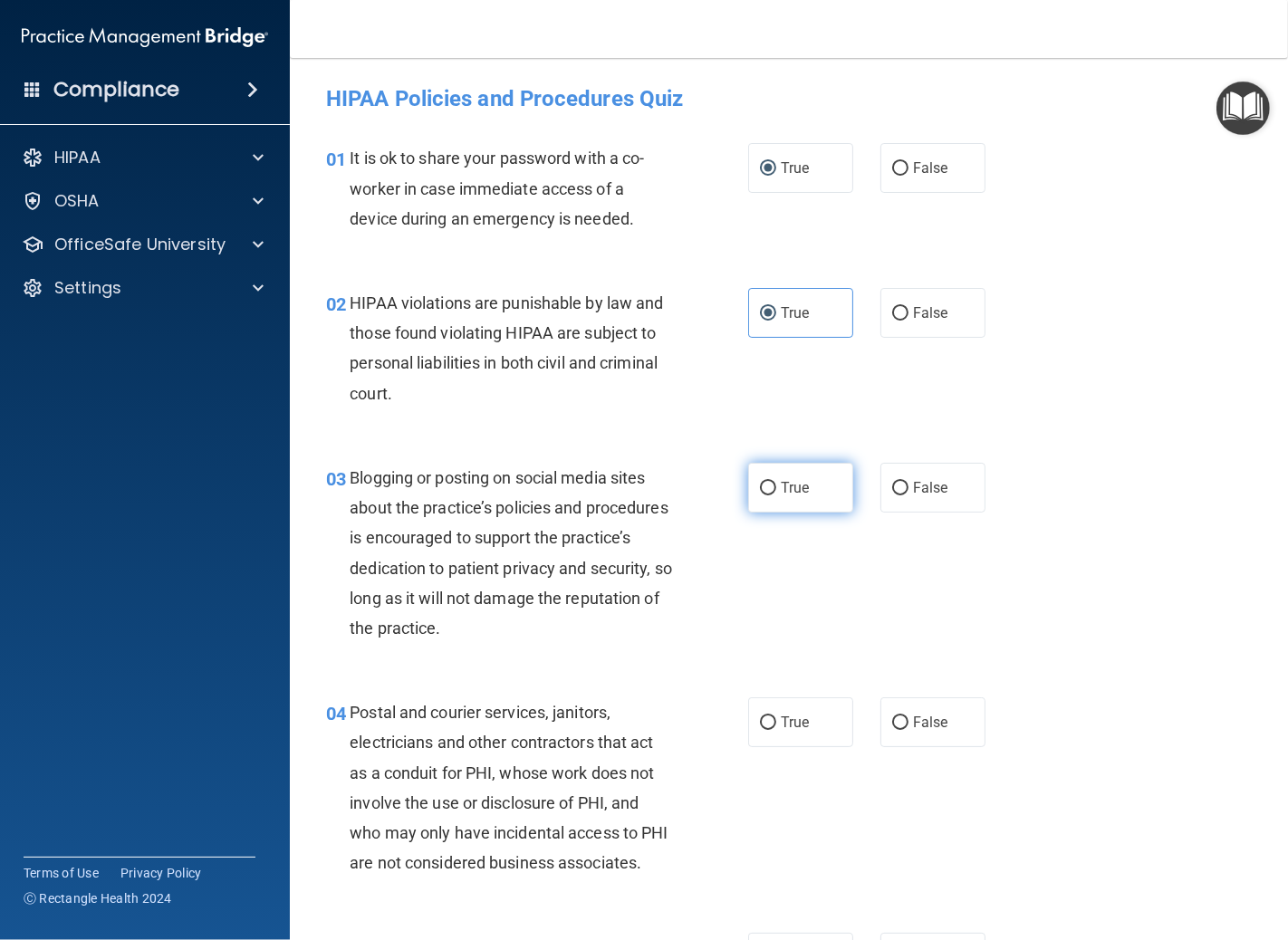
click at [760, 491] on input "True" at bounding box center [767, 489] width 16 height 13
radio input "true"
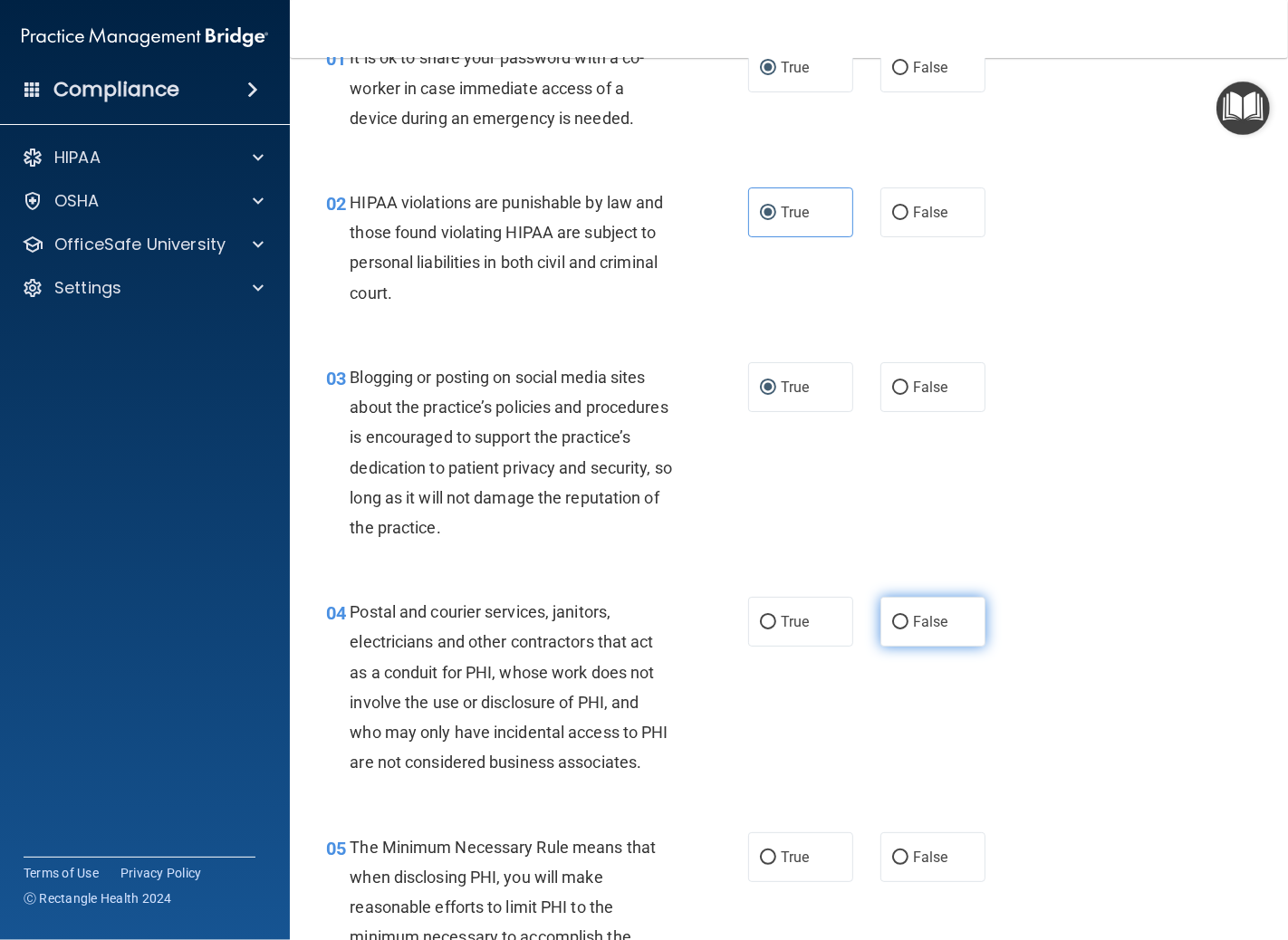
click at [897, 621] on input "False" at bounding box center [900, 623] width 16 height 13
radio input "true"
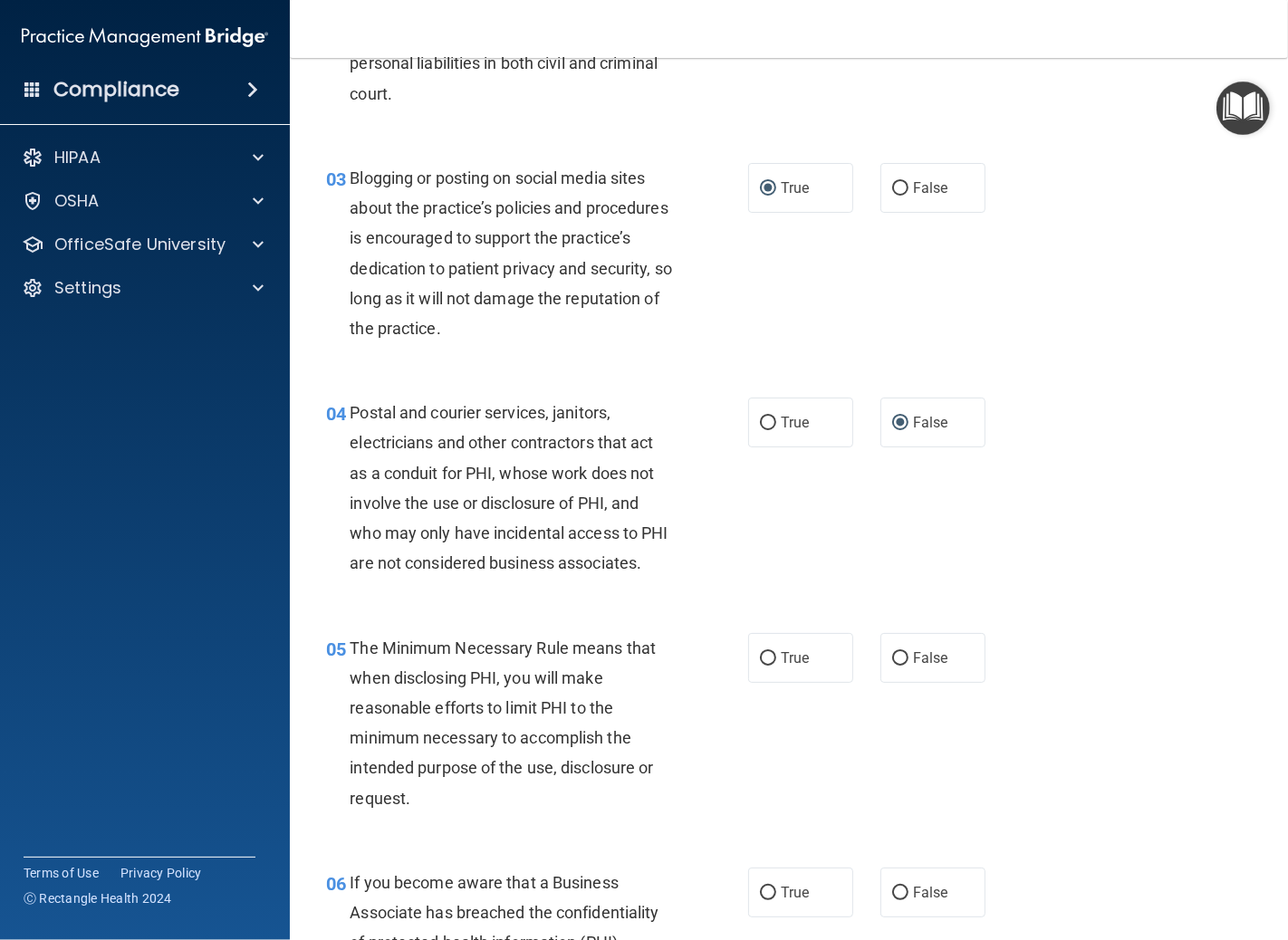
scroll to position [302, 0]
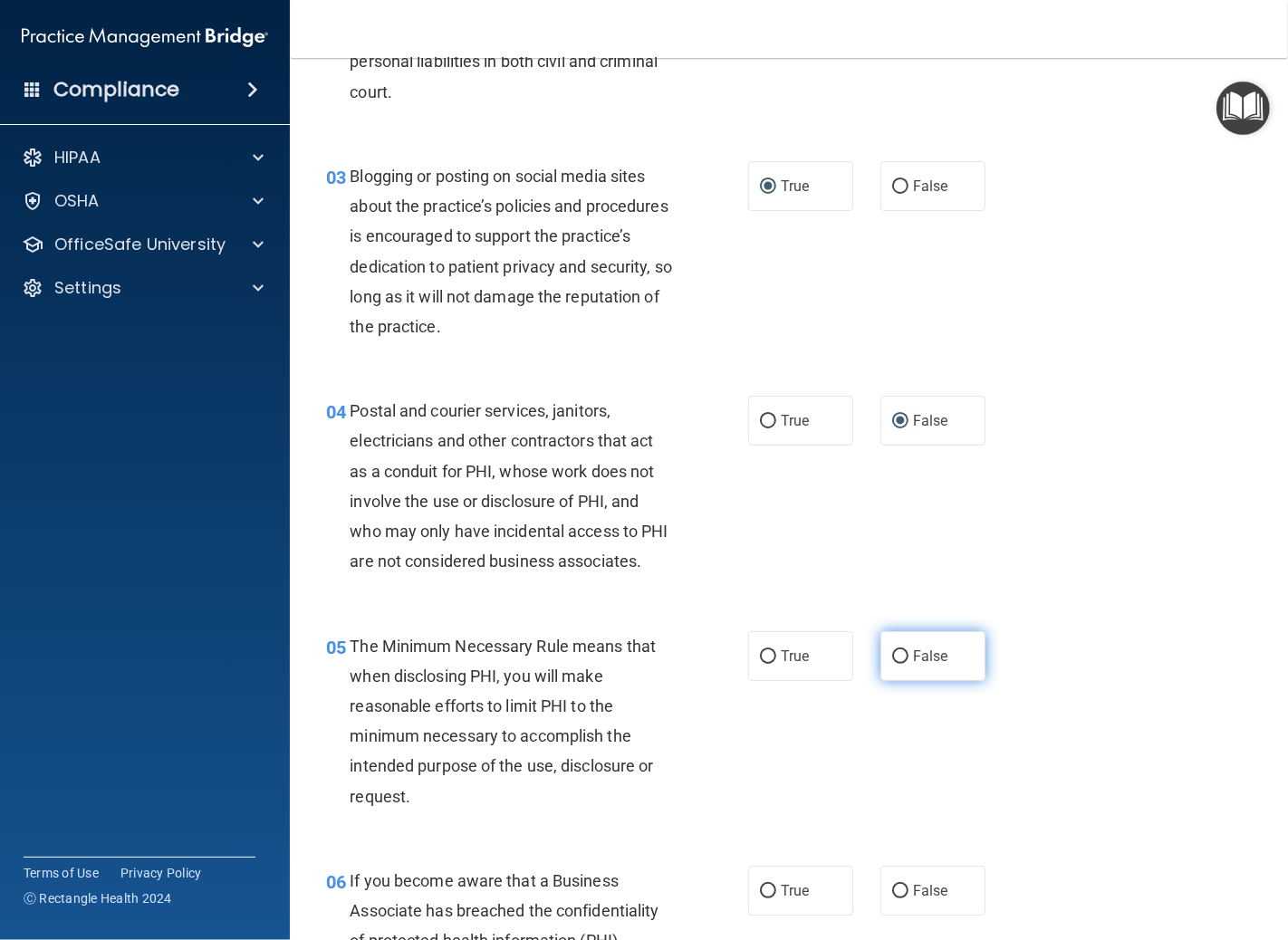
click at [893, 664] on input "False" at bounding box center [900, 658] width 16 height 13
radio input "true"
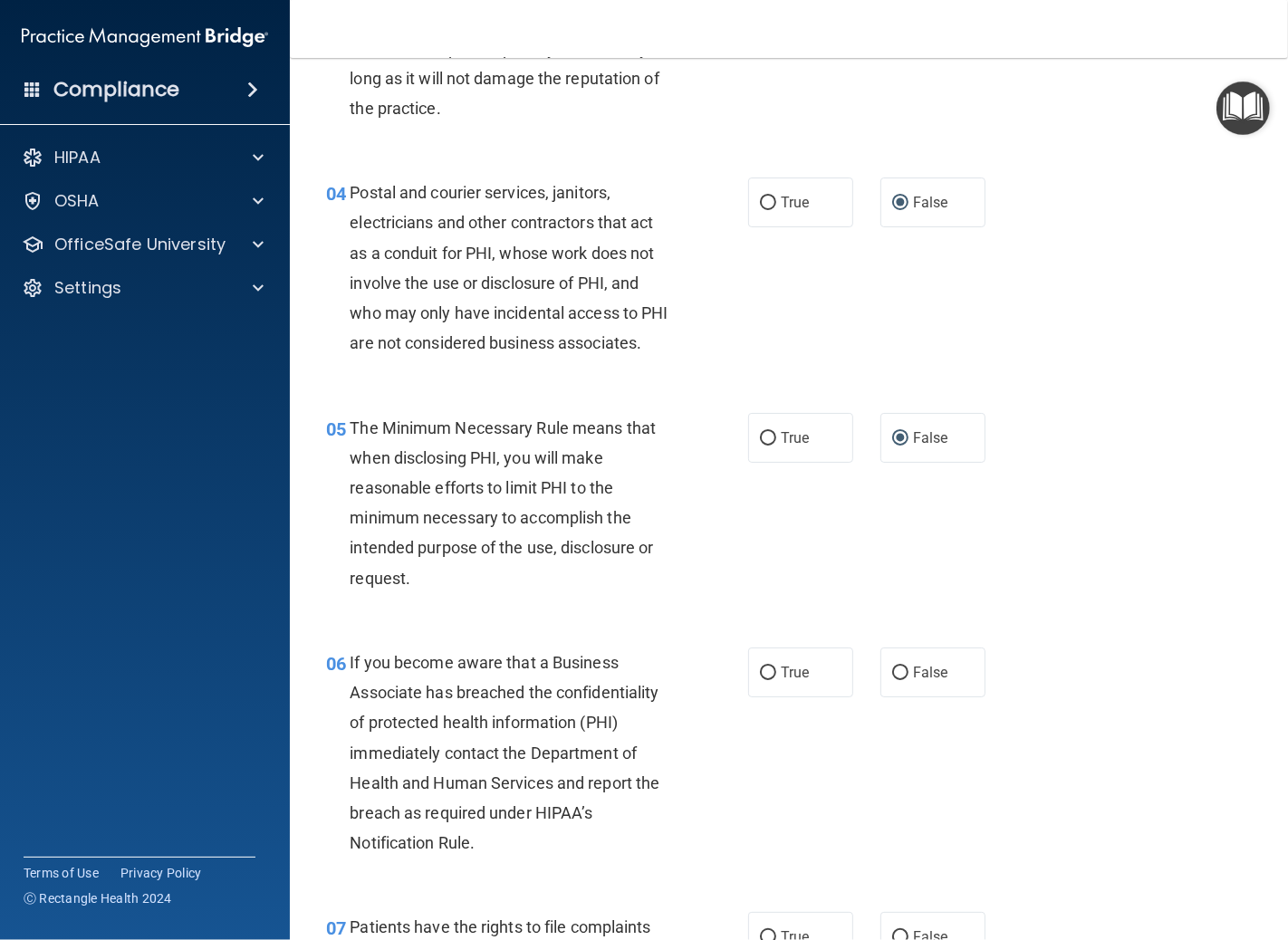
scroll to position [604, 0]
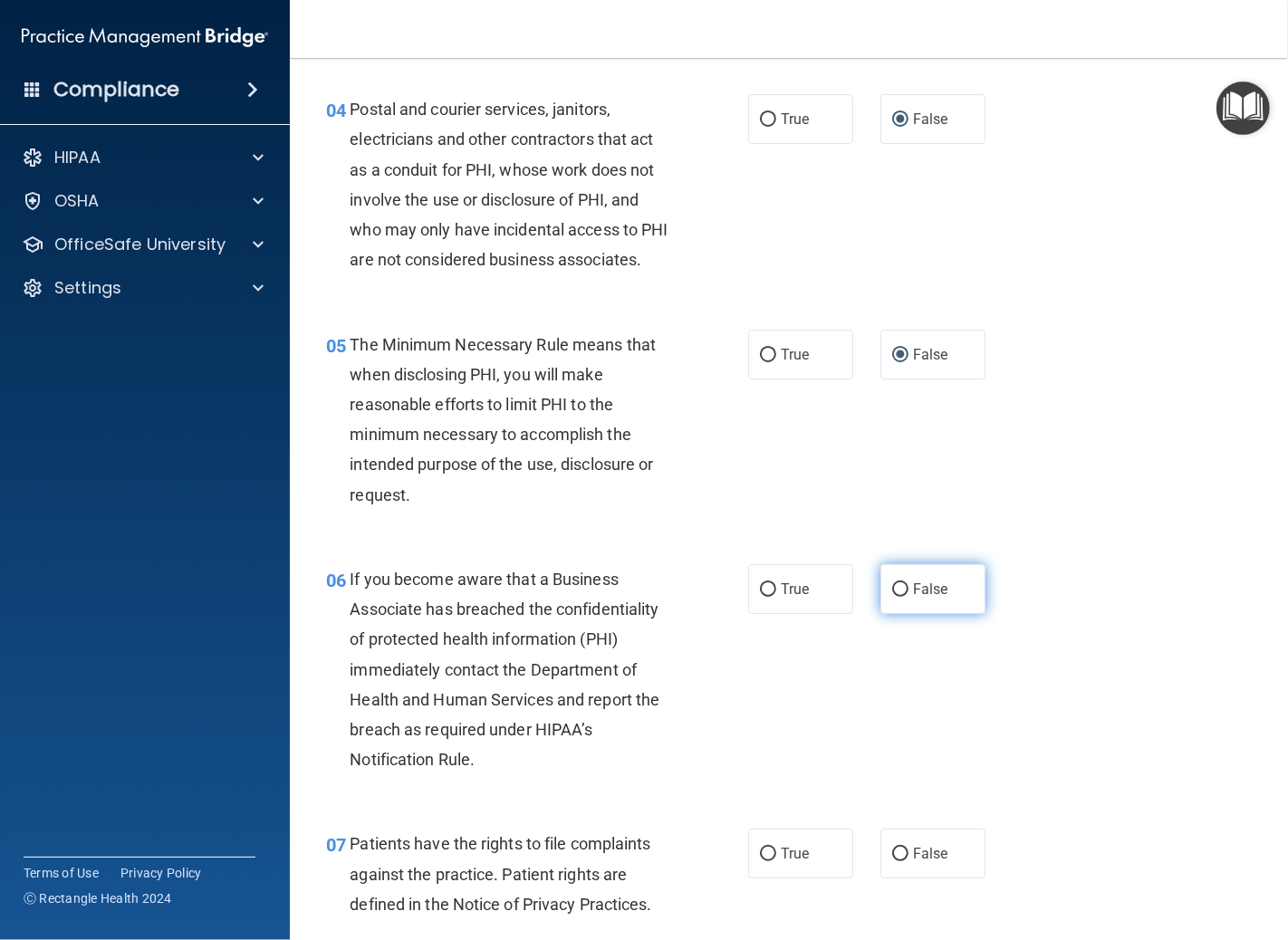
click at [890, 604] on label "False" at bounding box center [932, 589] width 105 height 50
click at [893, 597] on input "False" at bounding box center [900, 590] width 16 height 13
radio input "true"
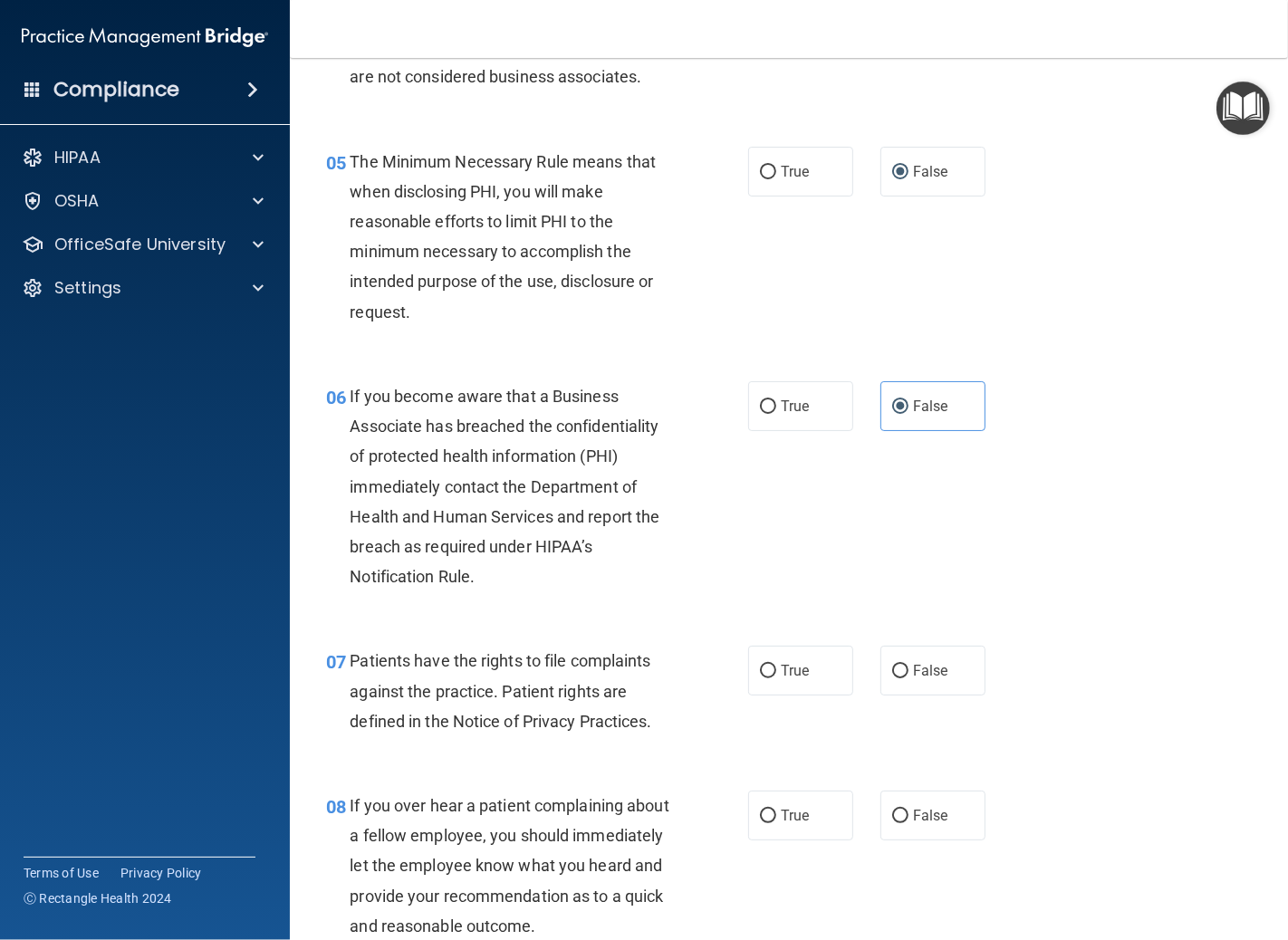
scroll to position [804, 0]
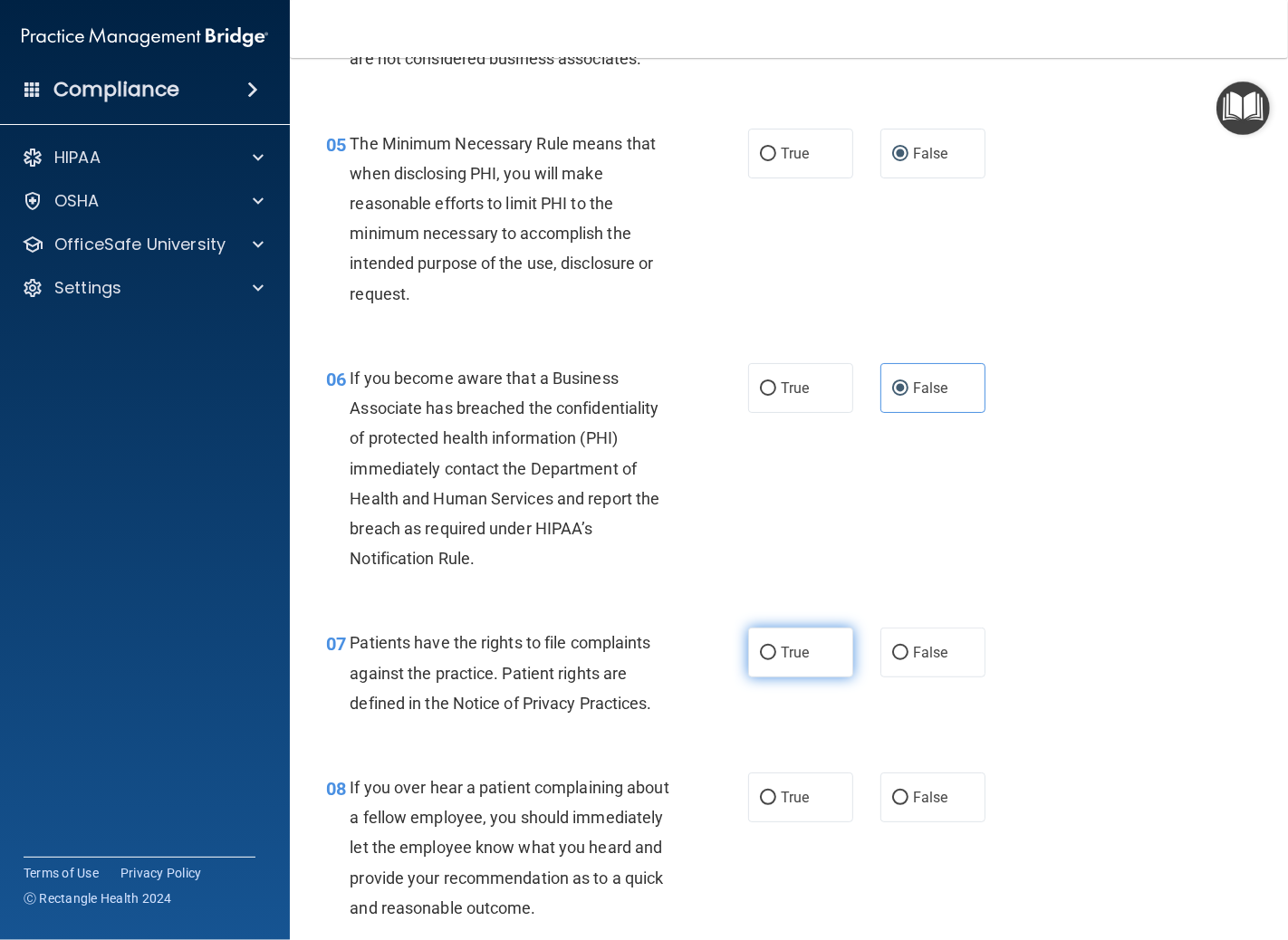
click at [761, 660] on input "True" at bounding box center [767, 654] width 16 height 13
radio input "true"
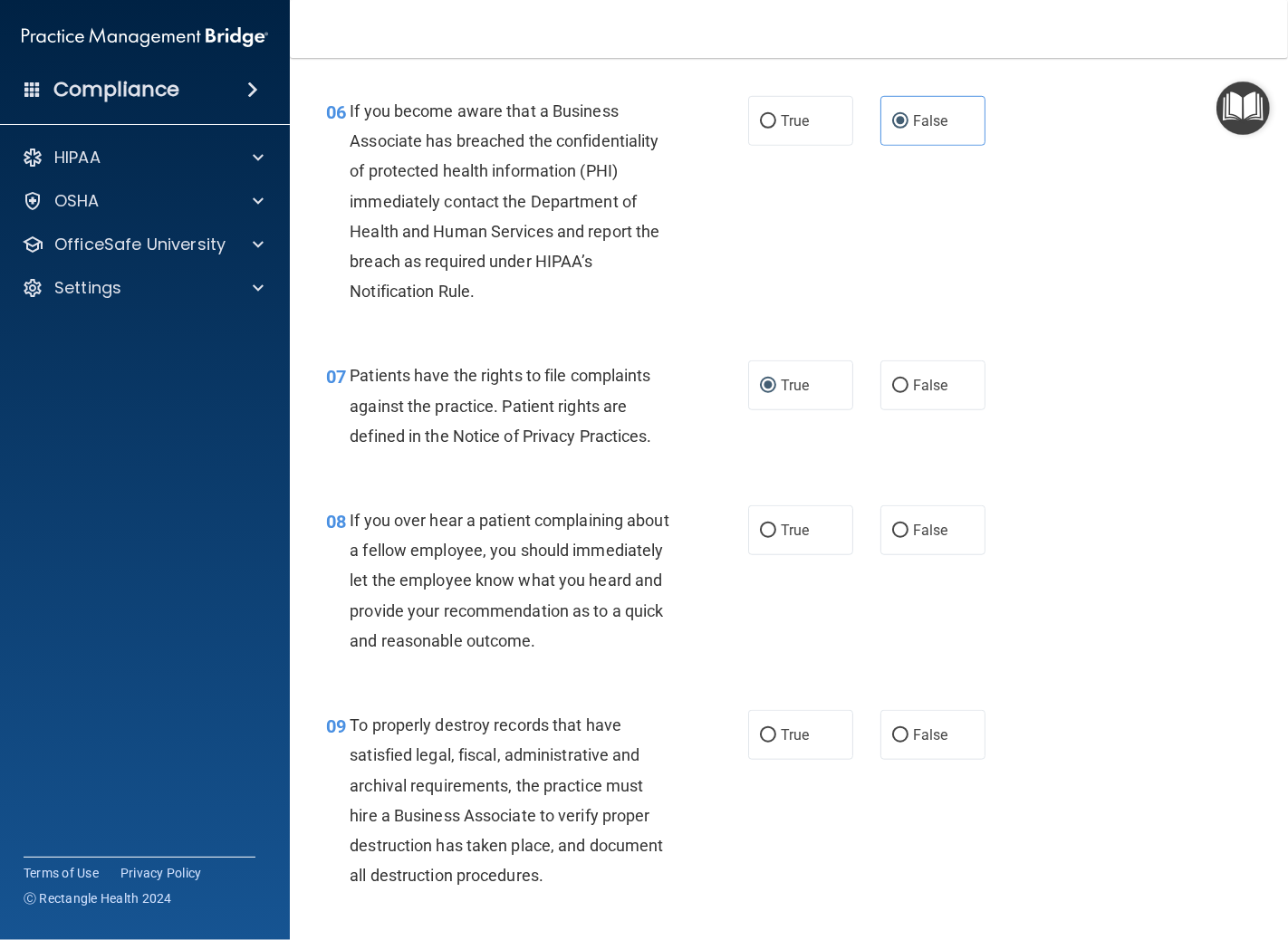
scroll to position [1107, 0]
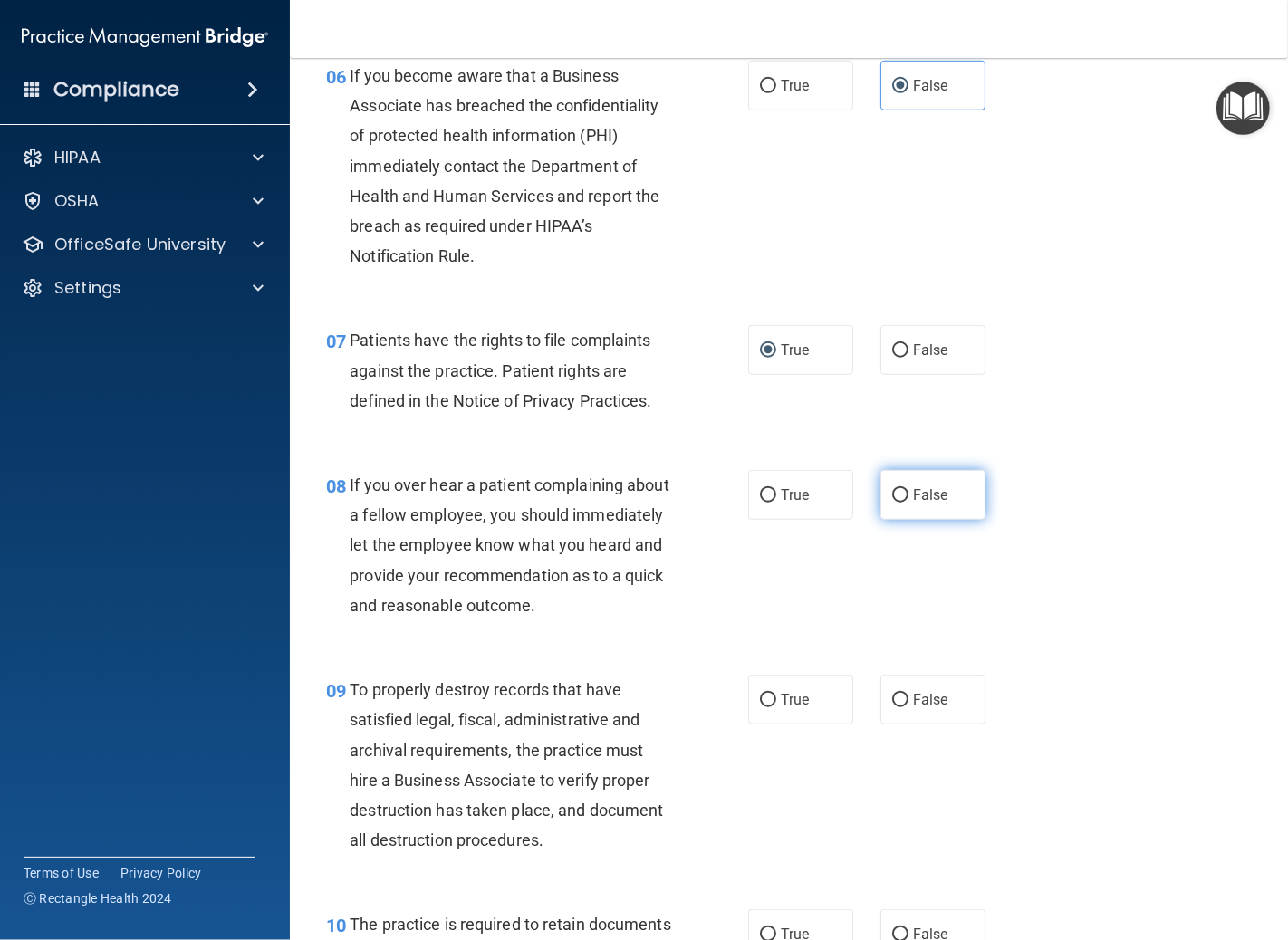
click at [894, 502] on input "False" at bounding box center [900, 496] width 16 height 13
radio input "true"
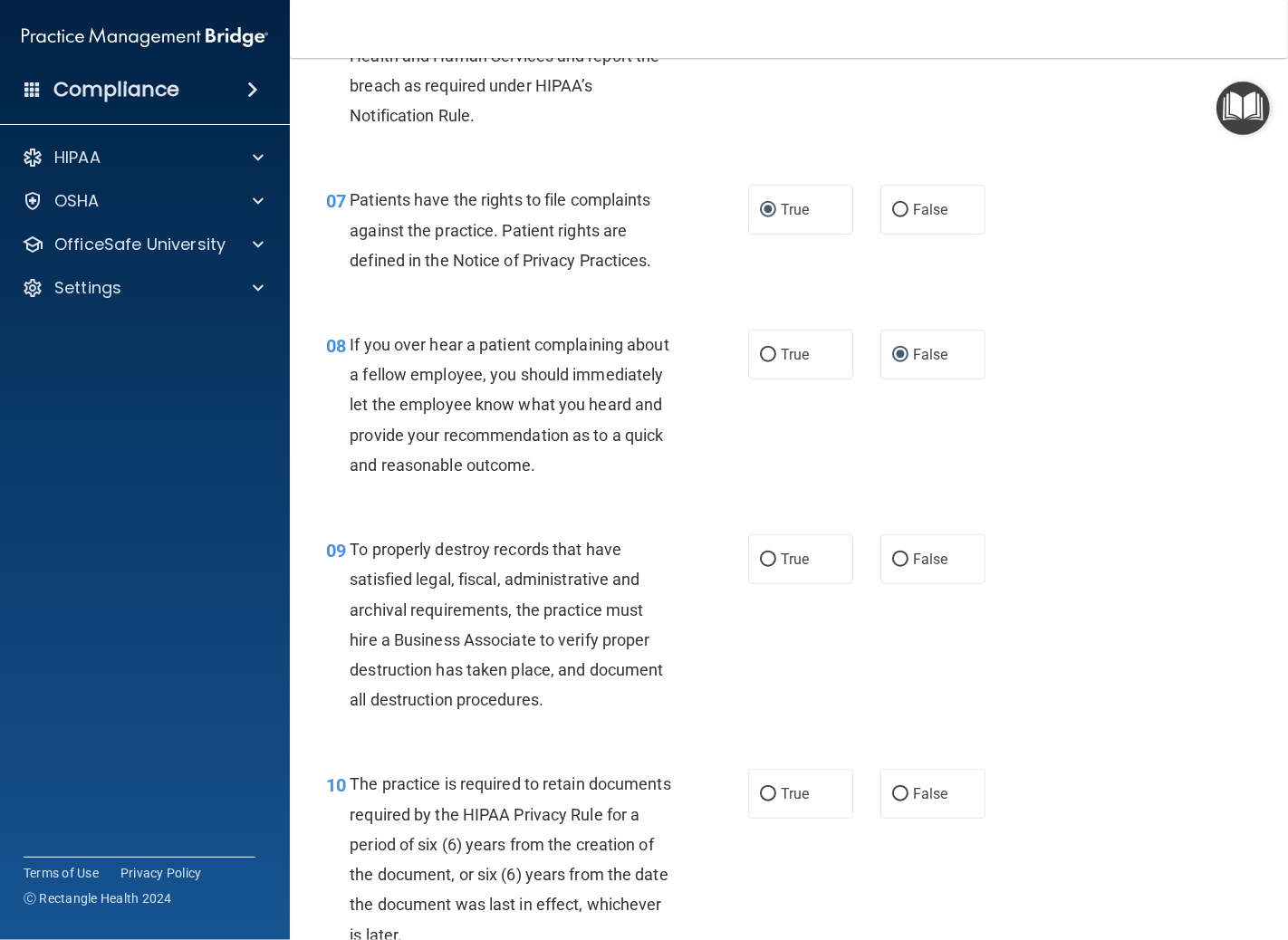
scroll to position [1308, 0]
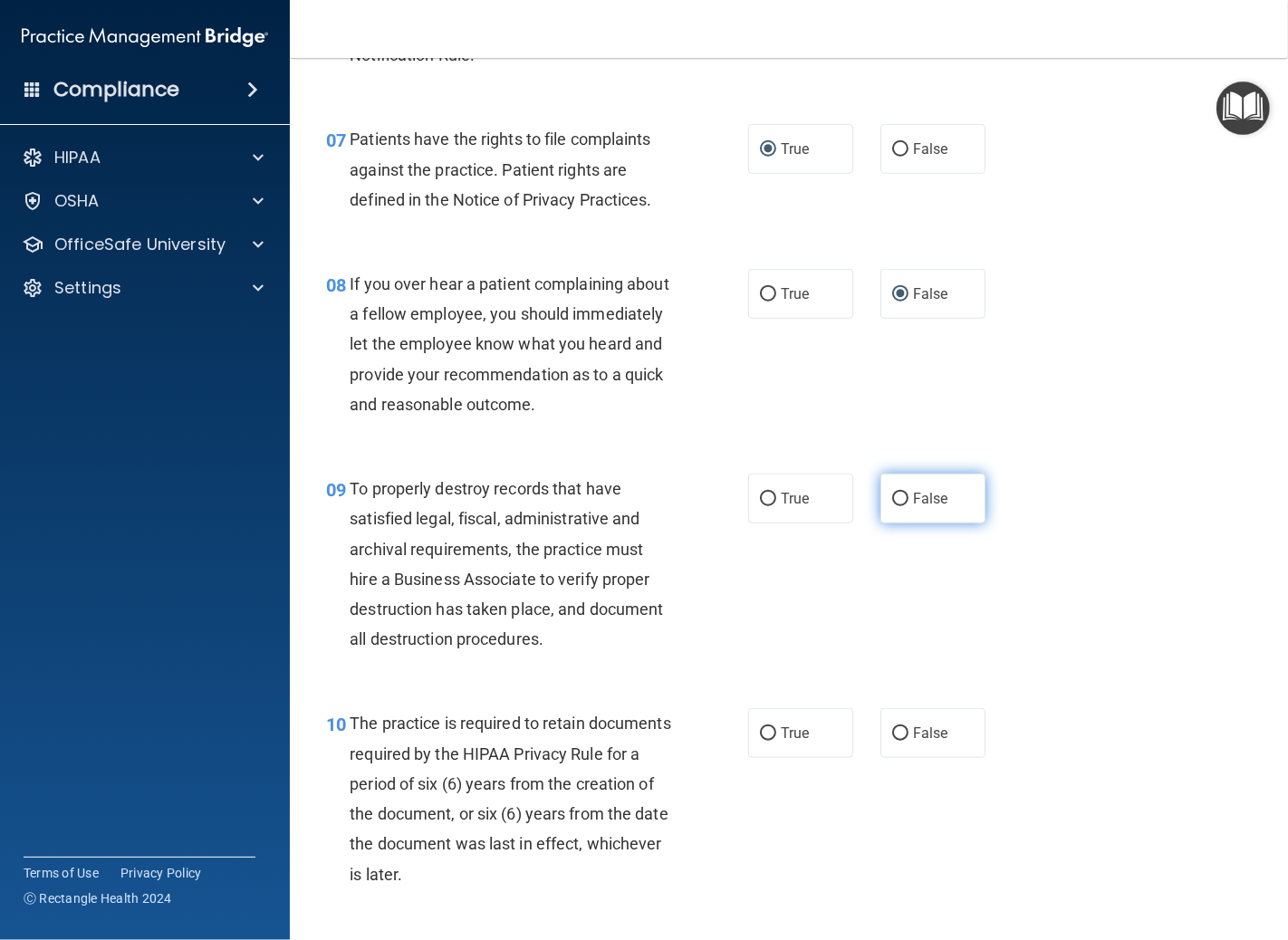
click at [893, 506] on input "False" at bounding box center [900, 499] width 16 height 13
radio input "true"
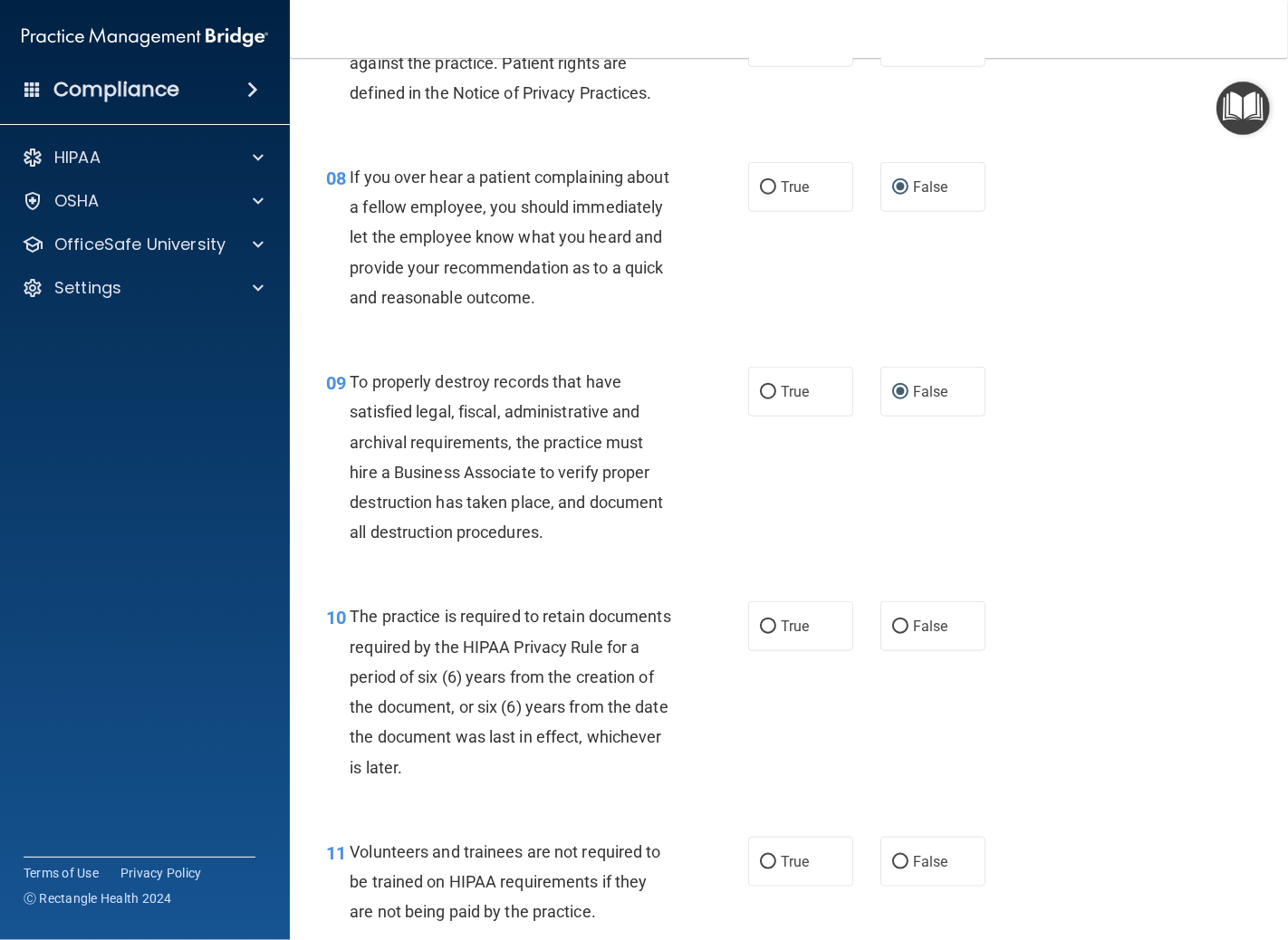
scroll to position [1509, 0]
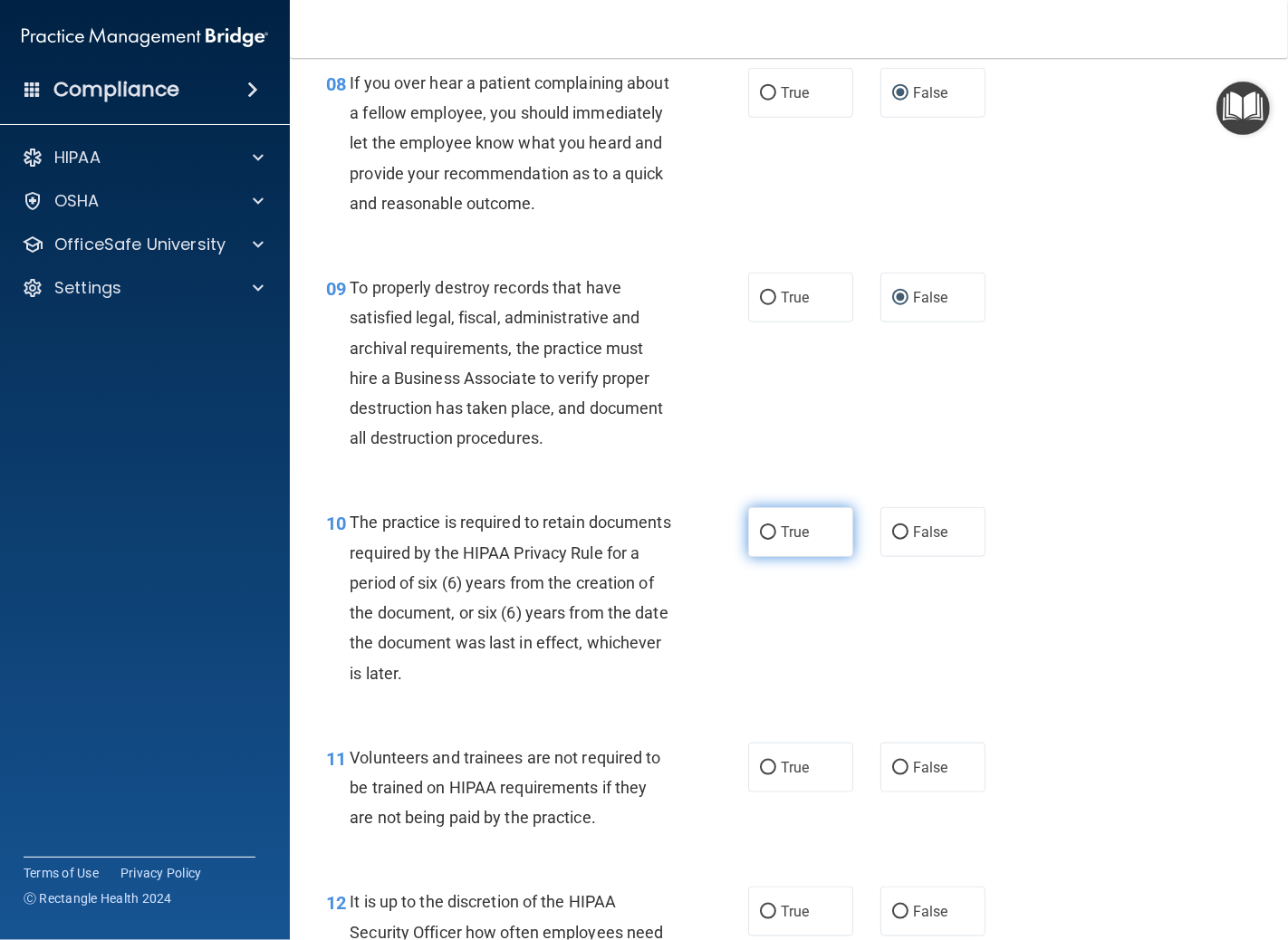
click at [763, 540] on input "True" at bounding box center [767, 533] width 16 height 13
radio input "true"
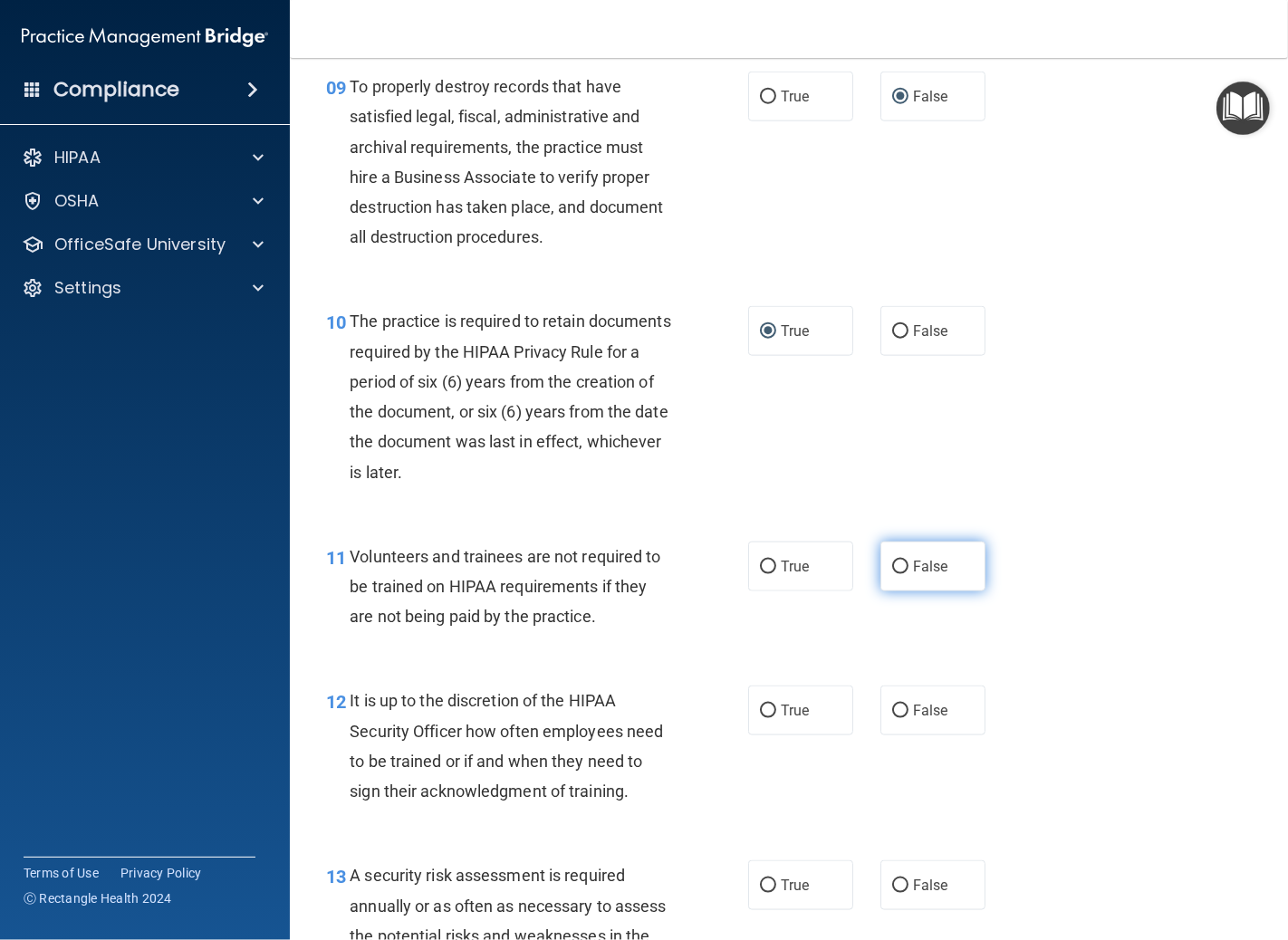
click at [893, 575] on input "False" at bounding box center [900, 568] width 16 height 13
radio input "true"
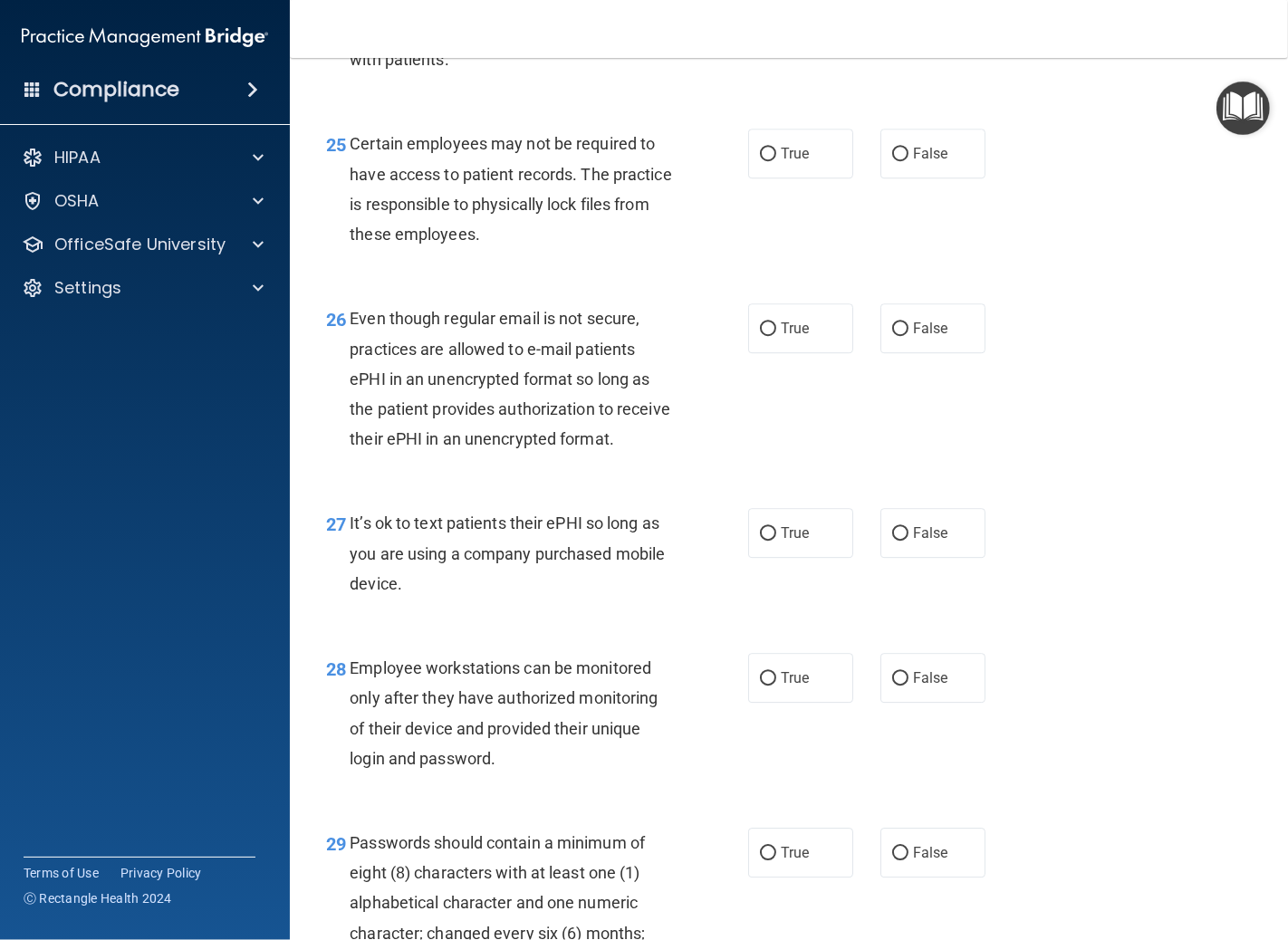
scroll to position [4529, 0]
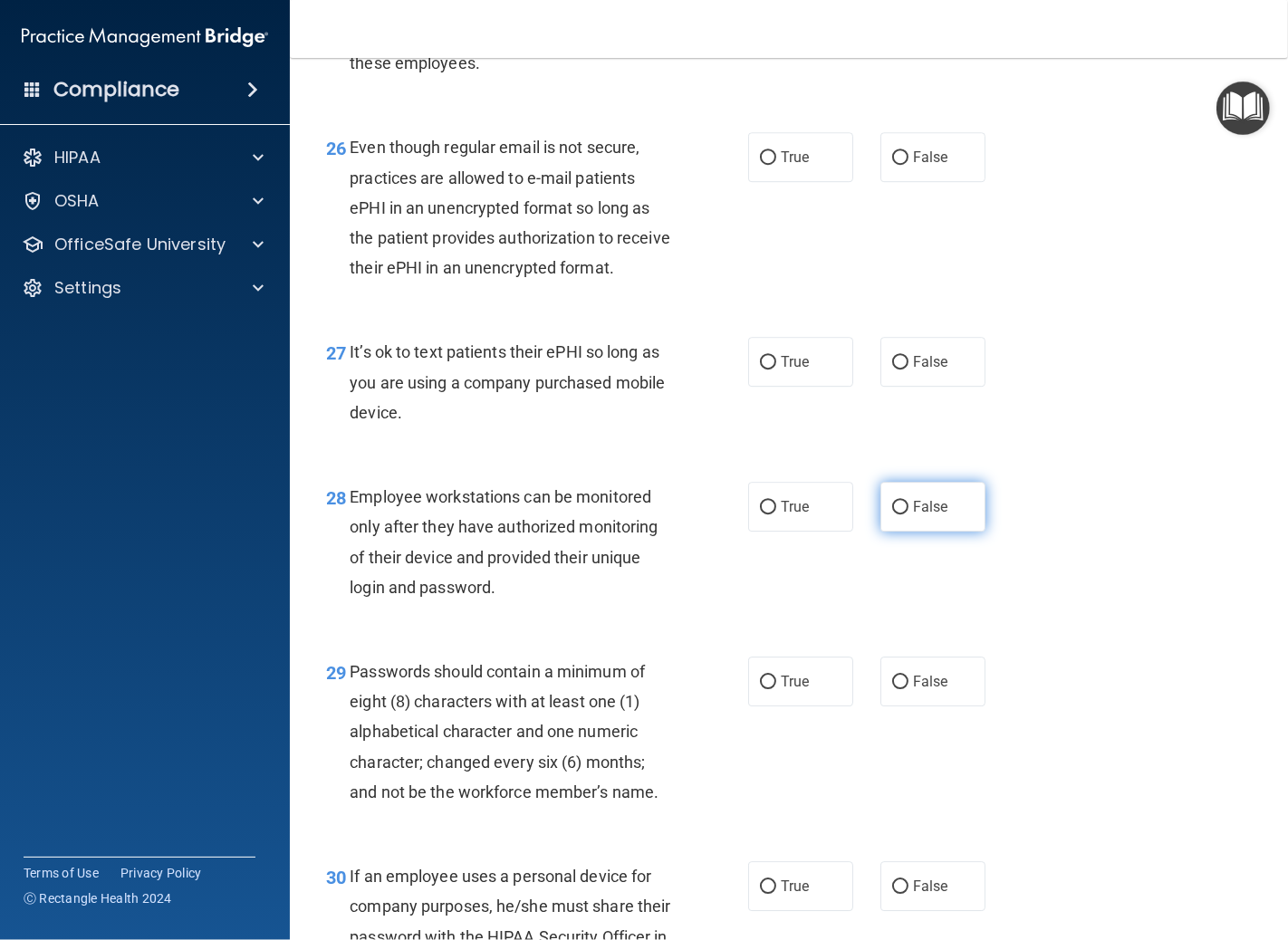
click at [893, 515] on input "False" at bounding box center [900, 508] width 16 height 13
radio input "true"
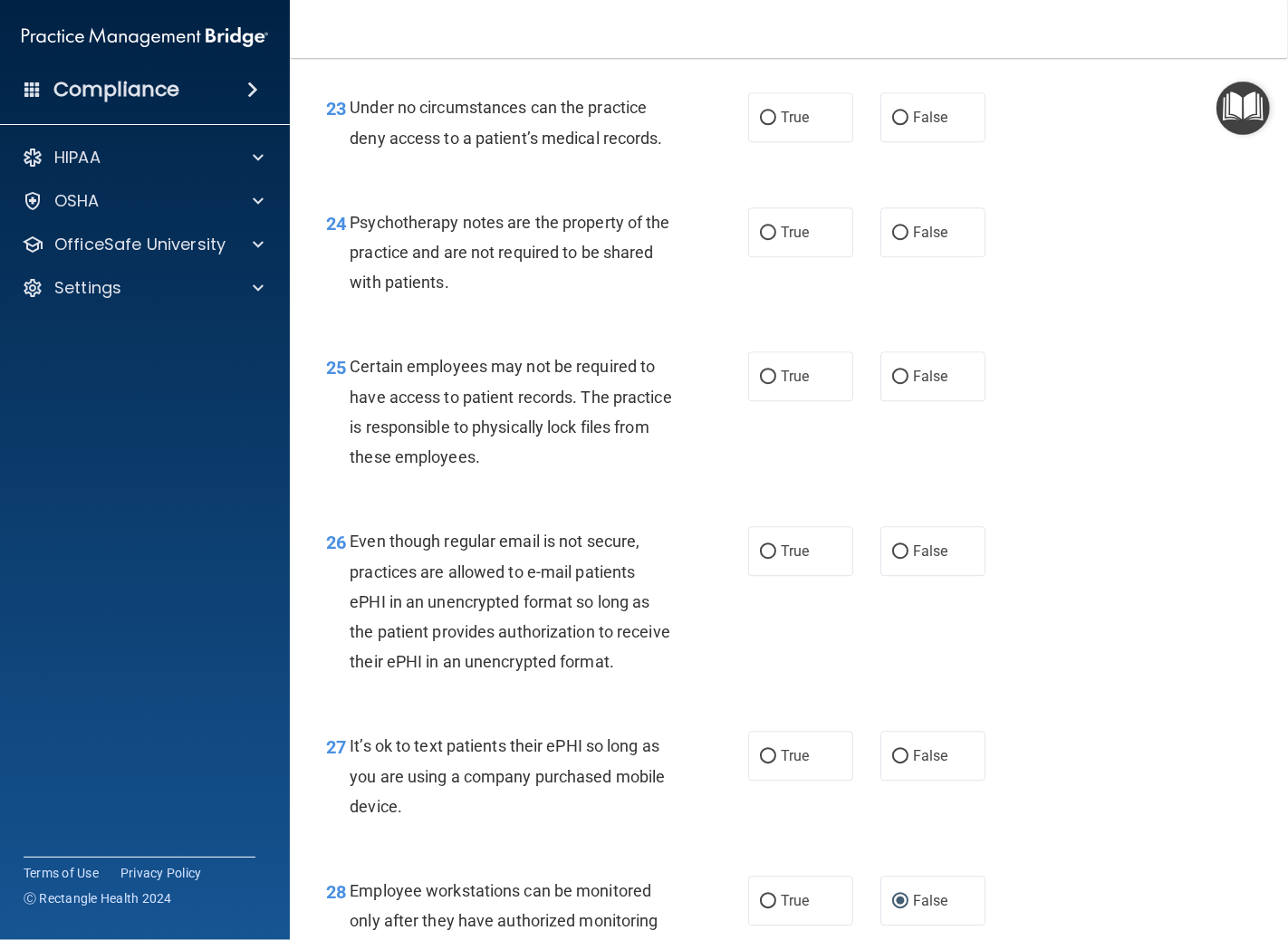
scroll to position [4126, 0]
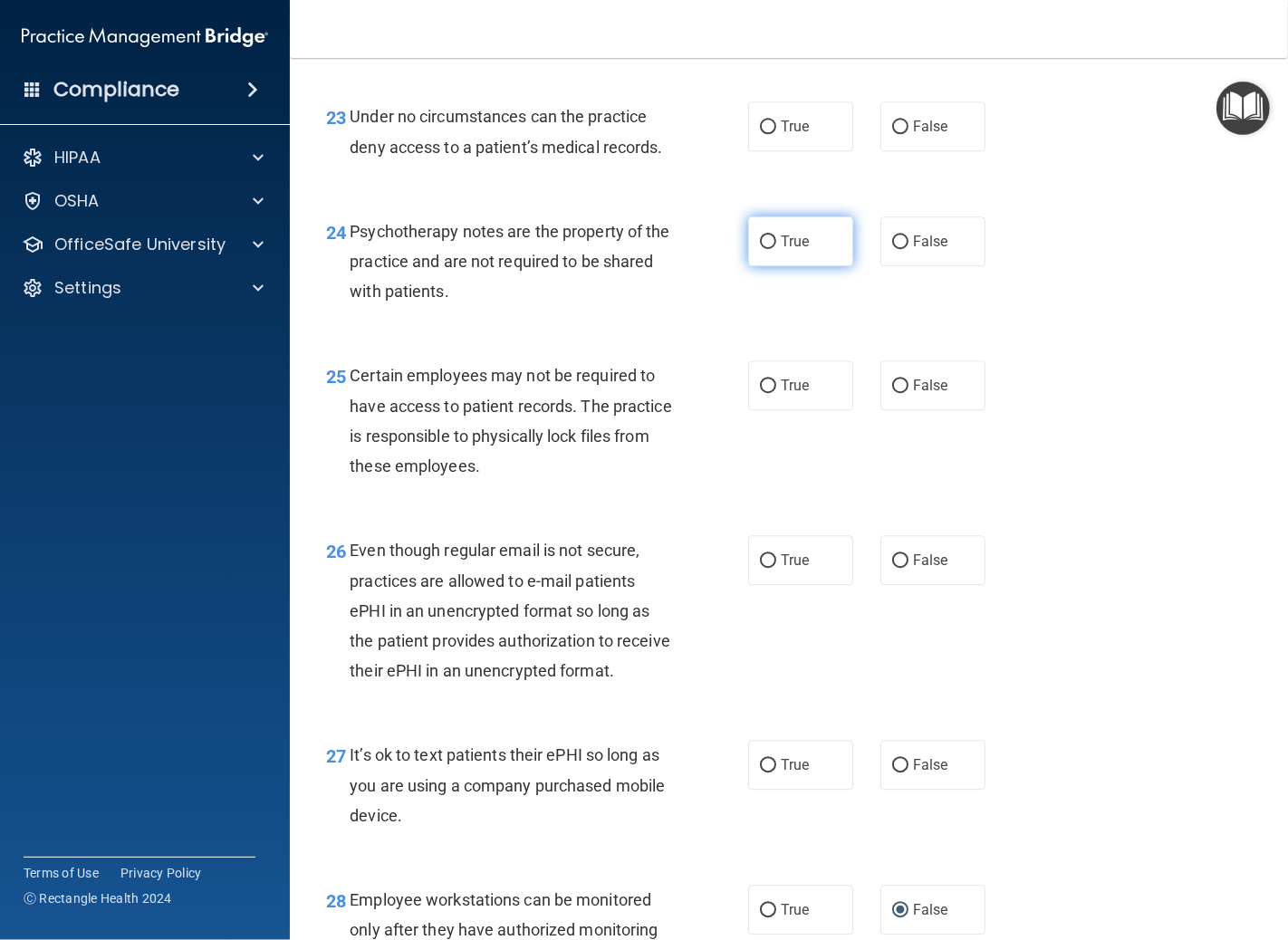
click at [762, 249] on input "True" at bounding box center [767, 242] width 16 height 13
radio input "true"
click at [893, 134] on input "False" at bounding box center [900, 127] width 16 height 13
radio input "true"
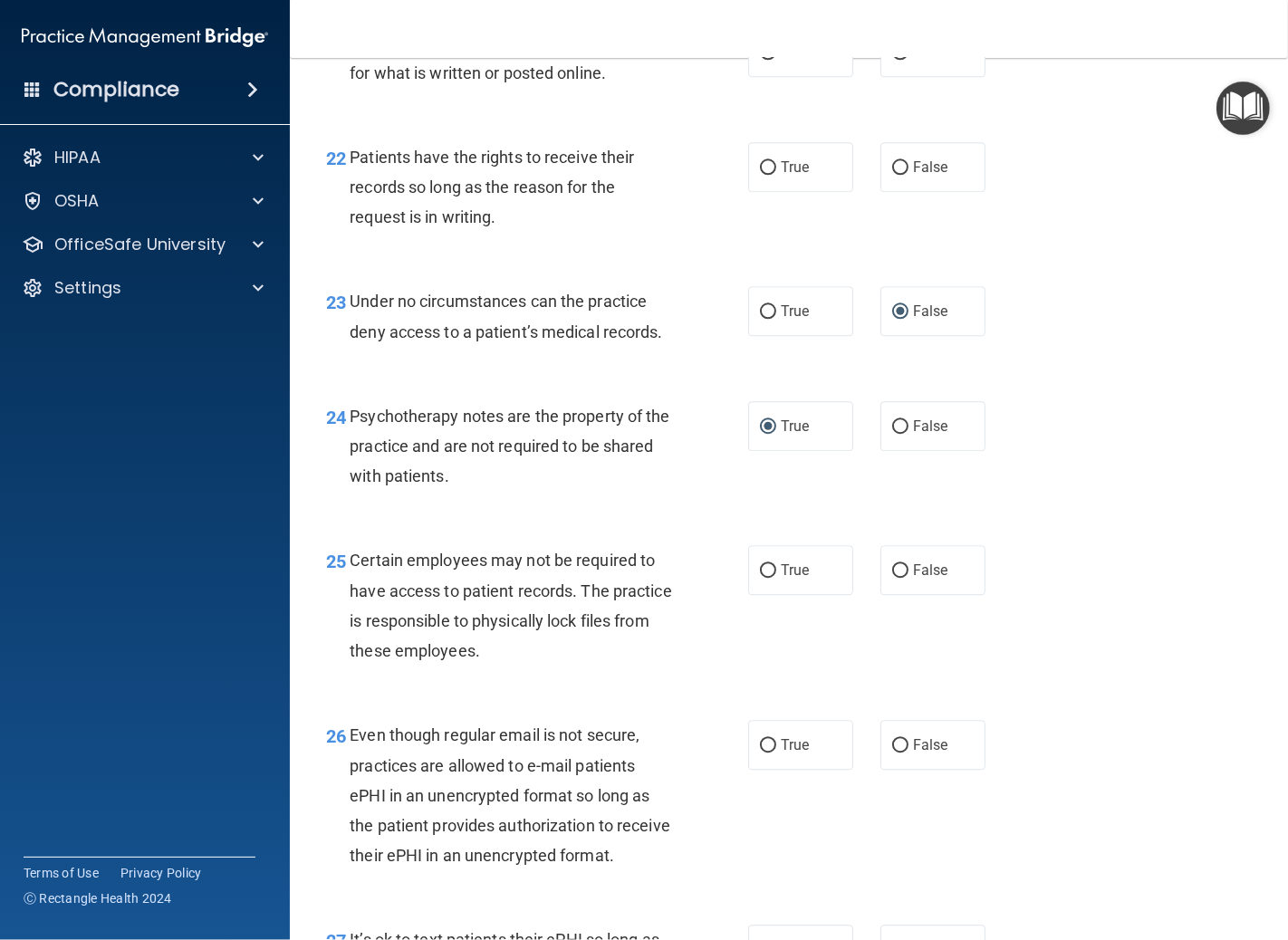
scroll to position [3925, 0]
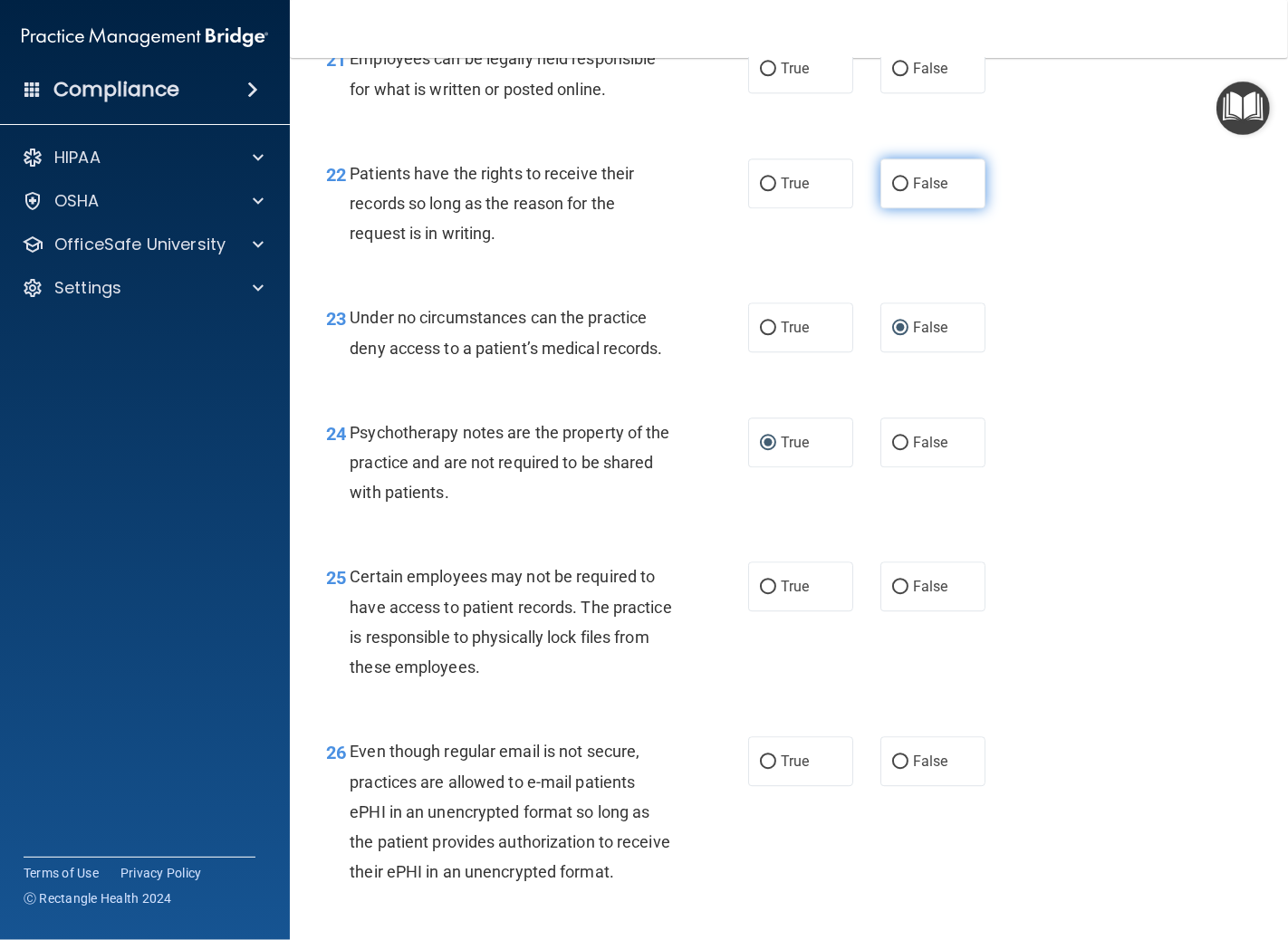
click at [893, 191] on input "False" at bounding box center [900, 184] width 16 height 13
radio input "true"
click at [760, 76] on input "True" at bounding box center [767, 69] width 16 height 13
radio input "true"
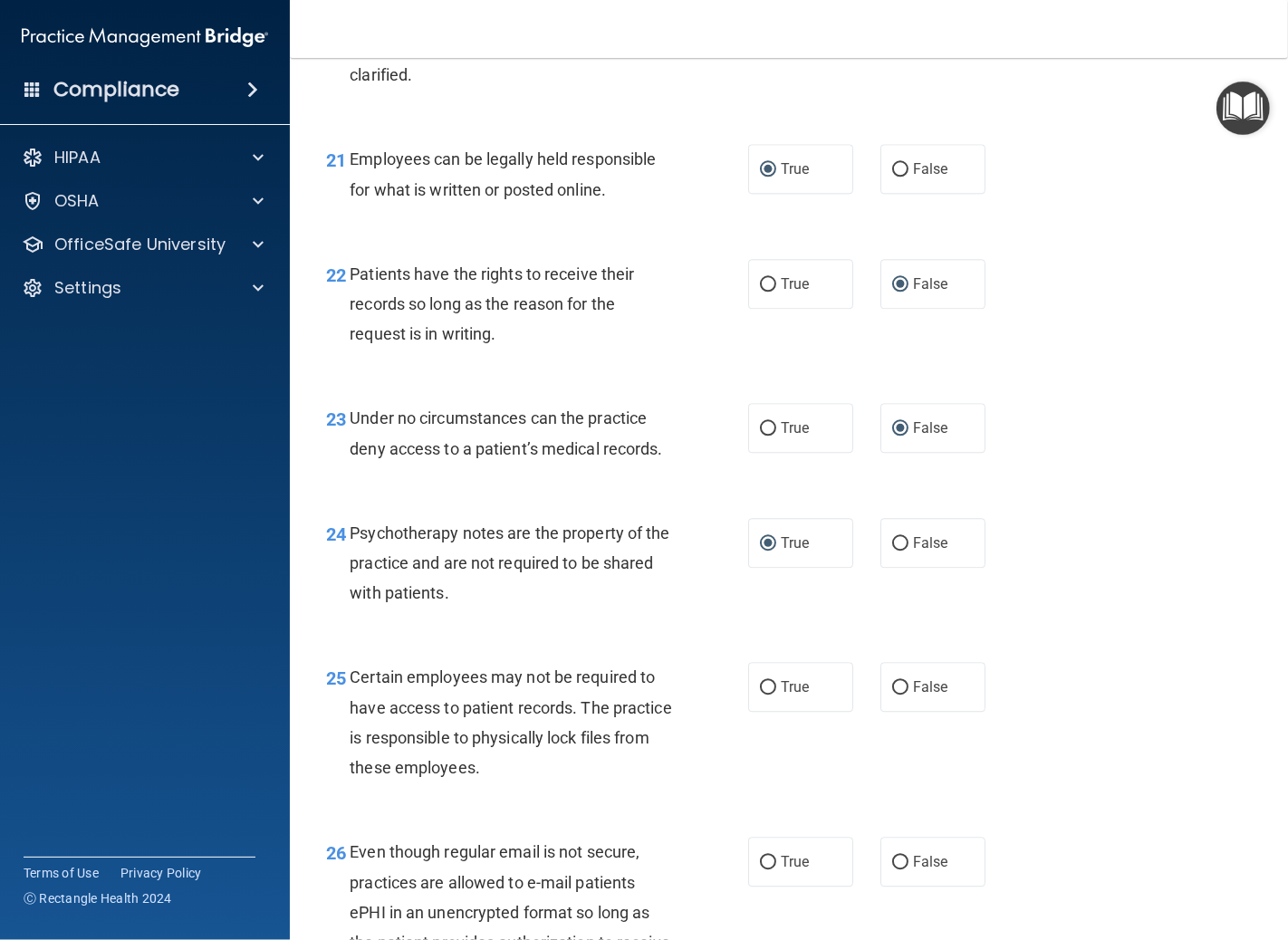
scroll to position [3724, 0]
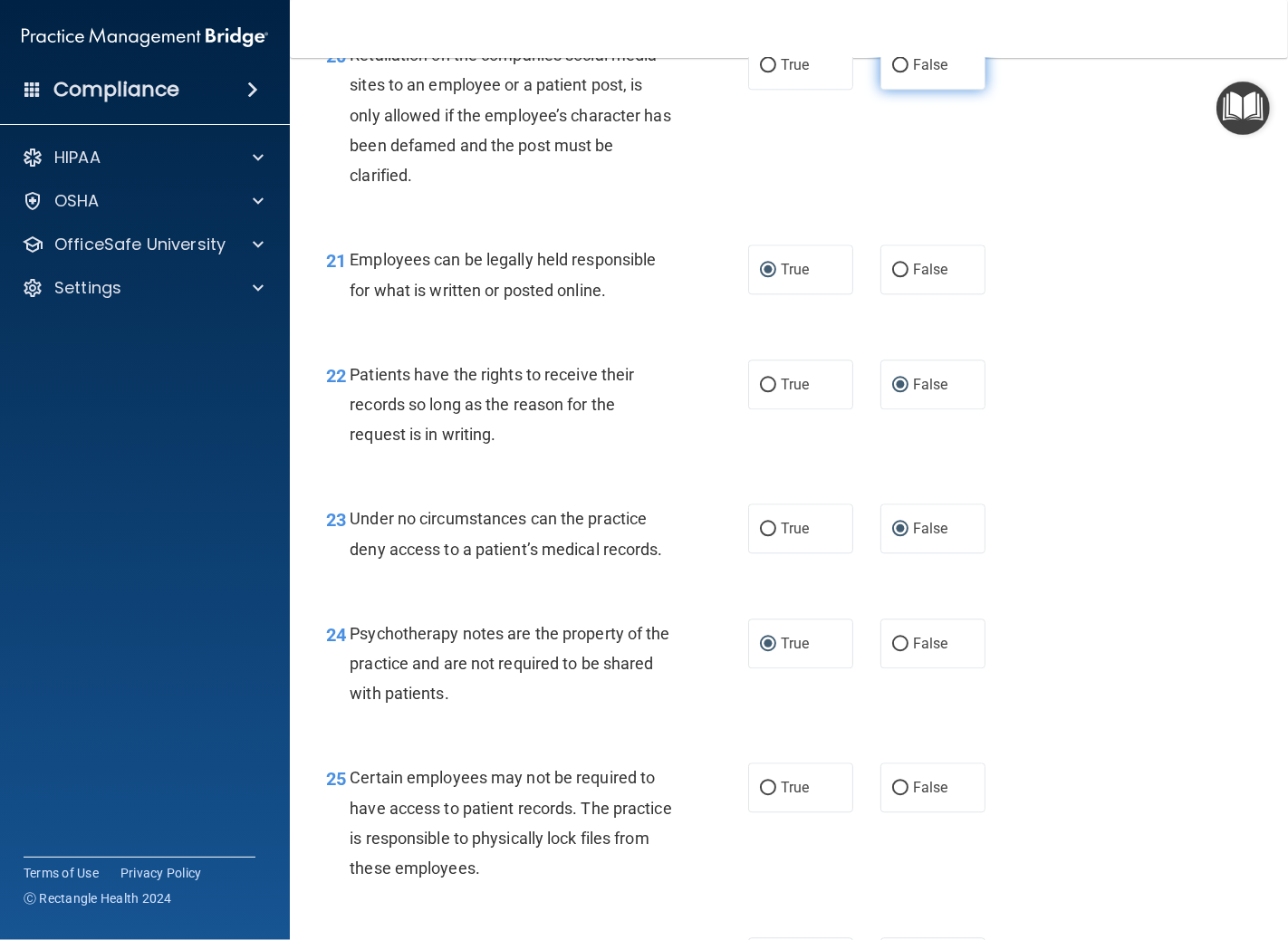
click at [893, 72] on input "False" at bounding box center [900, 66] width 16 height 13
radio input "true"
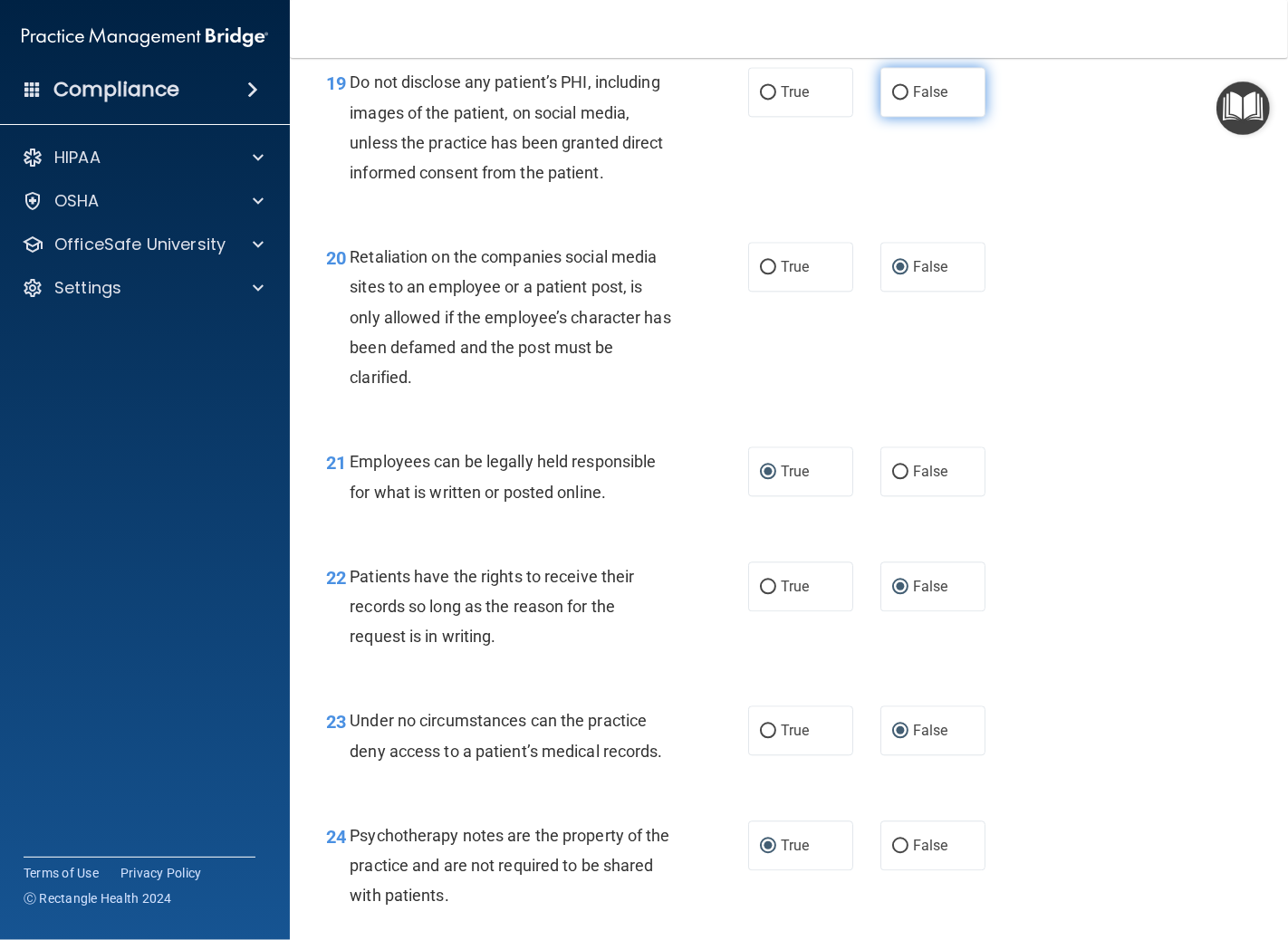
click at [893, 99] on input "False" at bounding box center [900, 93] width 16 height 13
radio input "true"
click at [760, 99] on input "True" at bounding box center [767, 93] width 16 height 13
radio input "true"
radio input "false"
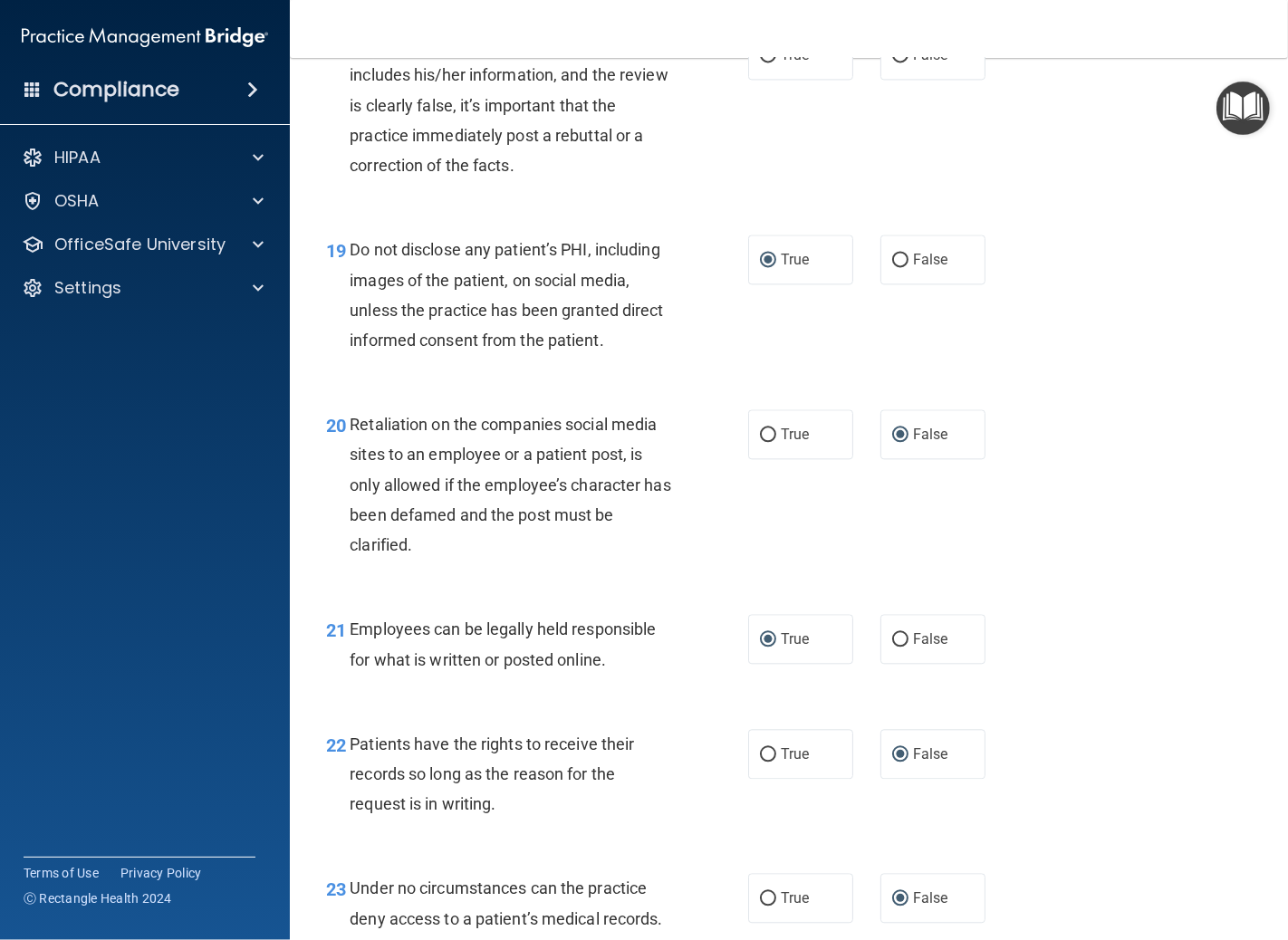
scroll to position [3321, 0]
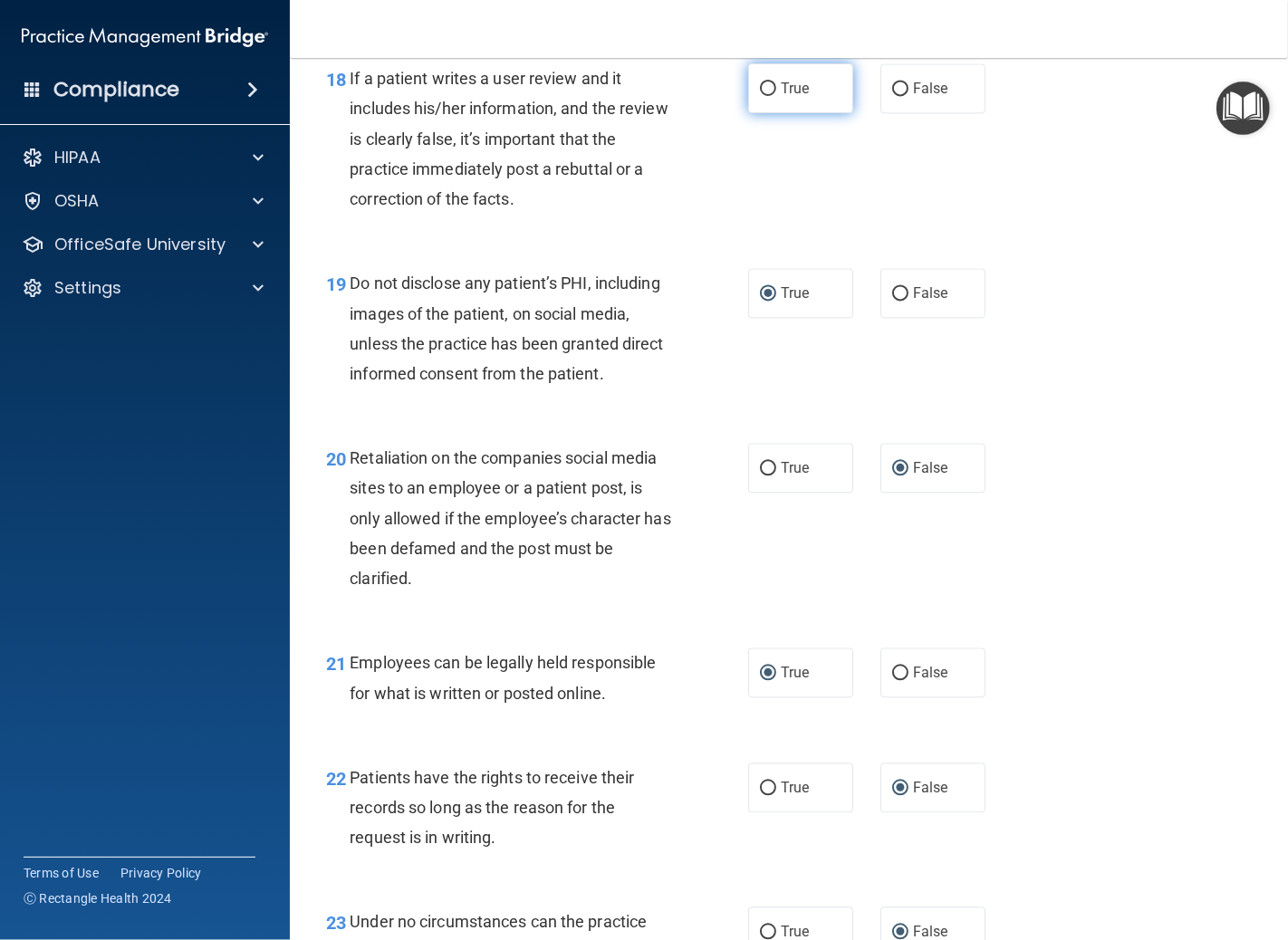
click at [760, 96] on input "True" at bounding box center [767, 90] width 16 height 13
radio input "true"
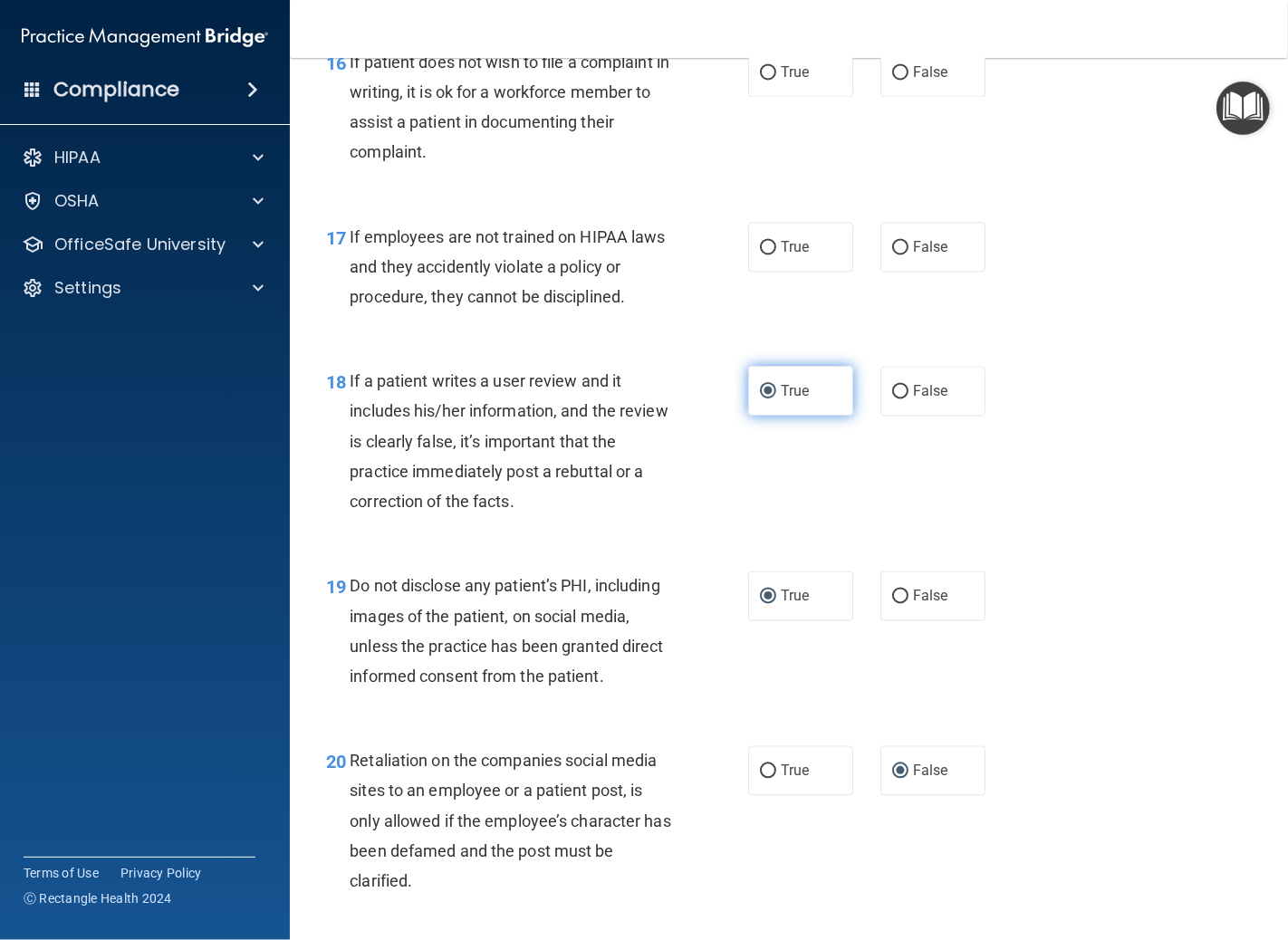
scroll to position [3020, 0]
drag, startPoint x: 820, startPoint y: 145, endPoint x: 1211, endPoint y: 141, distance: 391.0
click at [1211, 141] on div "16 If patient does not wish to file a complaint in writing, it is ok for a work…" at bounding box center [789, 110] width 953 height 175
click at [893, 397] on input "False" at bounding box center [900, 390] width 16 height 13
radio input "true"
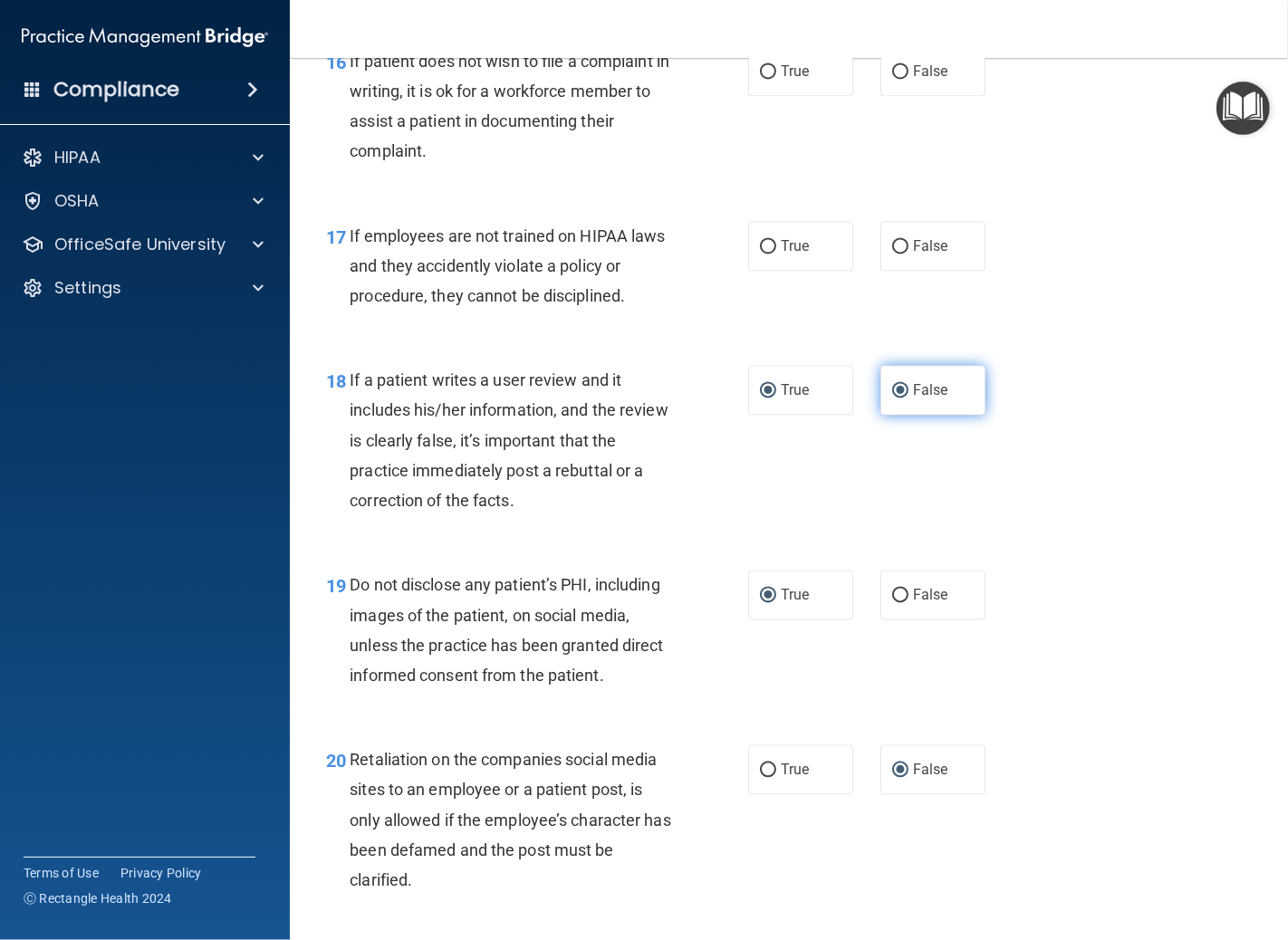
radio input "false"
click at [762, 79] on input "True" at bounding box center [767, 72] width 16 height 13
radio input "true"
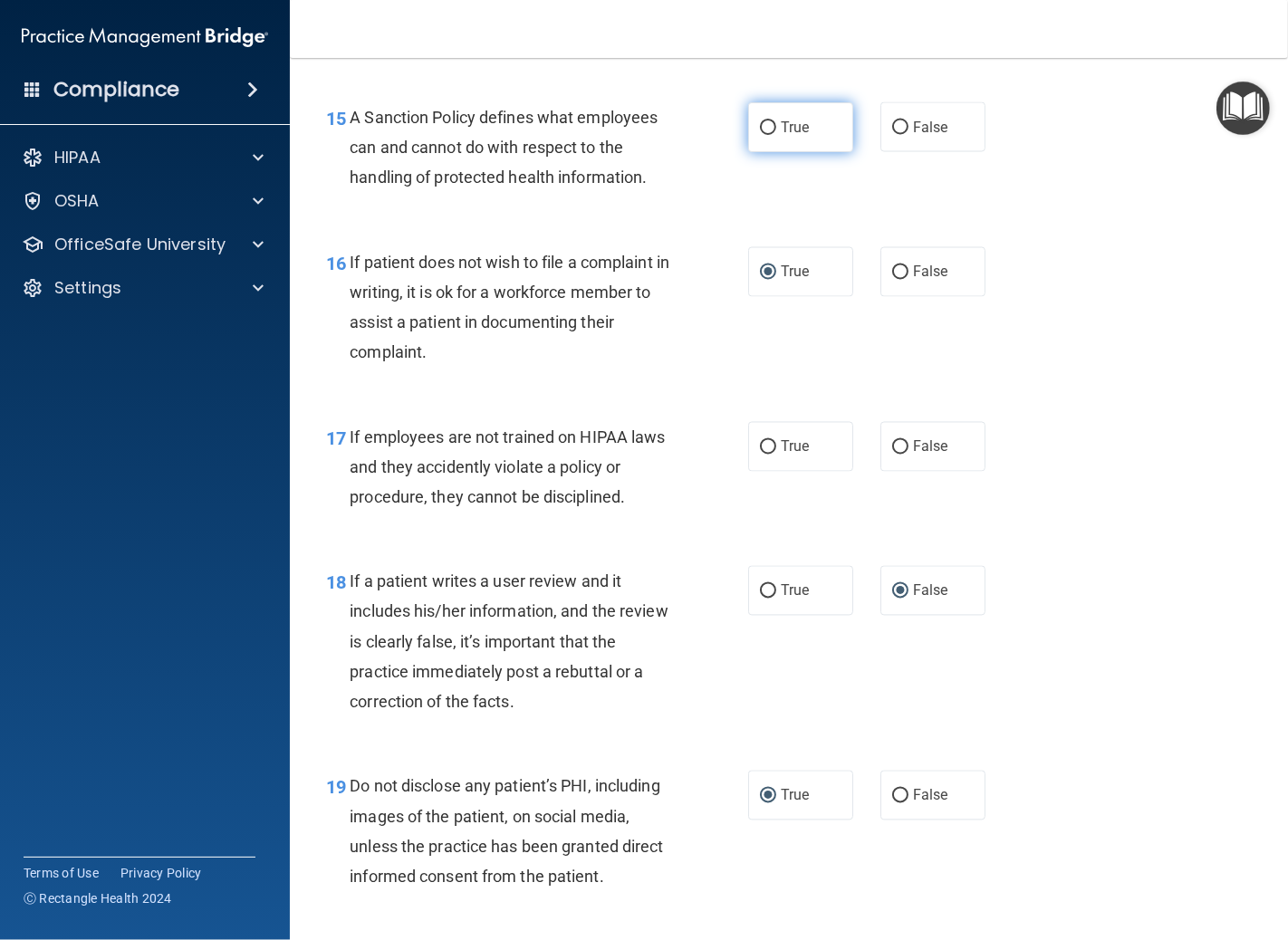
click at [762, 135] on input "True" at bounding box center [767, 128] width 16 height 13
radio input "true"
click at [897, 135] on input "False" at bounding box center [900, 128] width 16 height 13
radio input "true"
radio input "false"
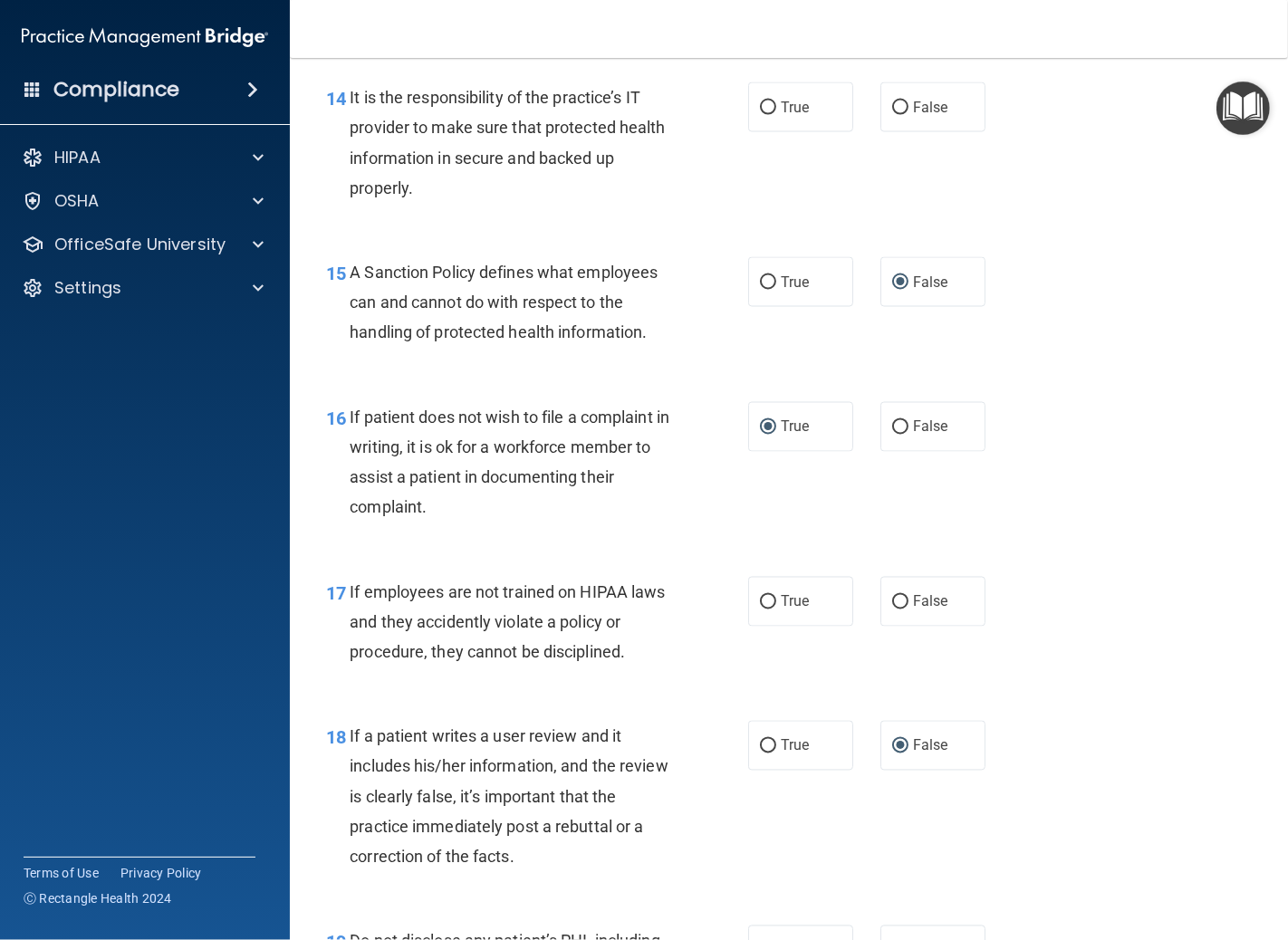
scroll to position [2617, 0]
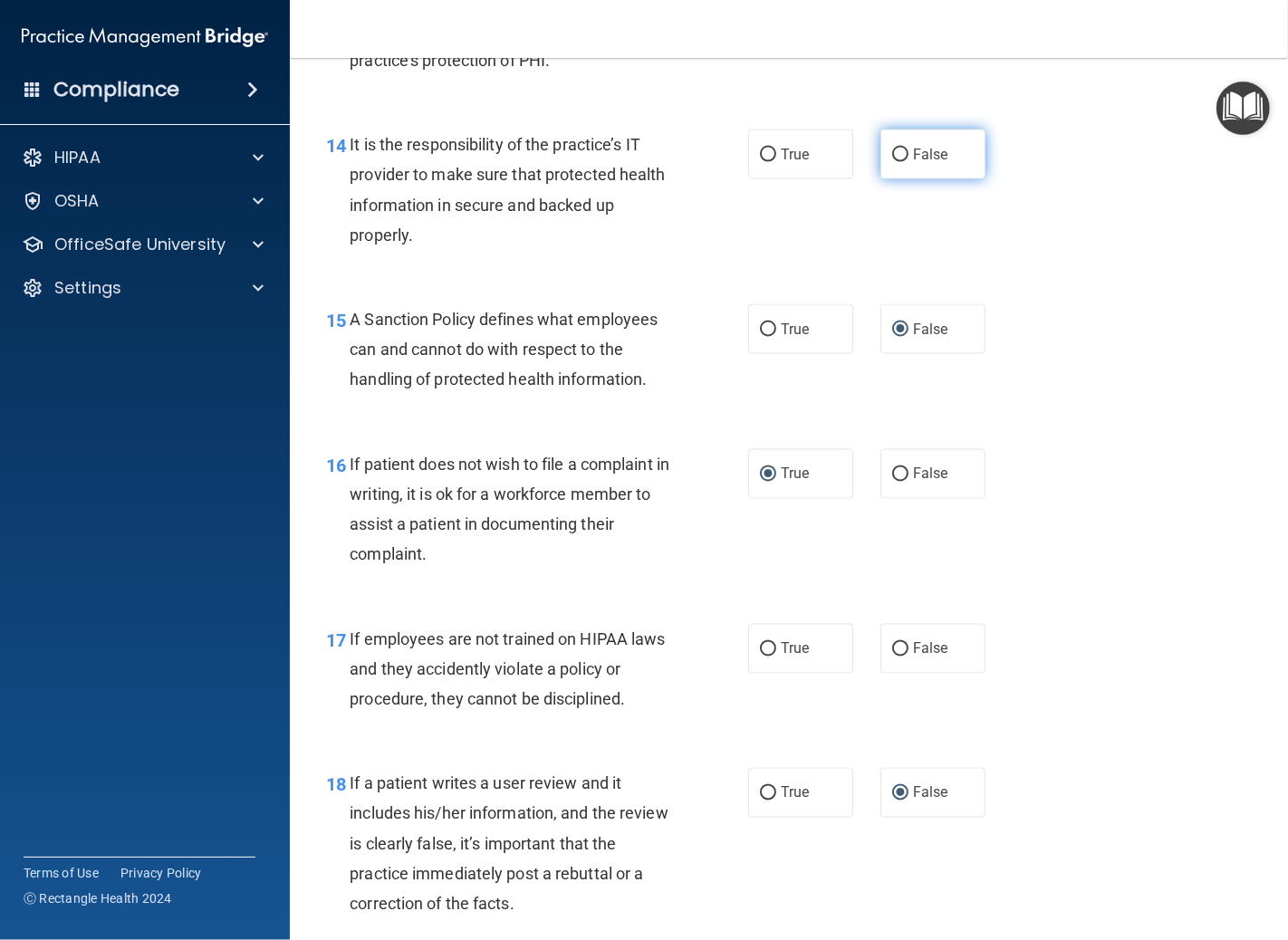
click at [893, 162] on input "False" at bounding box center [900, 155] width 16 height 13
radio input "true"
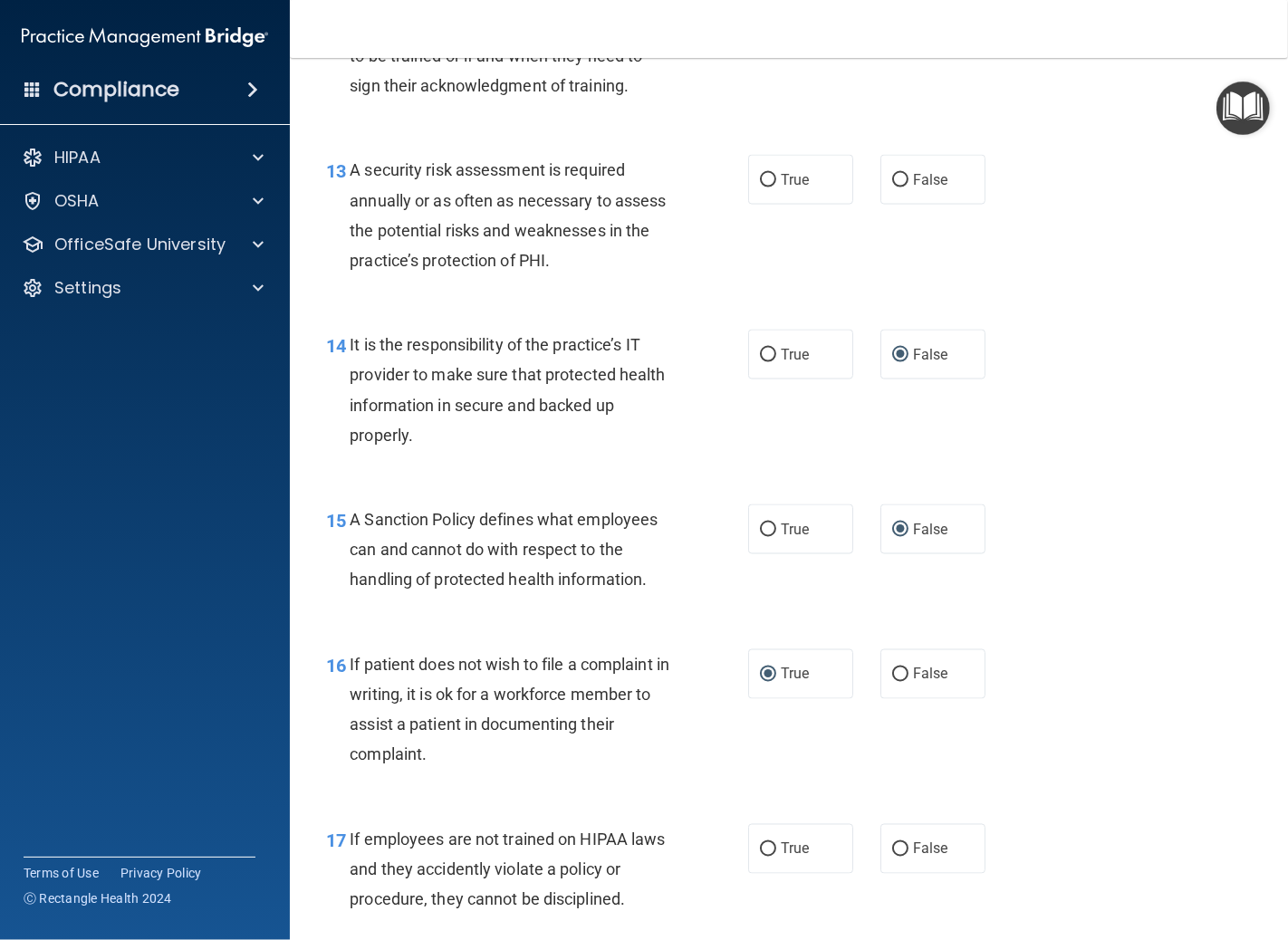
scroll to position [2415, 0]
click at [764, 188] on input "True" at bounding box center [767, 181] width 16 height 13
radio input "true"
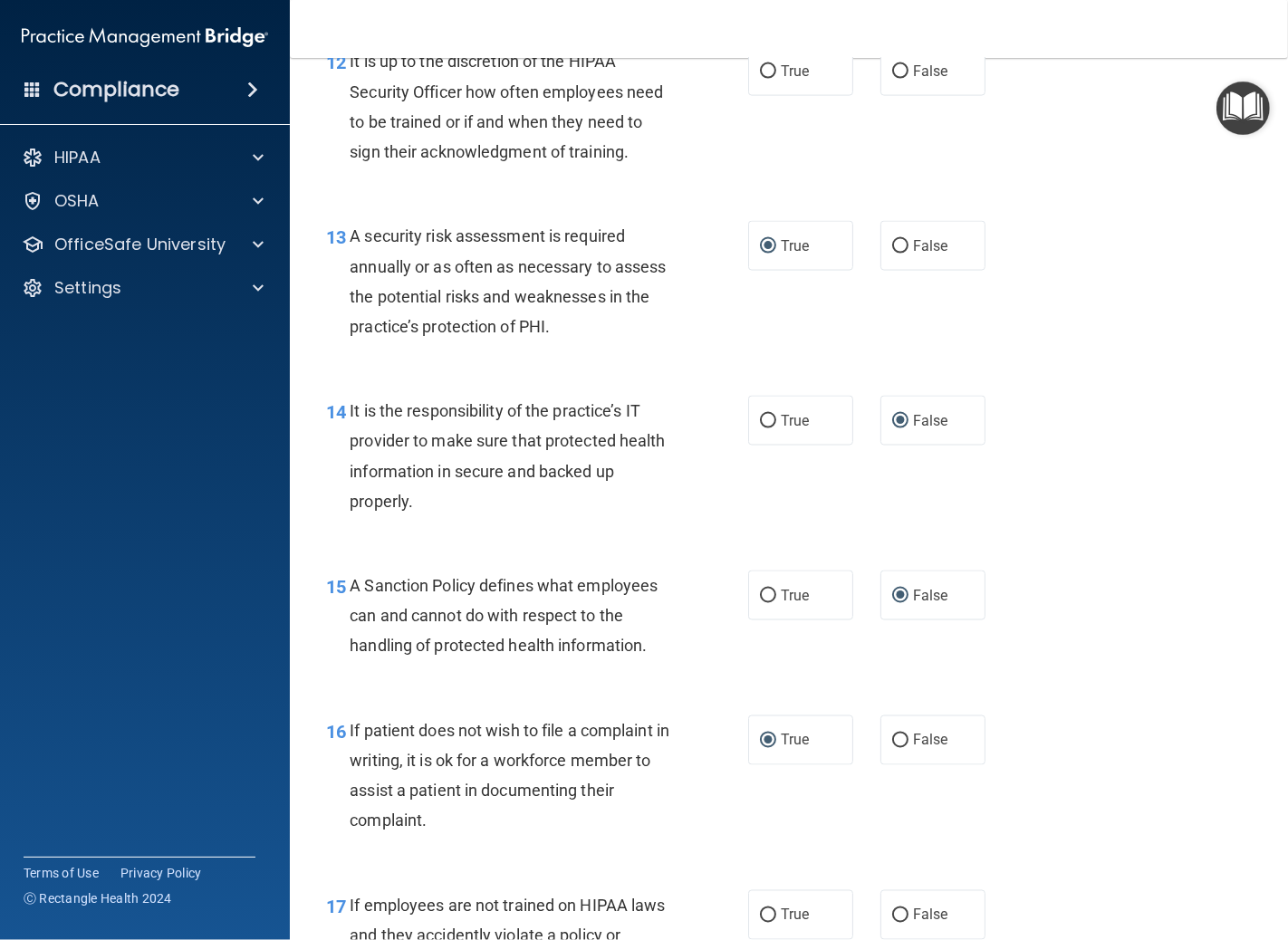
scroll to position [2315, 0]
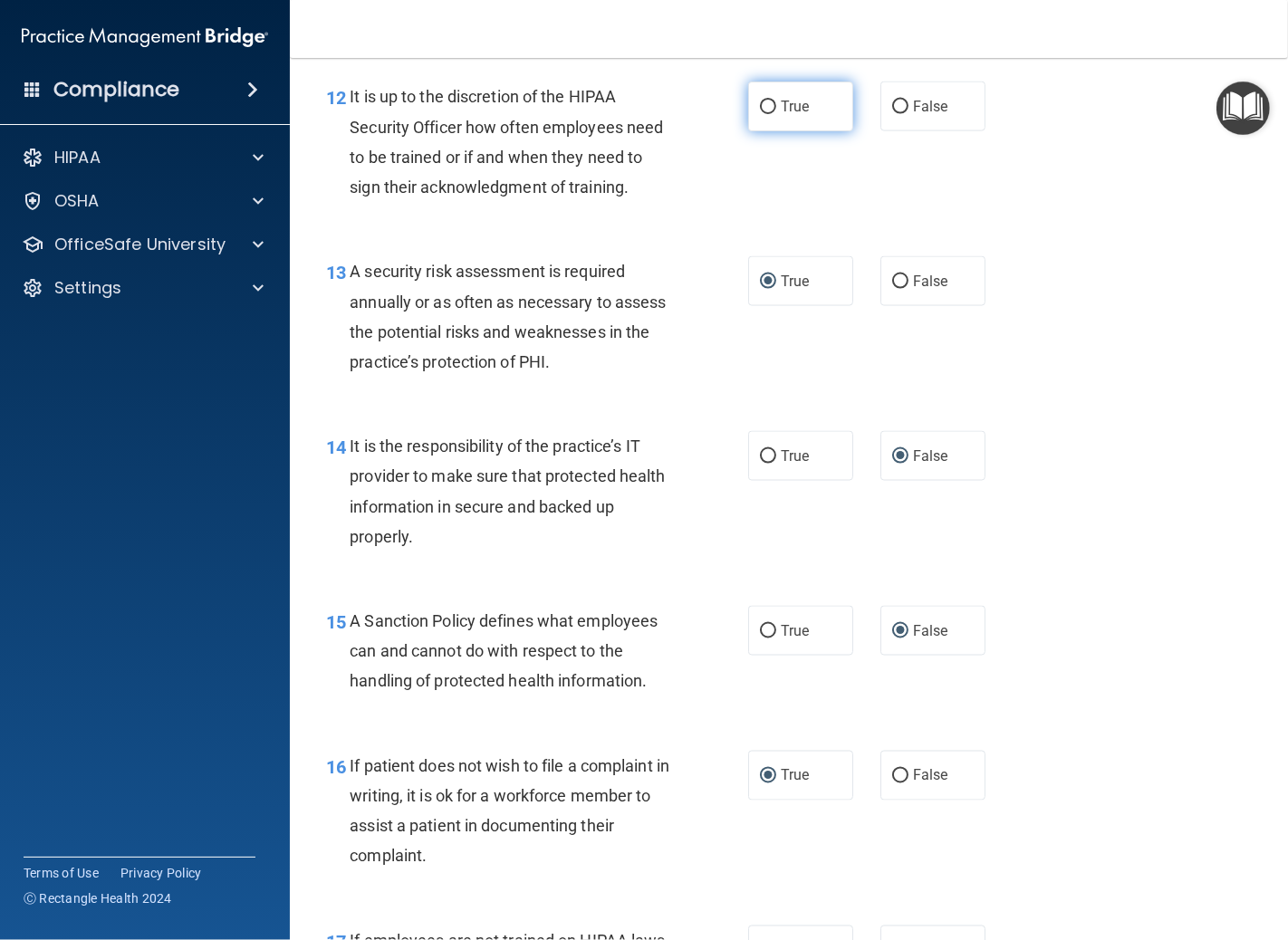
click at [760, 114] on input "True" at bounding box center [767, 107] width 16 height 13
radio input "true"
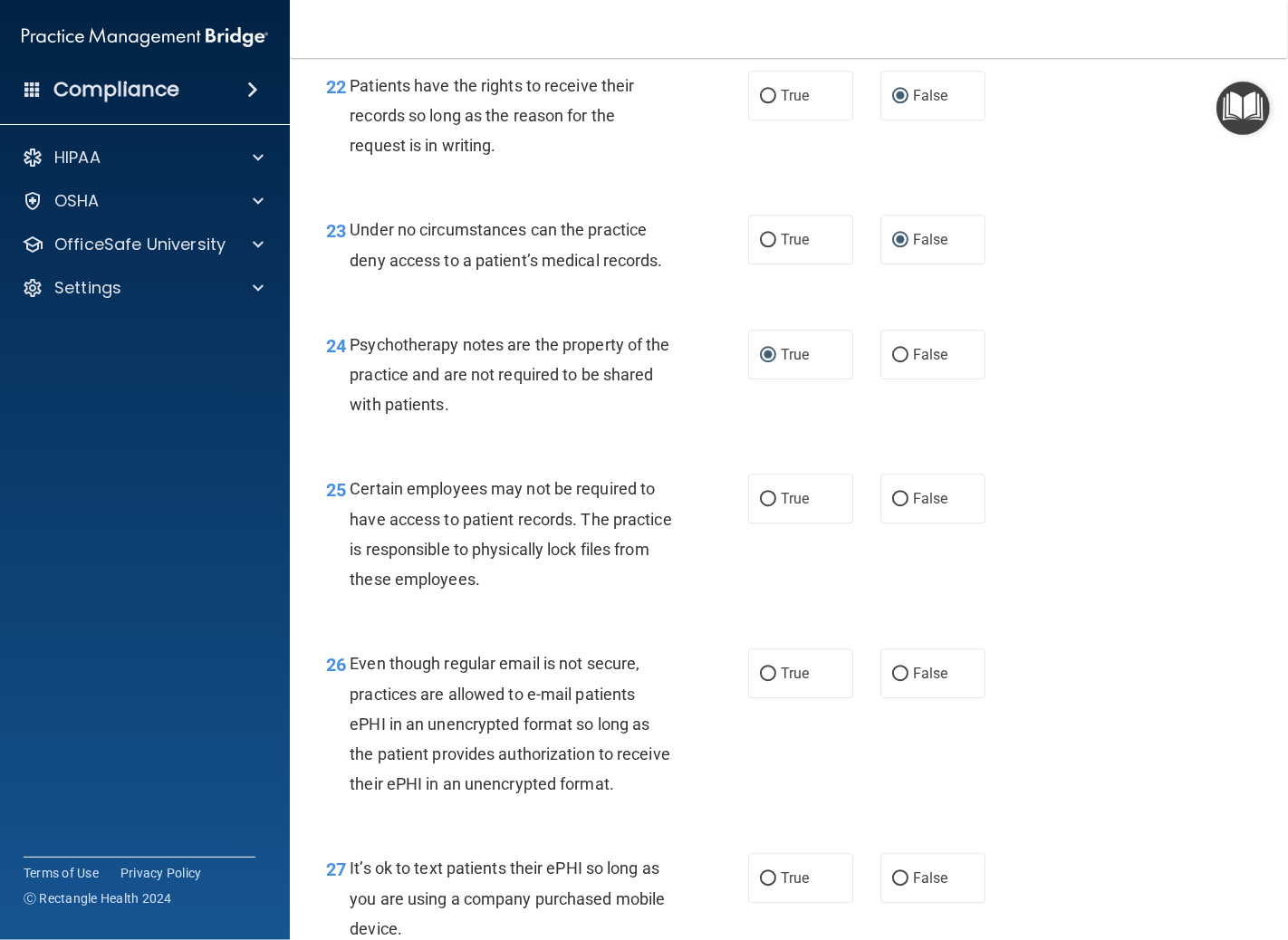
scroll to position [4026, 0]
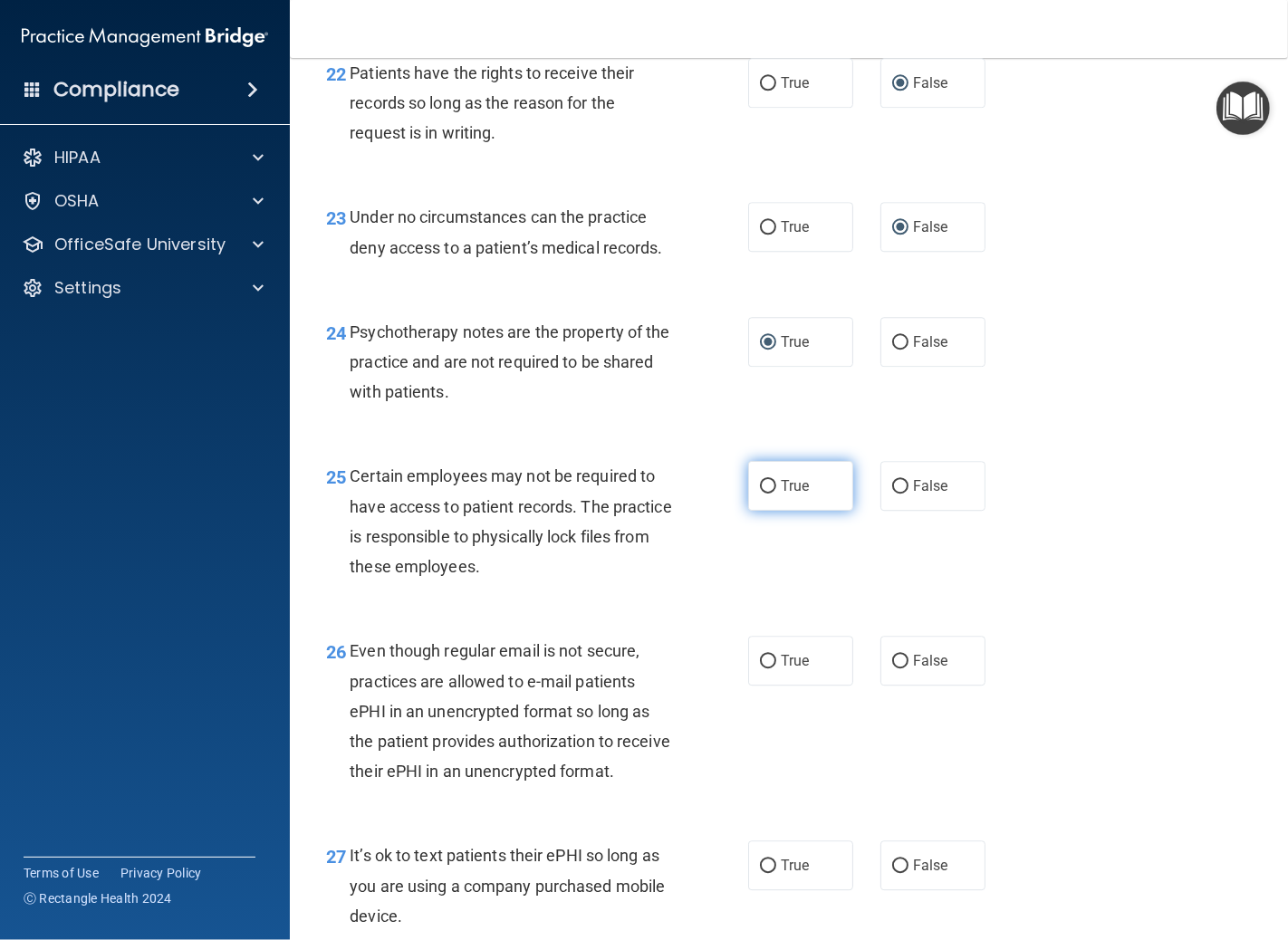
click at [760, 494] on input "True" at bounding box center [767, 487] width 16 height 13
radio input "true"
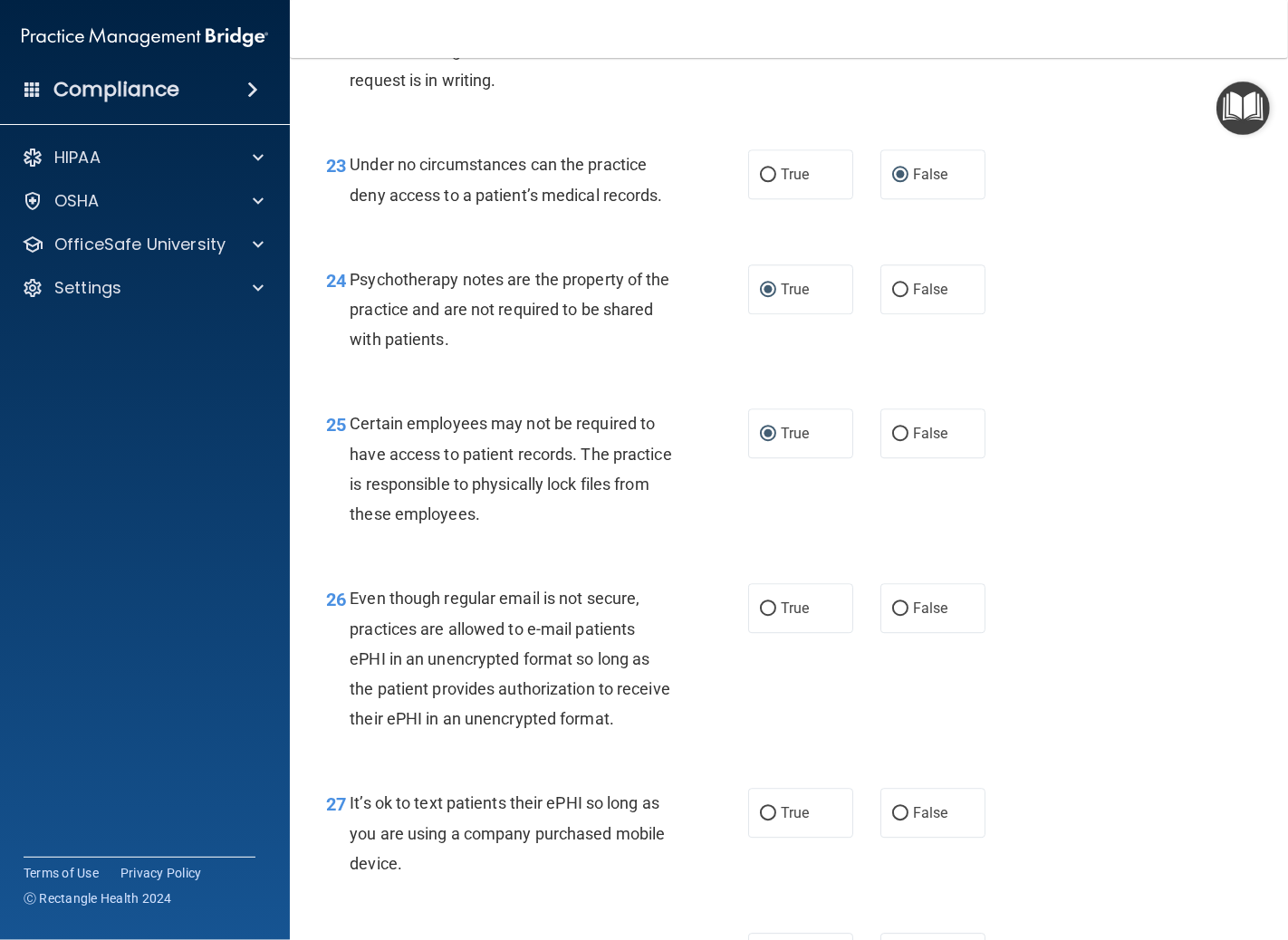
scroll to position [4126, 0]
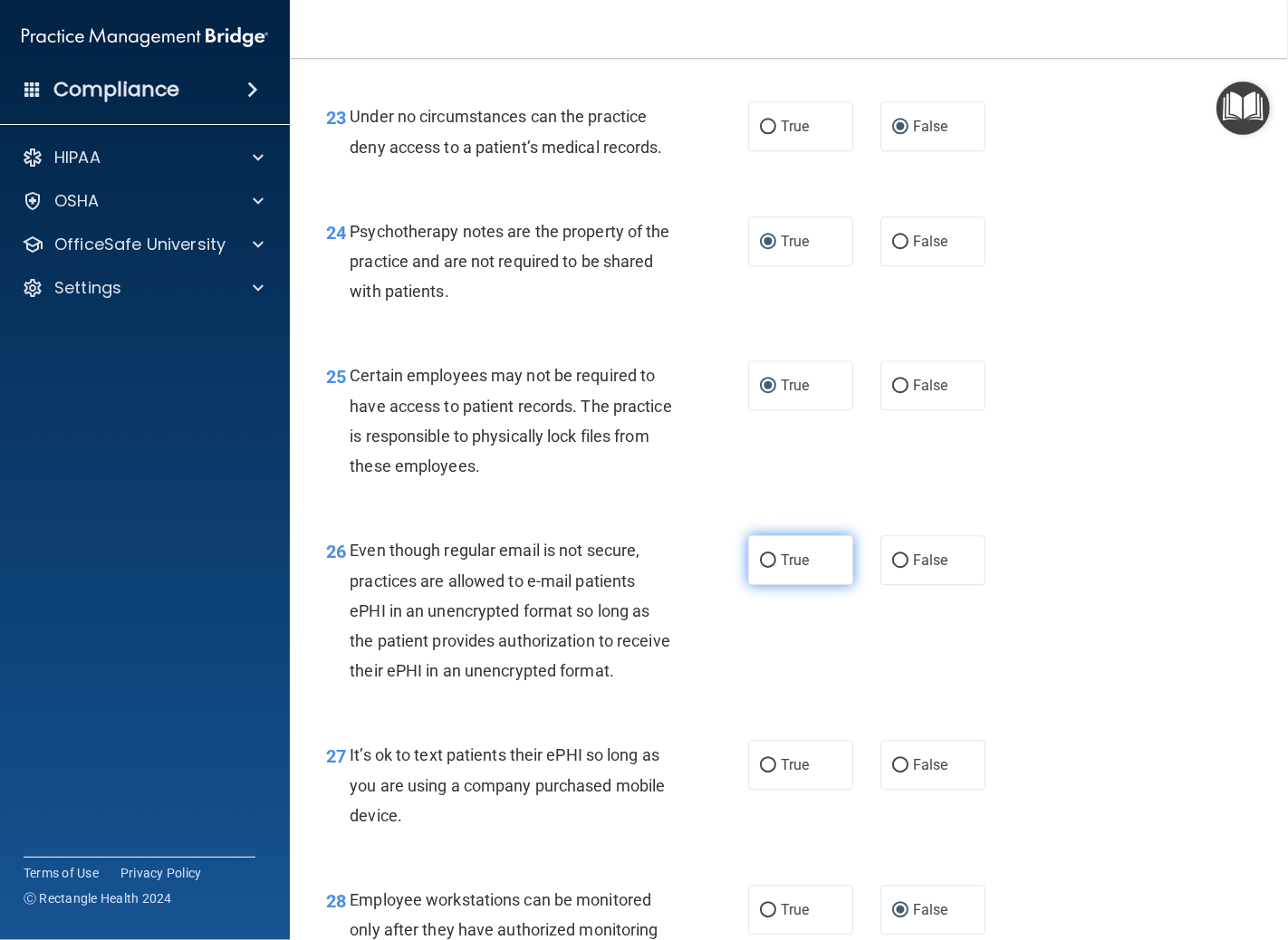
click at [761, 568] on input "True" at bounding box center [767, 561] width 16 height 13
radio input "true"
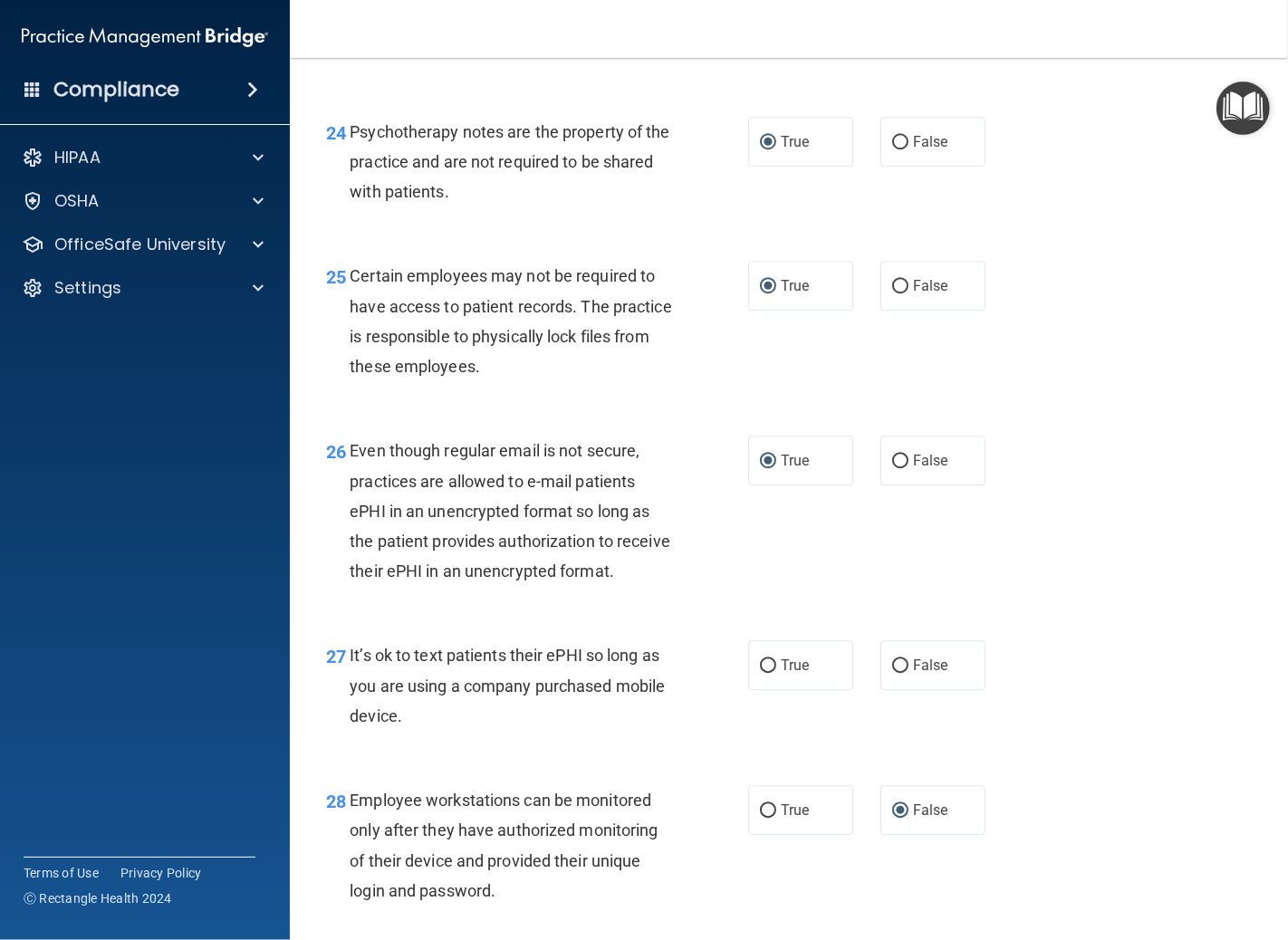
scroll to position [4227, 0]
click at [893, 672] on input "False" at bounding box center [900, 665] width 16 height 13
radio input "true"
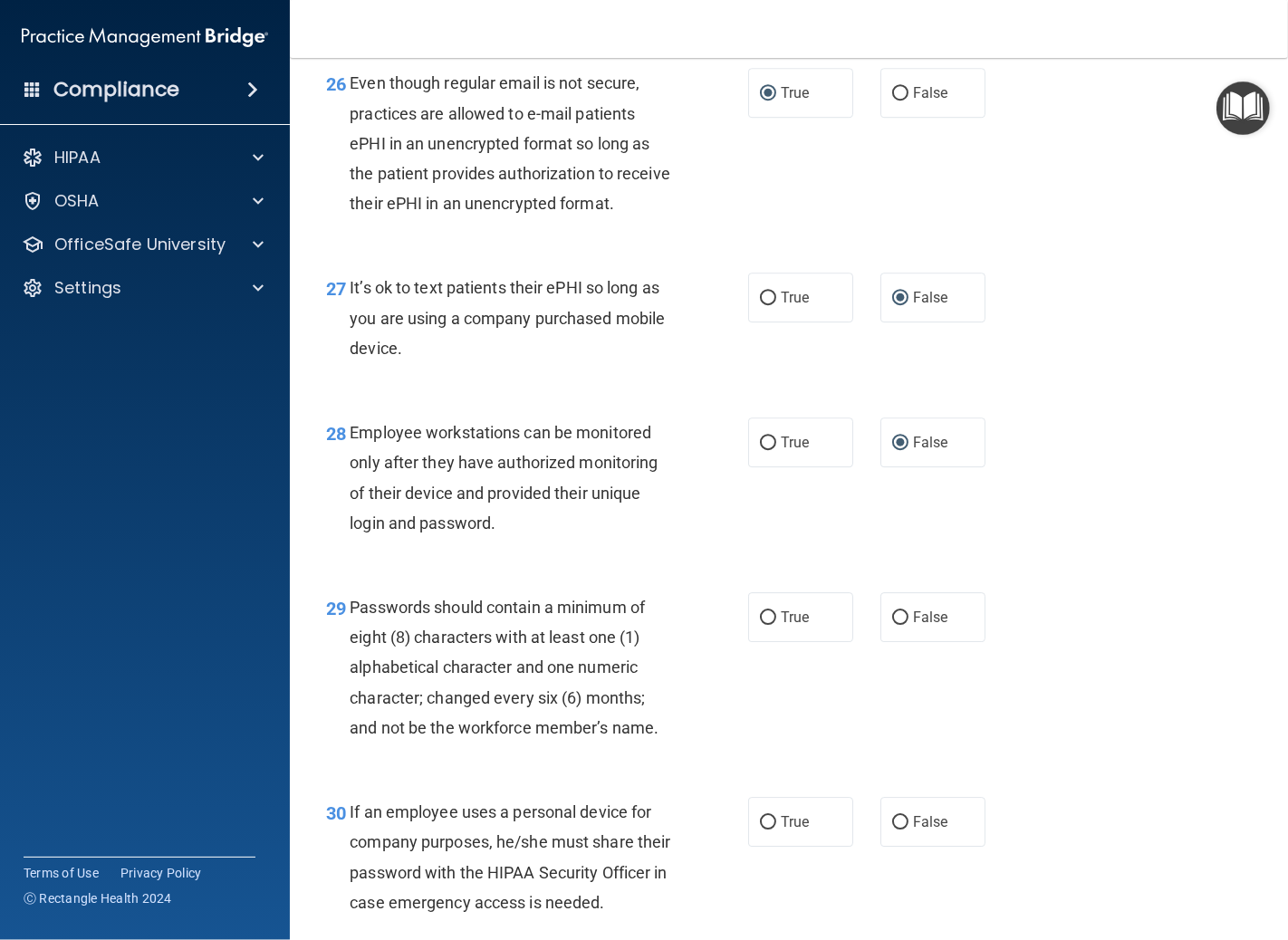
scroll to position [4630, 0]
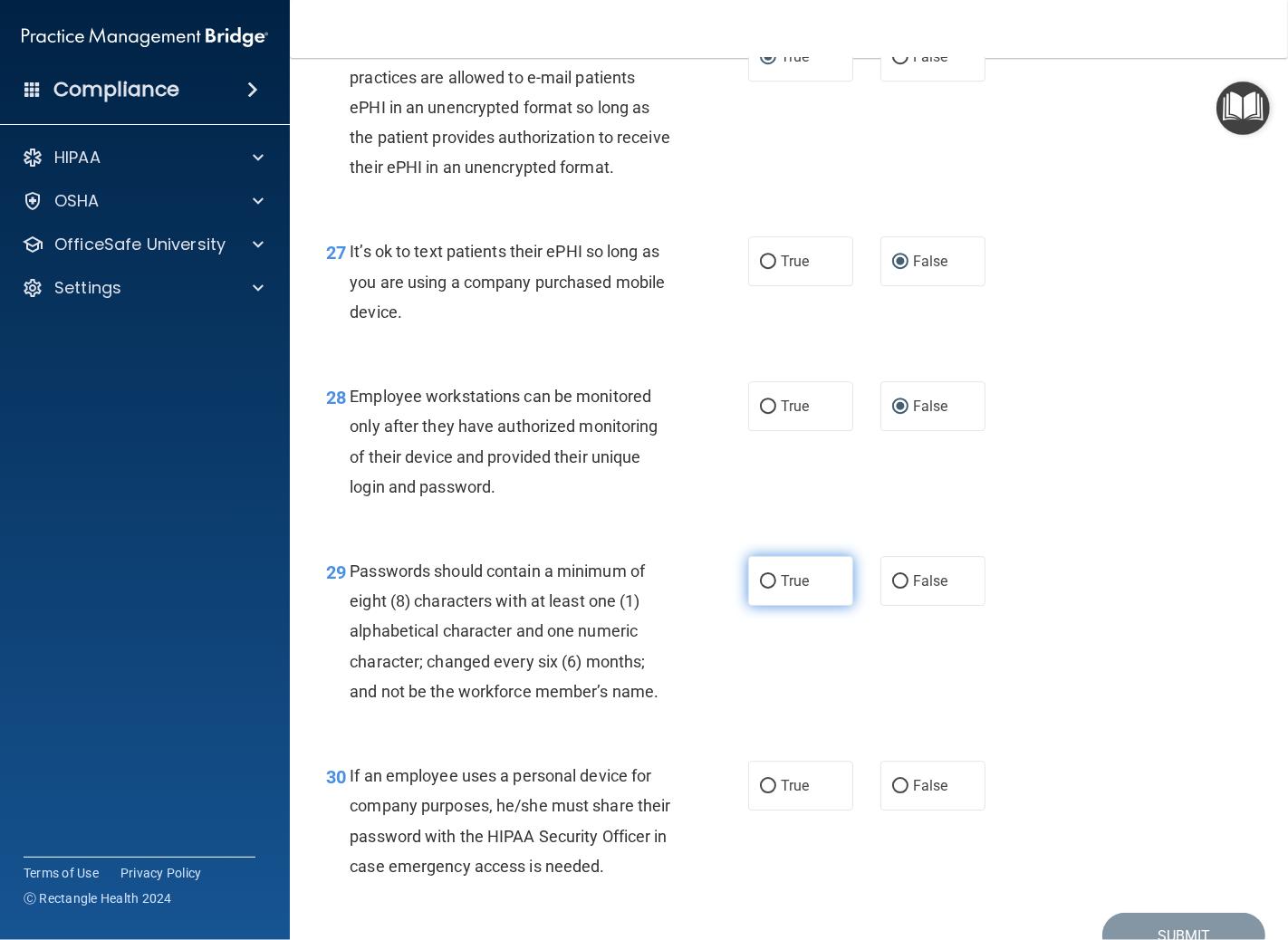
click at [760, 589] on input "True" at bounding box center [767, 582] width 16 height 13
radio input "true"
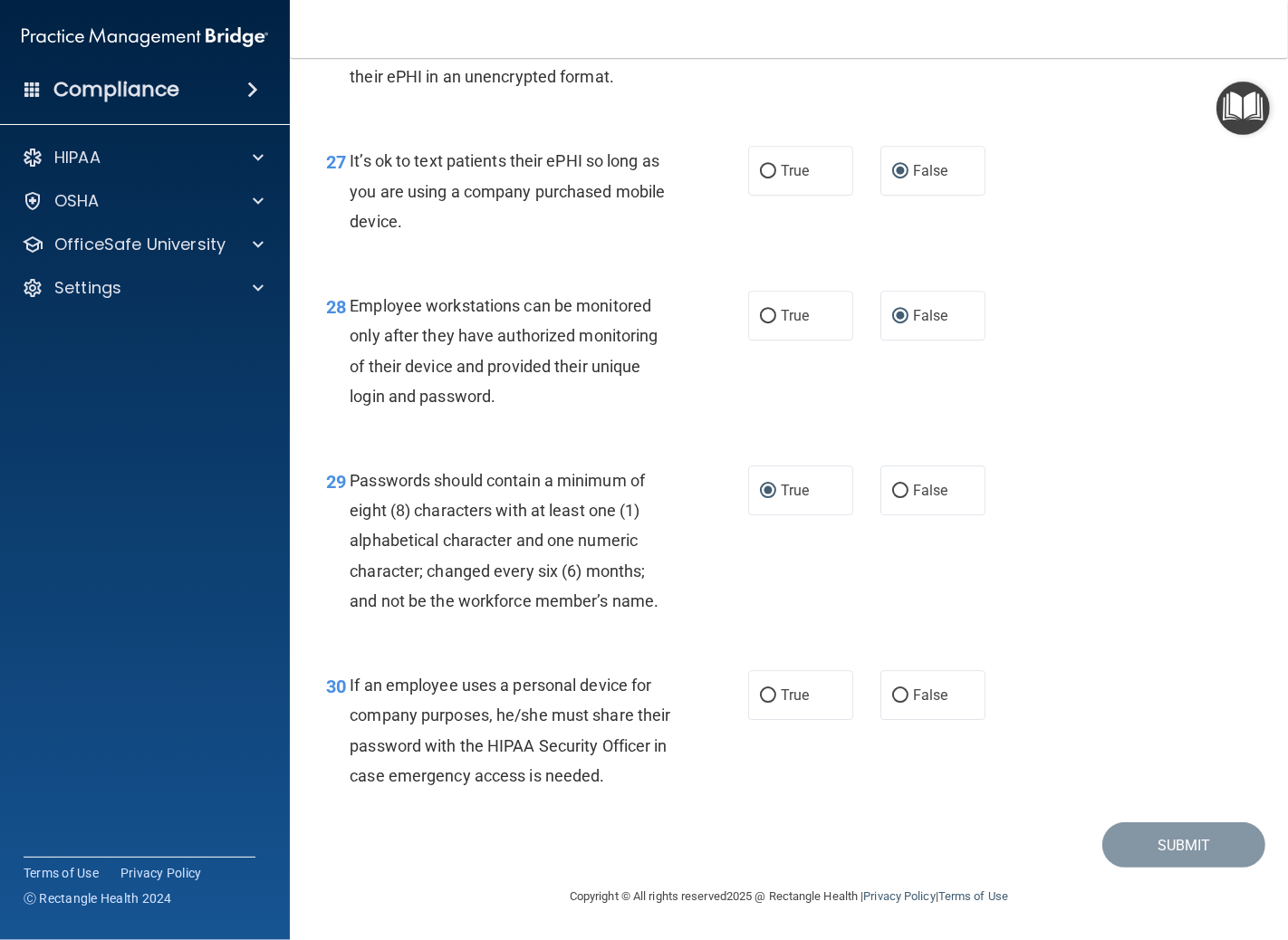
scroll to position [4831, 0]
click at [893, 689] on input "False" at bounding box center [900, 696] width 16 height 13
radio input "true"
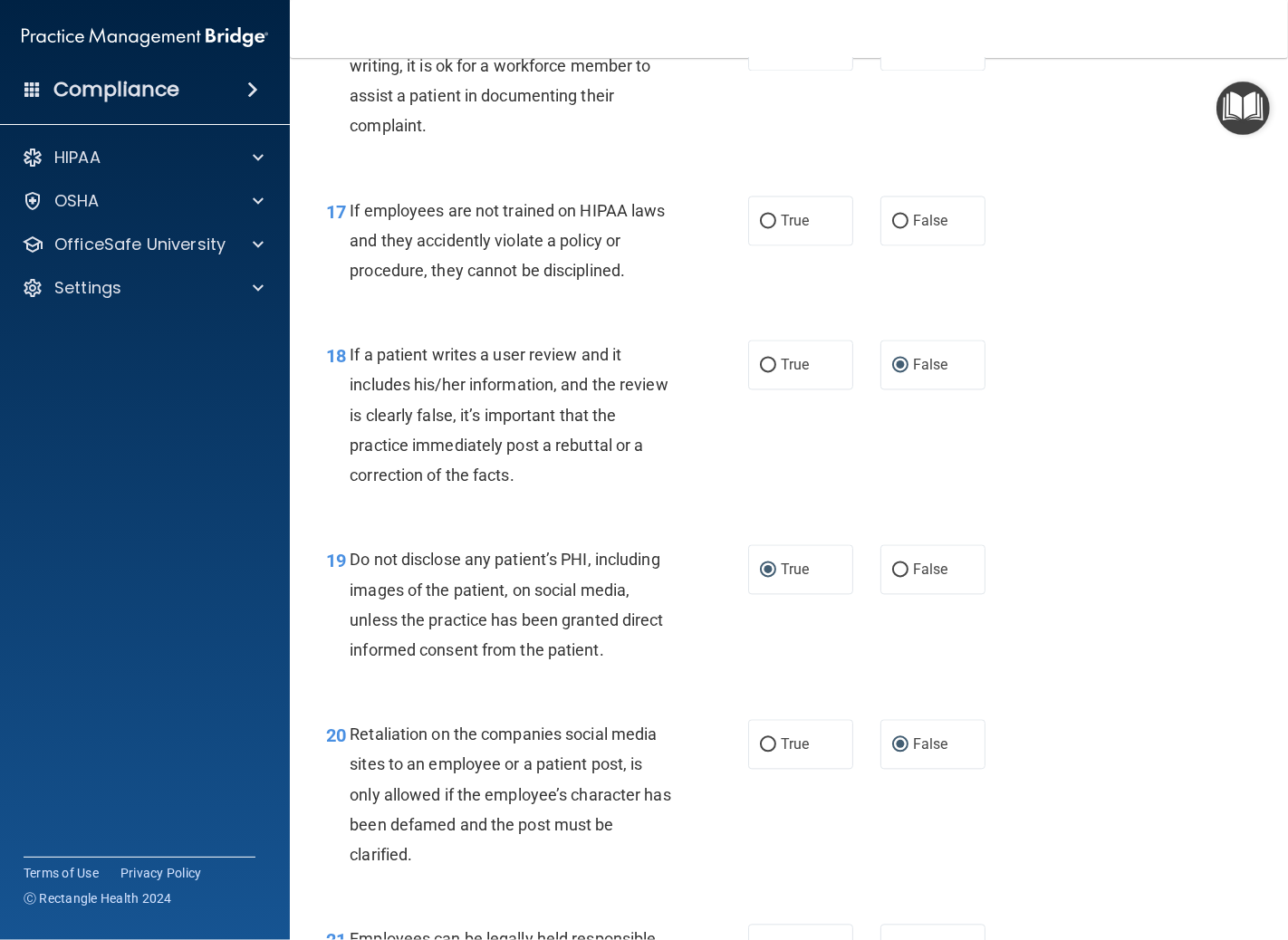
scroll to position [3020, 0]
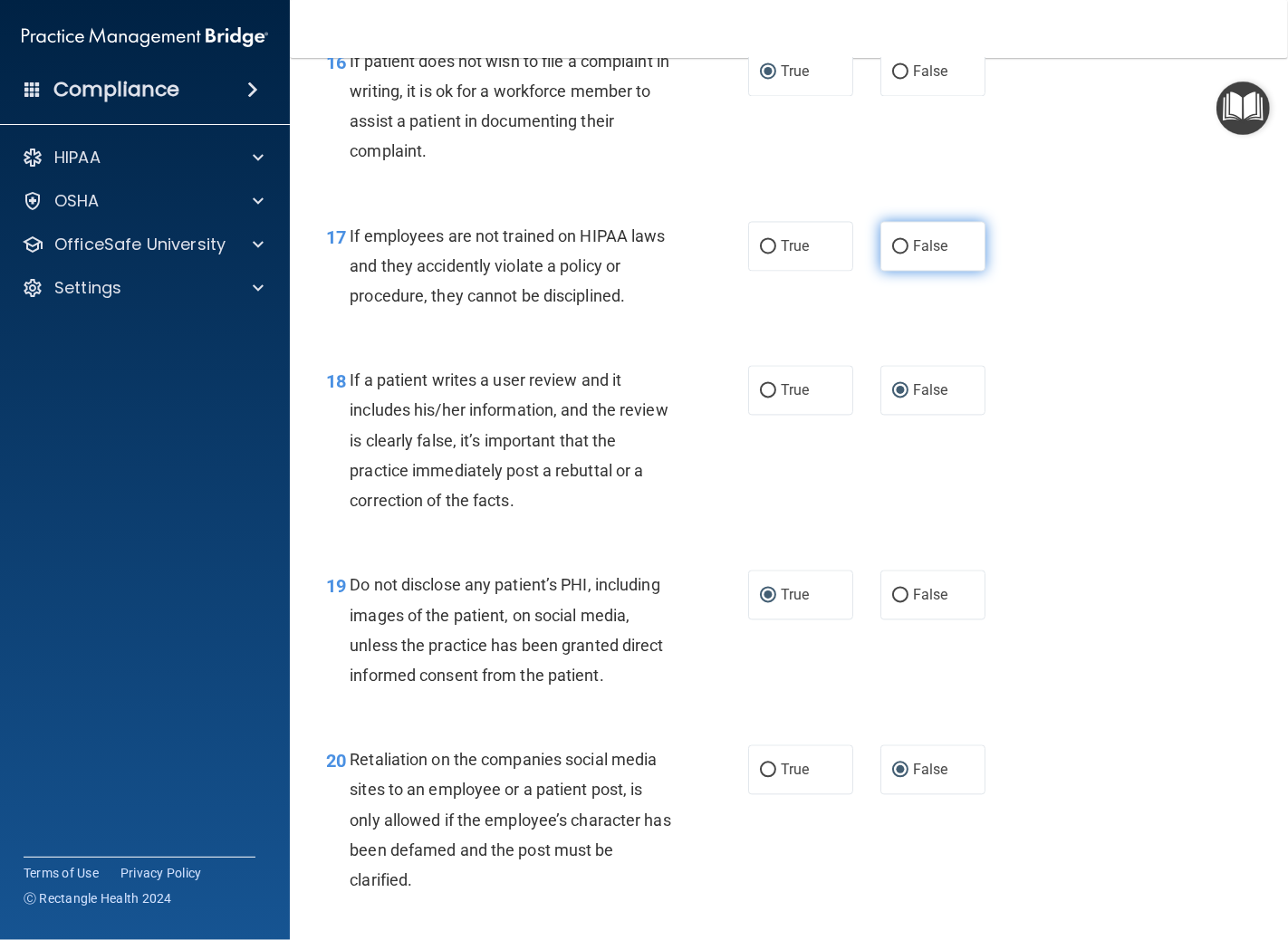
click at [893, 254] on input "False" at bounding box center [900, 247] width 16 height 13
radio input "true"
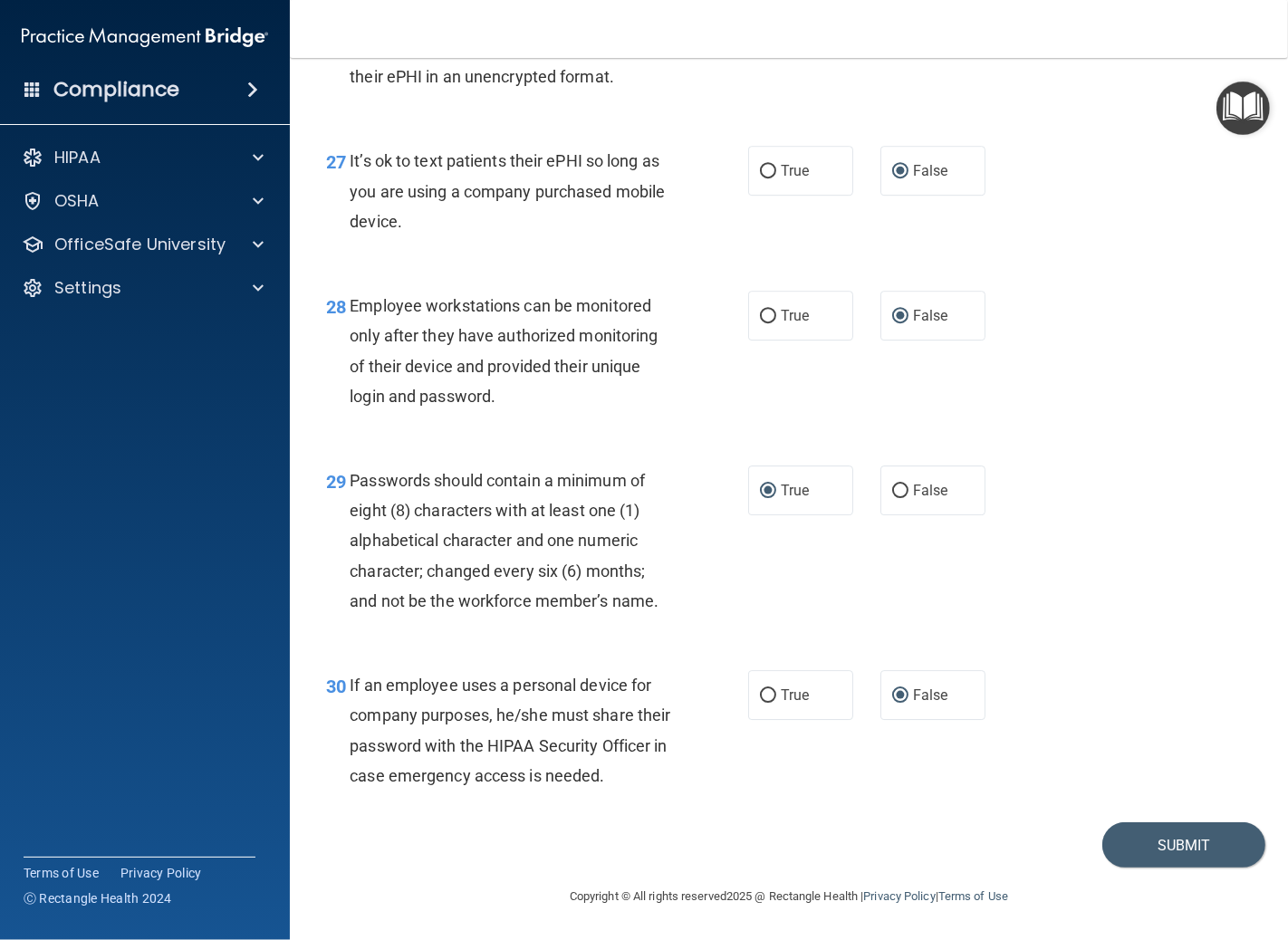
scroll to position [4841, 0]
click at [1147, 840] on button "Submit" at bounding box center [1184, 846] width 163 height 46
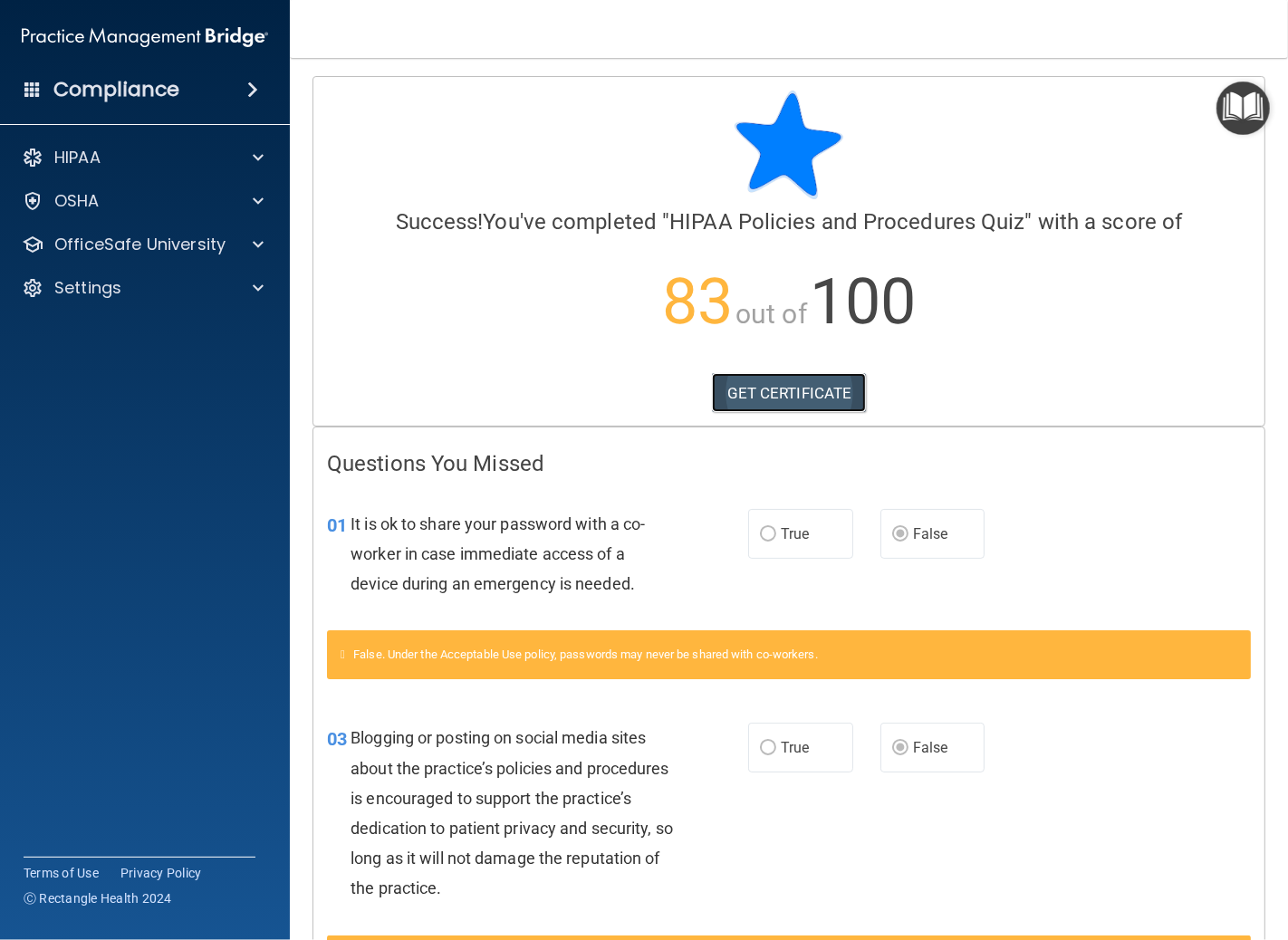
click at [798, 388] on link "GET CERTIFICATE" at bounding box center [790, 392] width 155 height 40
click at [816, 385] on link "GET CERTIFICATE" at bounding box center [790, 392] width 155 height 40
